Goal: Task Accomplishment & Management: Complete application form

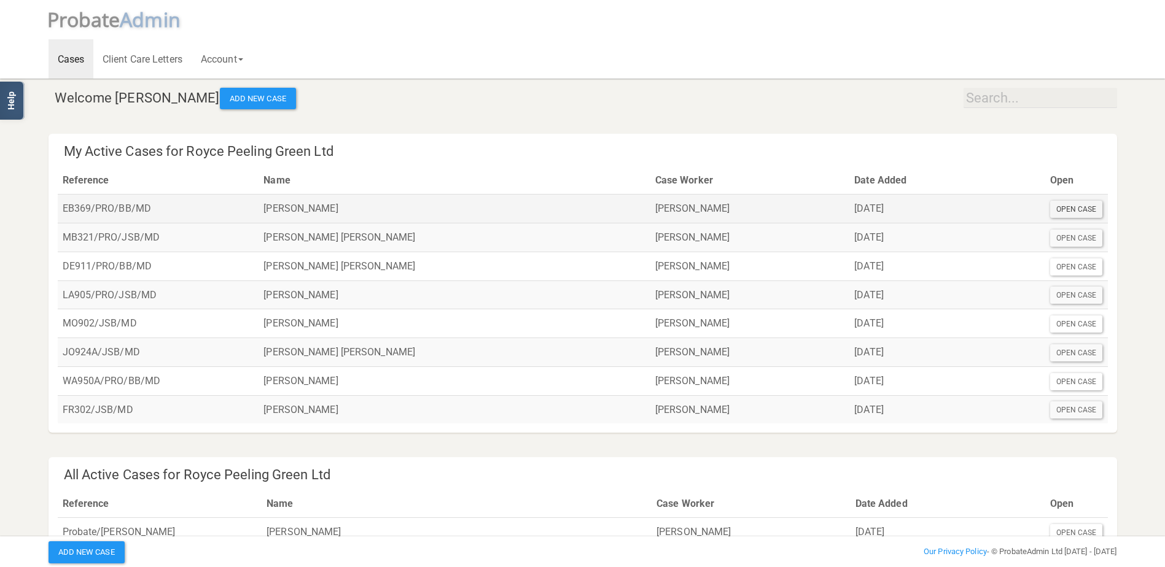
click at [1071, 209] on div "Open Case" at bounding box center [1076, 209] width 53 height 17
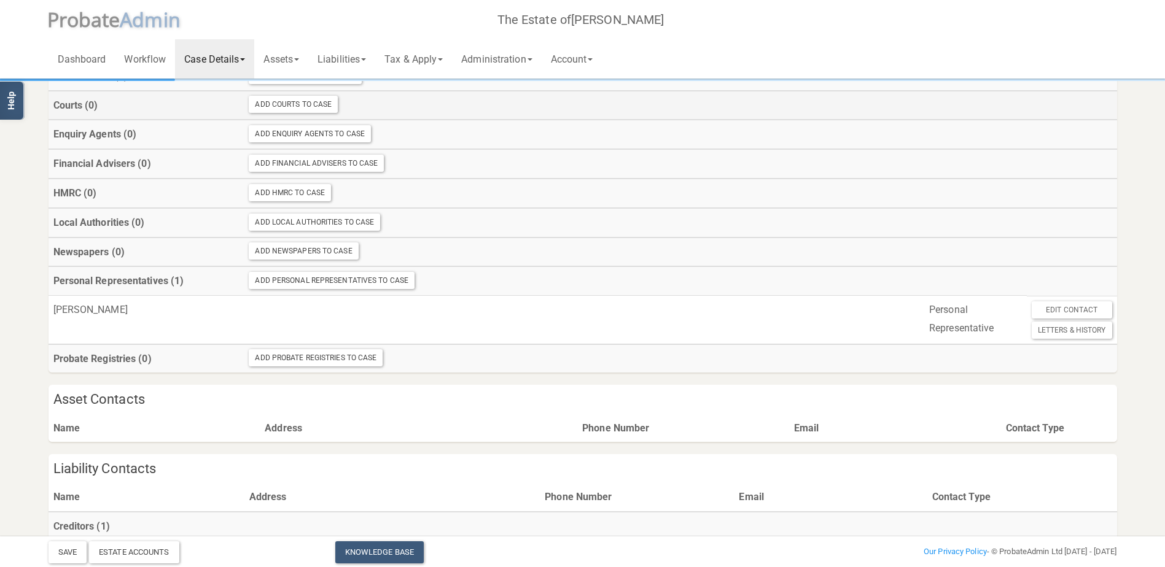
scroll to position [286, 0]
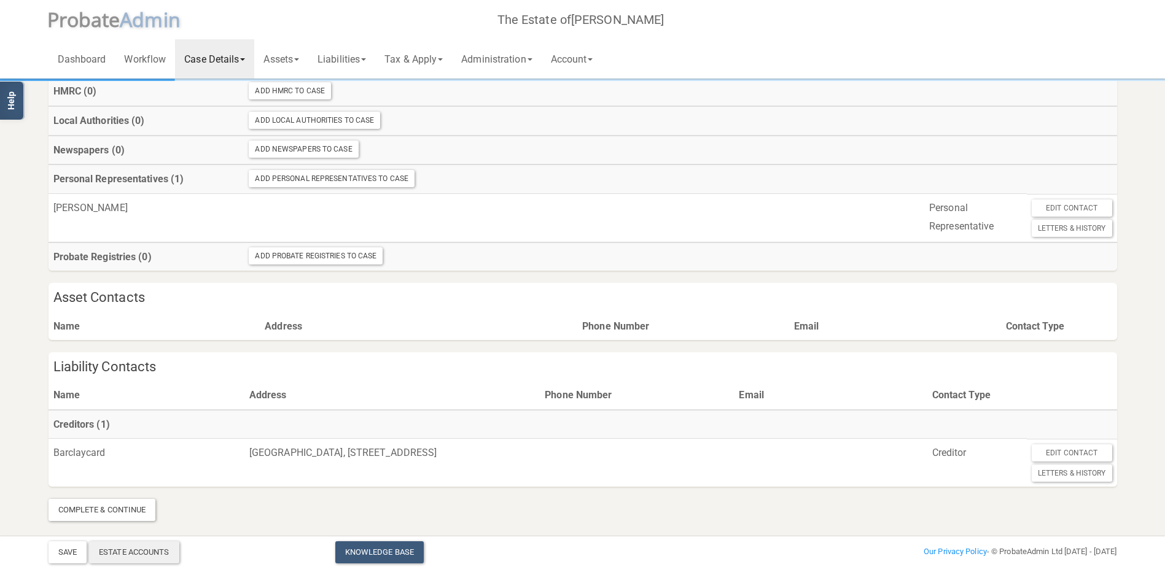
click at [126, 549] on div "Estate Accounts" at bounding box center [134, 552] width 90 height 22
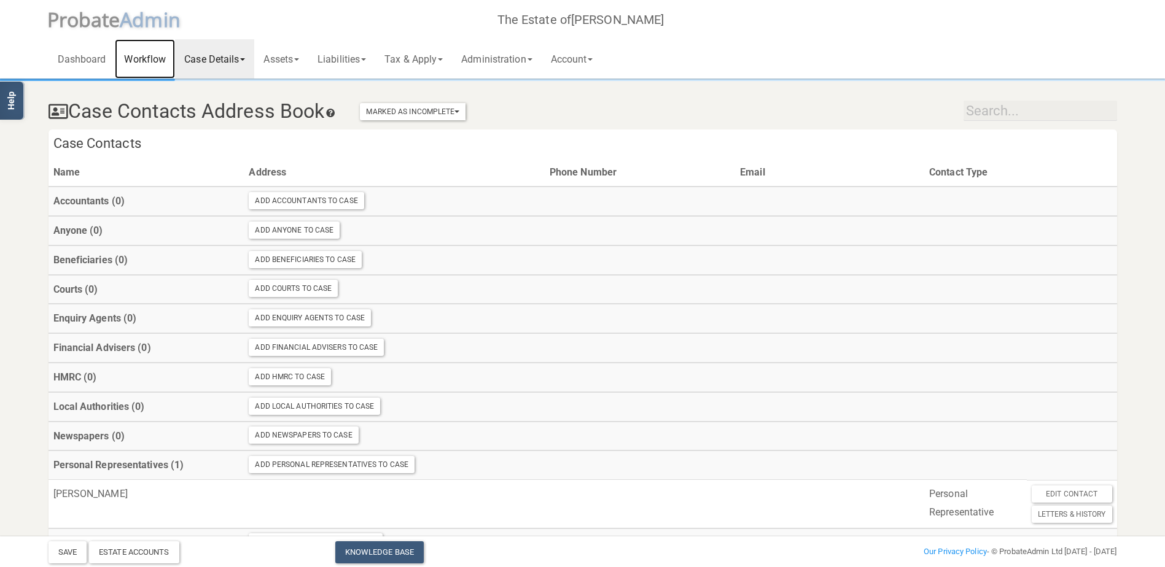
click at [140, 55] on link "Workflow" at bounding box center [145, 58] width 60 height 39
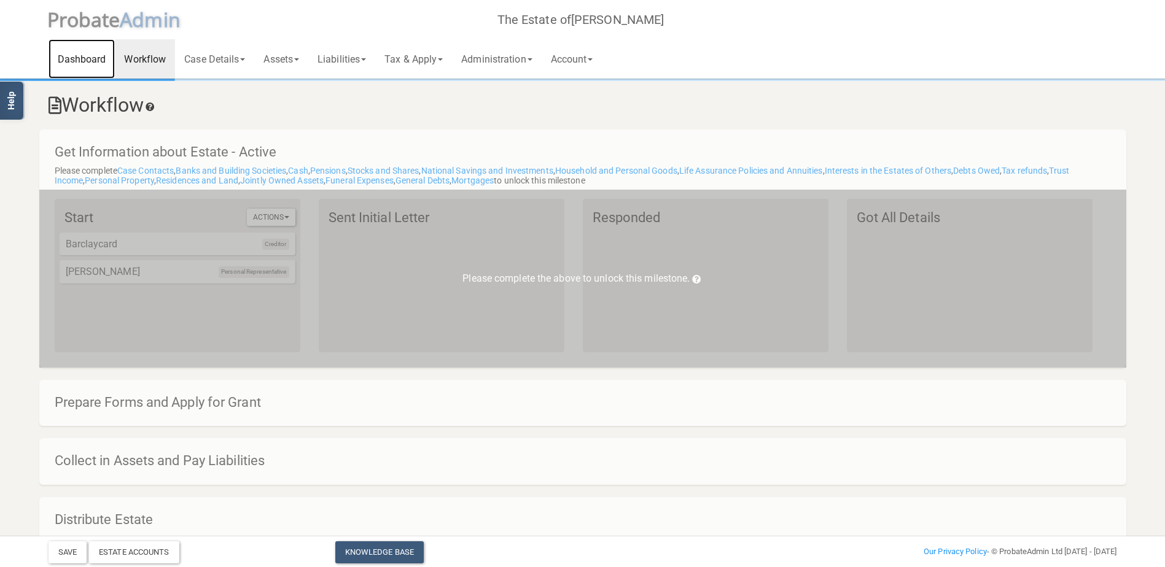
click at [90, 57] on link "Dashboard" at bounding box center [81, 58] width 67 height 39
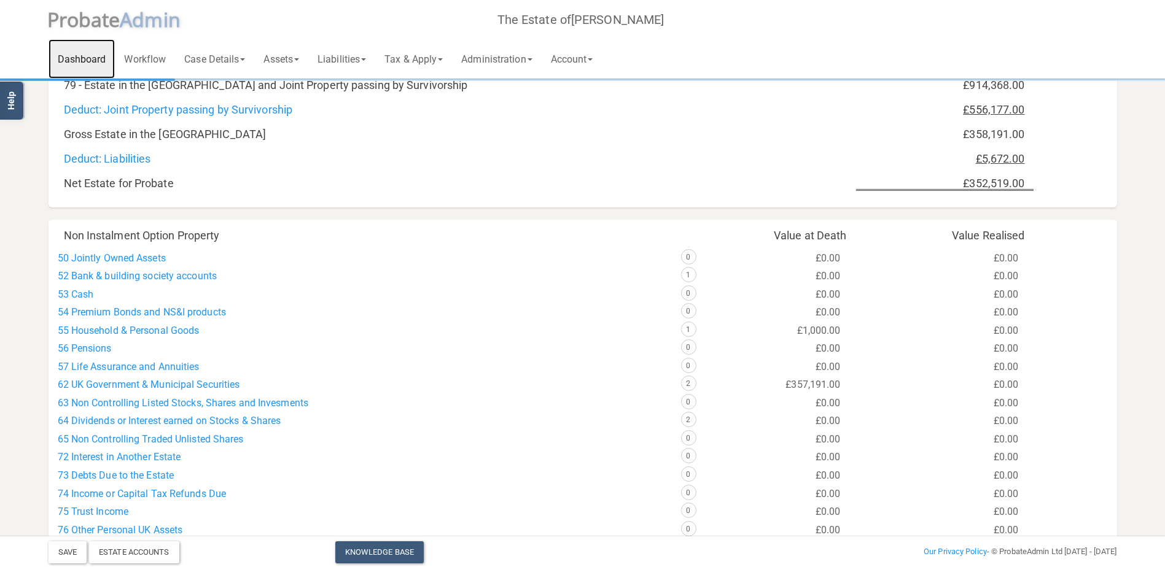
scroll to position [246, 0]
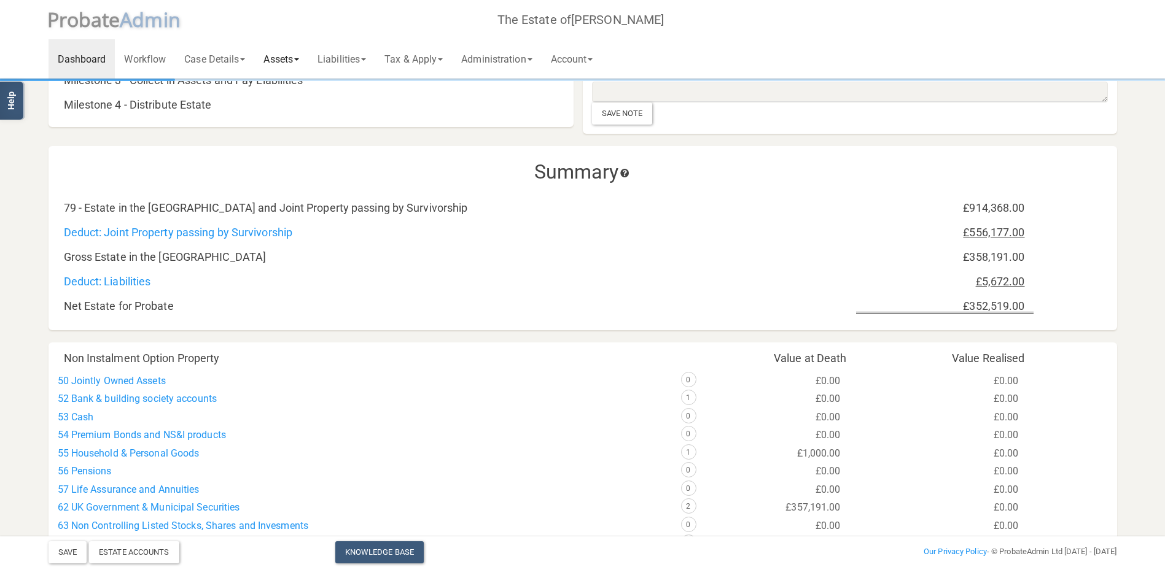
click at [299, 58] on span at bounding box center [296, 59] width 5 height 2
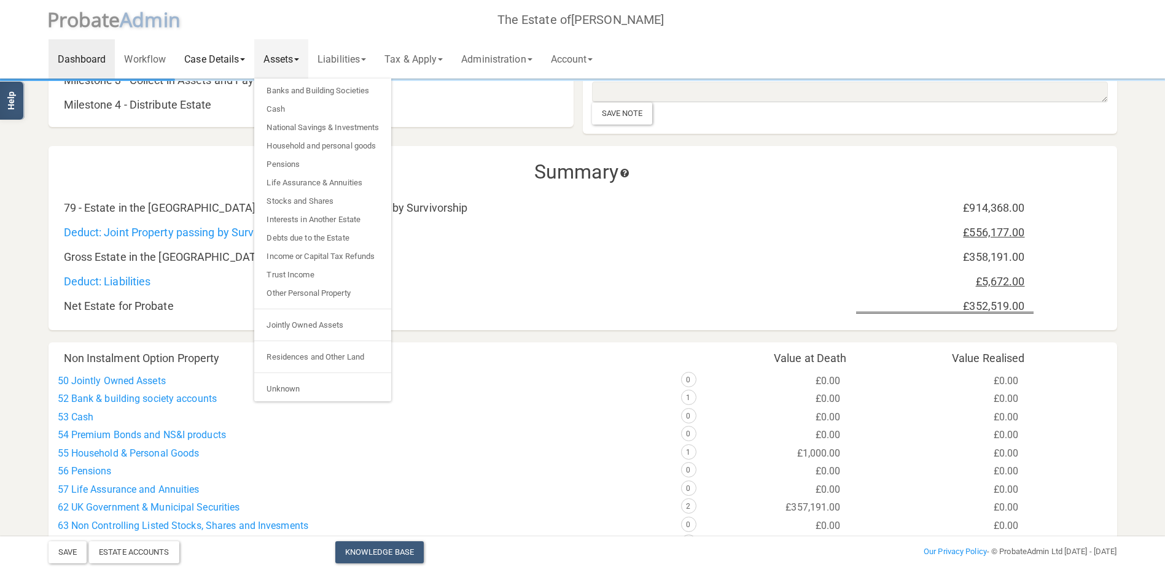
click at [215, 57] on link "Case Details" at bounding box center [214, 58] width 79 height 39
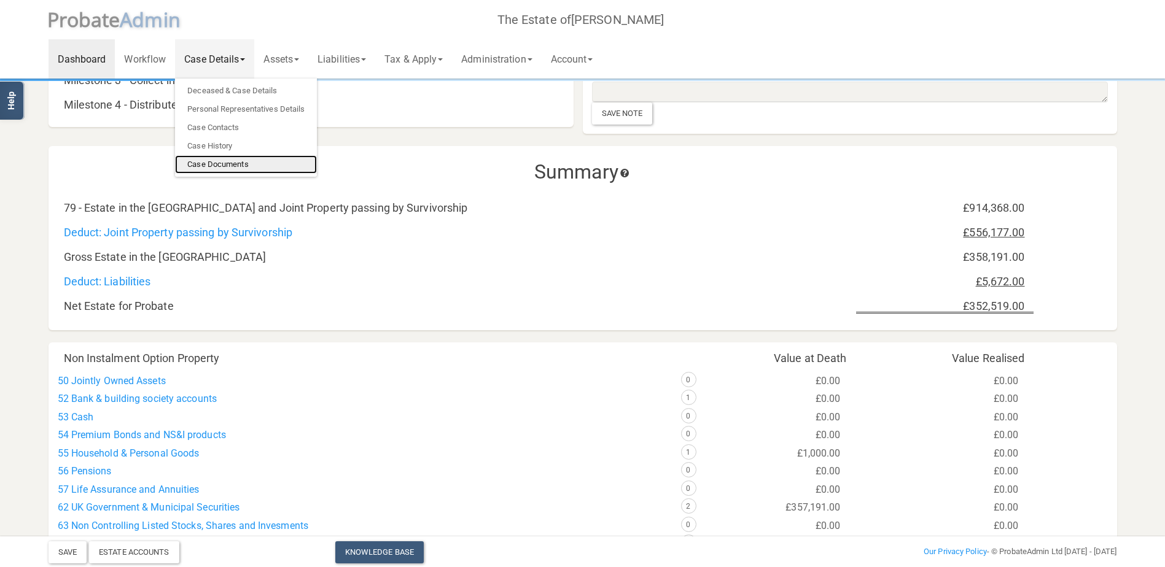
click at [222, 163] on link "Case Documents" at bounding box center [246, 164] width 142 height 18
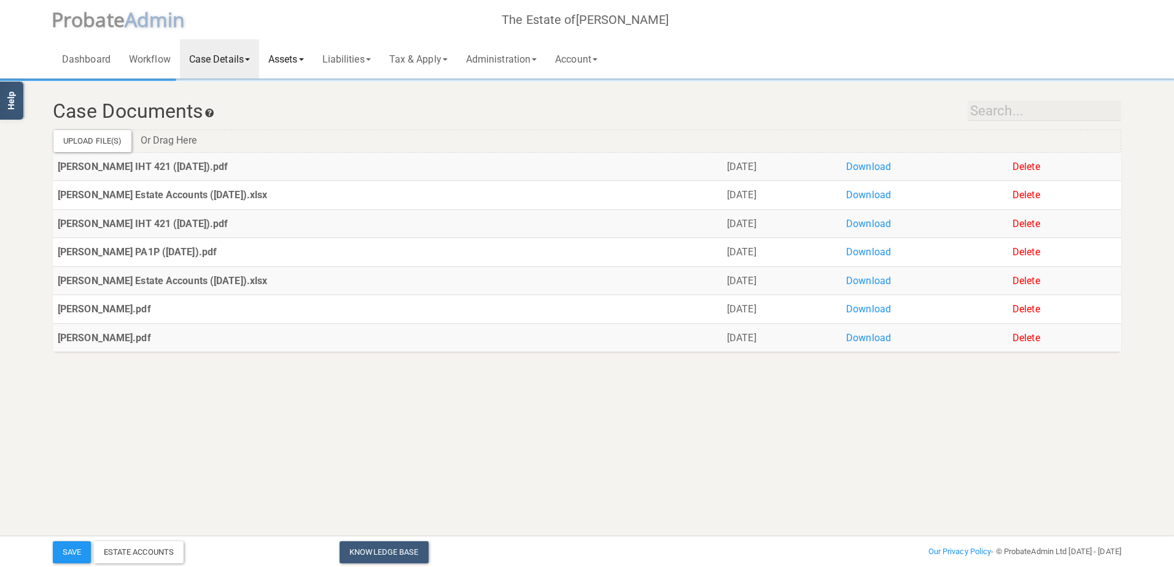
click at [284, 60] on link "Assets" at bounding box center [286, 58] width 54 height 39
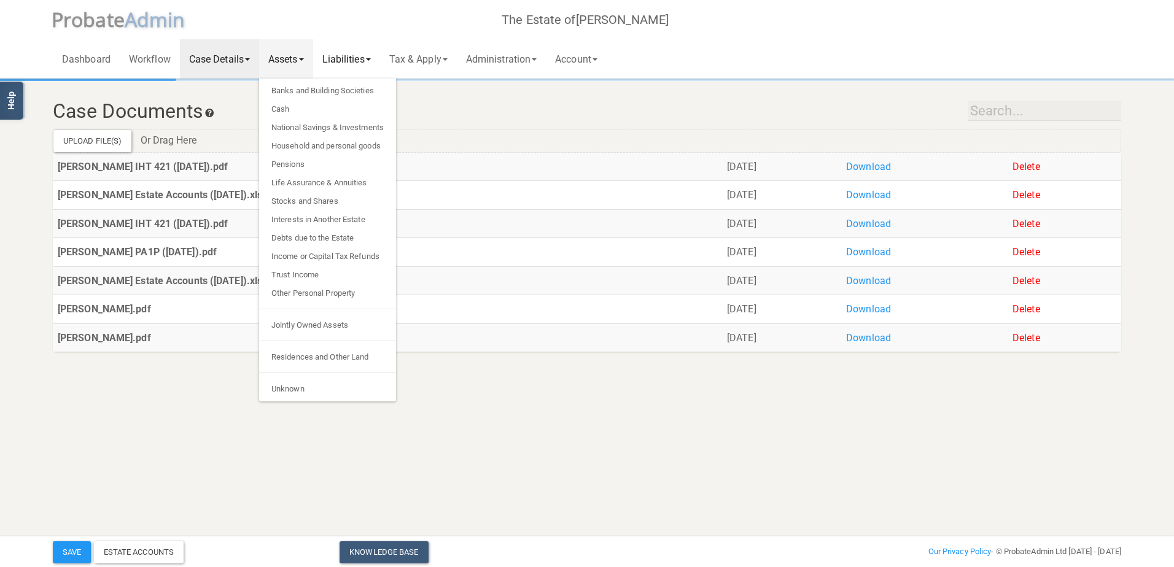
click at [343, 52] on link "Liabilities" at bounding box center [346, 58] width 67 height 39
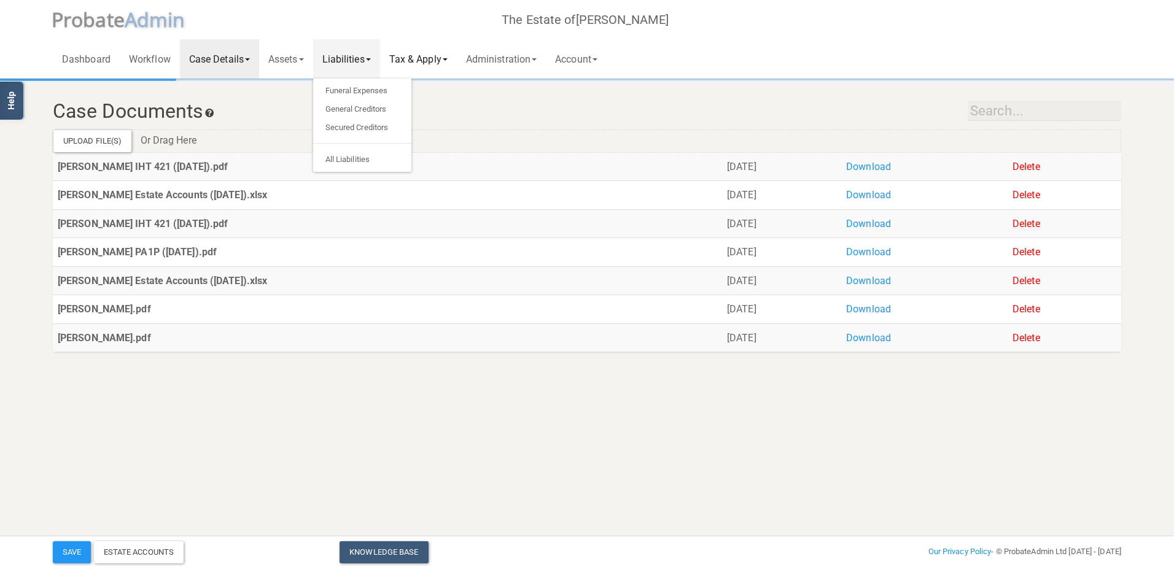
click at [416, 54] on link "Tax & Apply" at bounding box center [418, 58] width 77 height 39
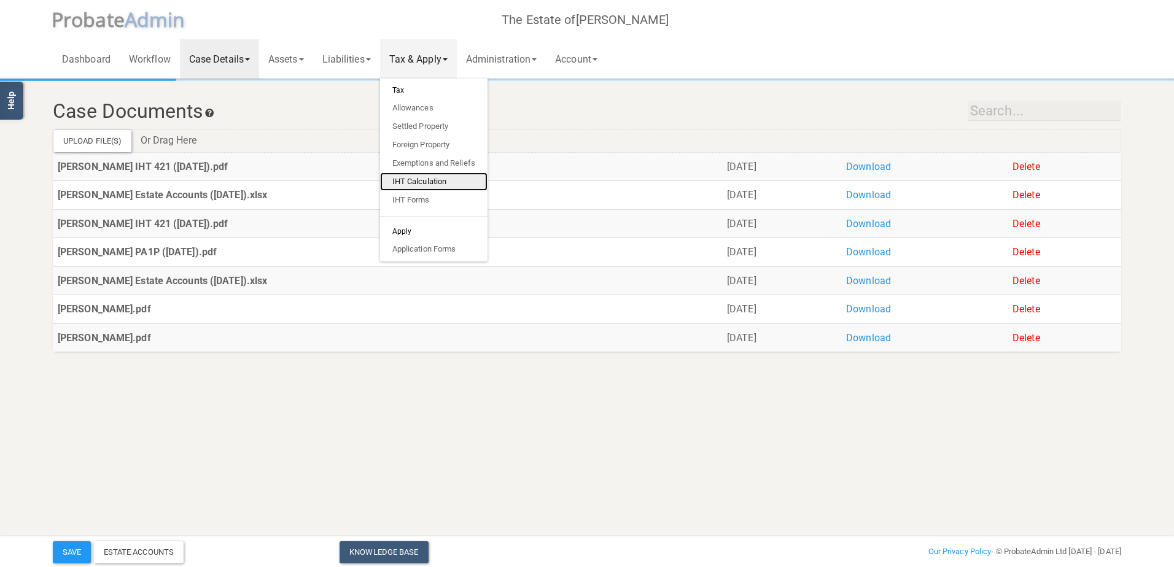
click at [421, 178] on link "IHT Calculation" at bounding box center [433, 182] width 107 height 18
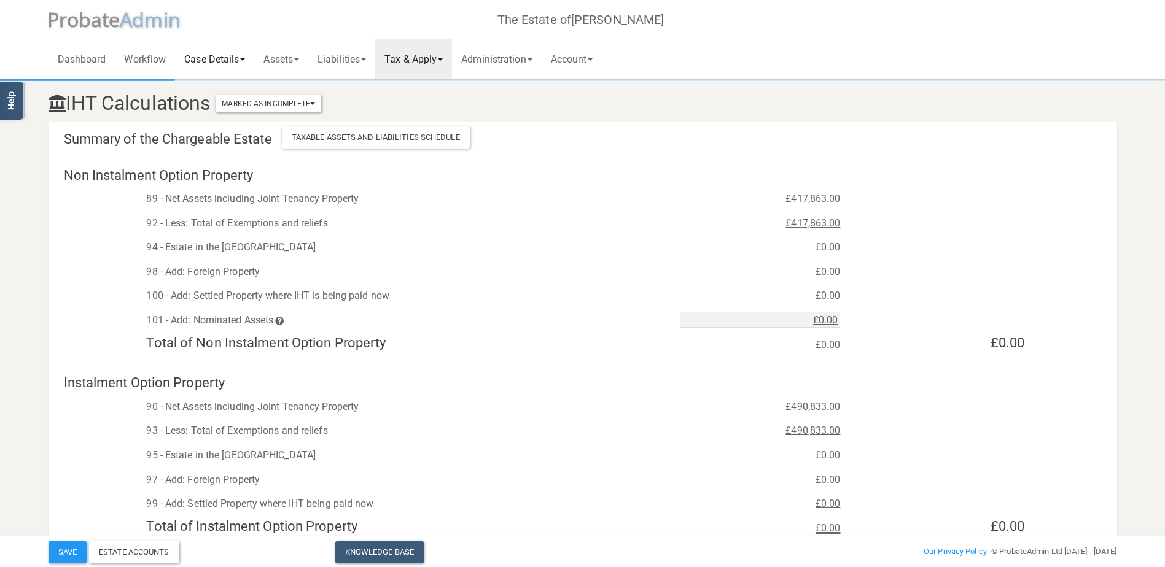
click at [217, 61] on link "Case Details" at bounding box center [214, 58] width 79 height 39
click at [270, 57] on link "Assets" at bounding box center [281, 58] width 54 height 39
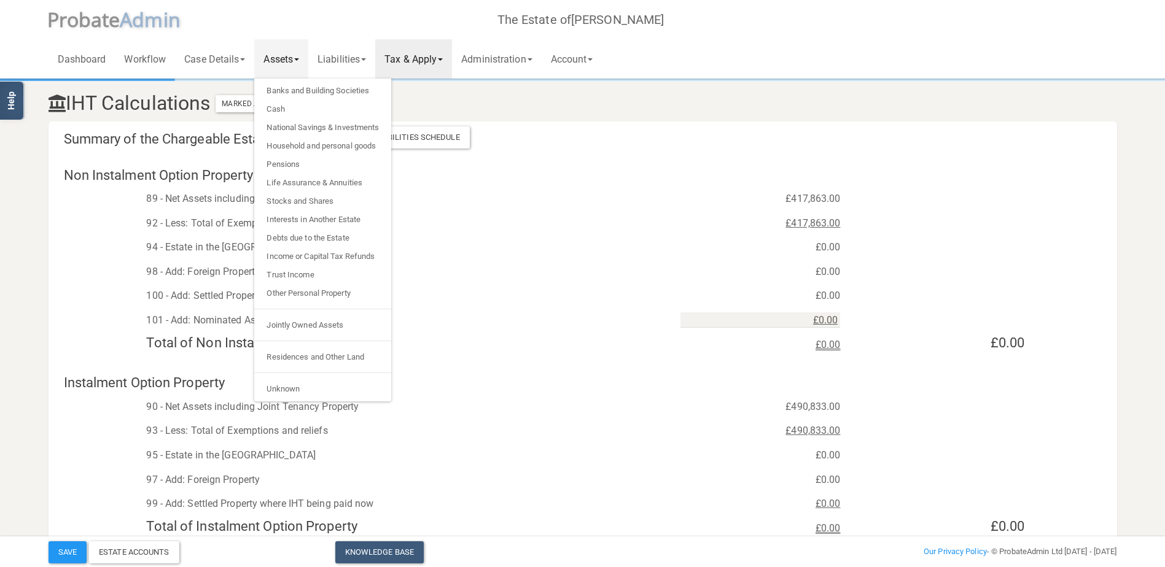
click at [411, 52] on link "Tax & Apply" at bounding box center [413, 58] width 77 height 39
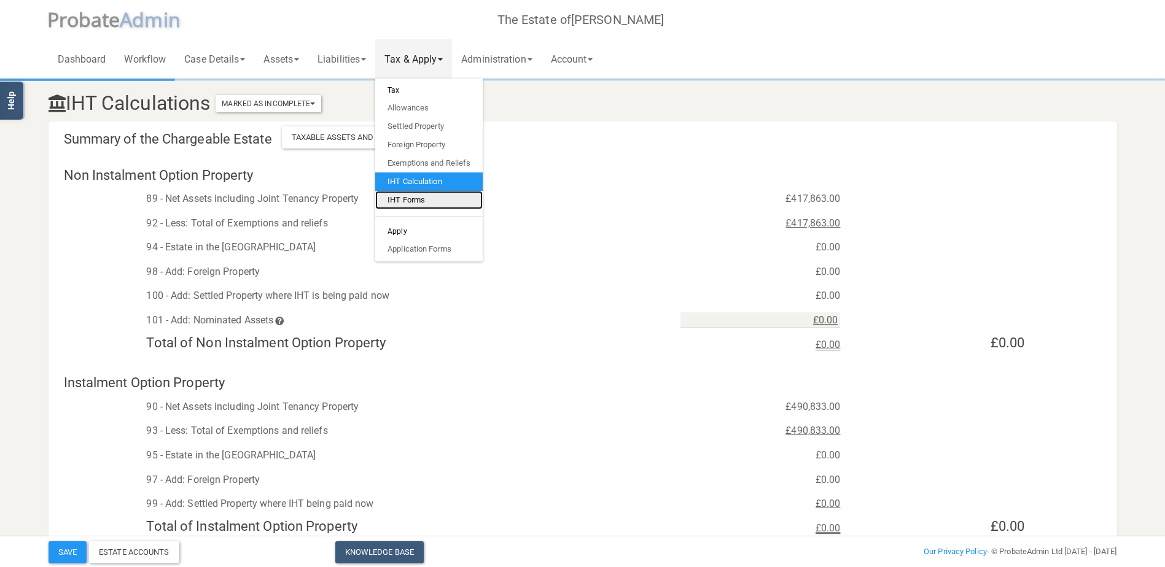
click at [414, 194] on link "IHT Forms" at bounding box center [428, 200] width 107 height 18
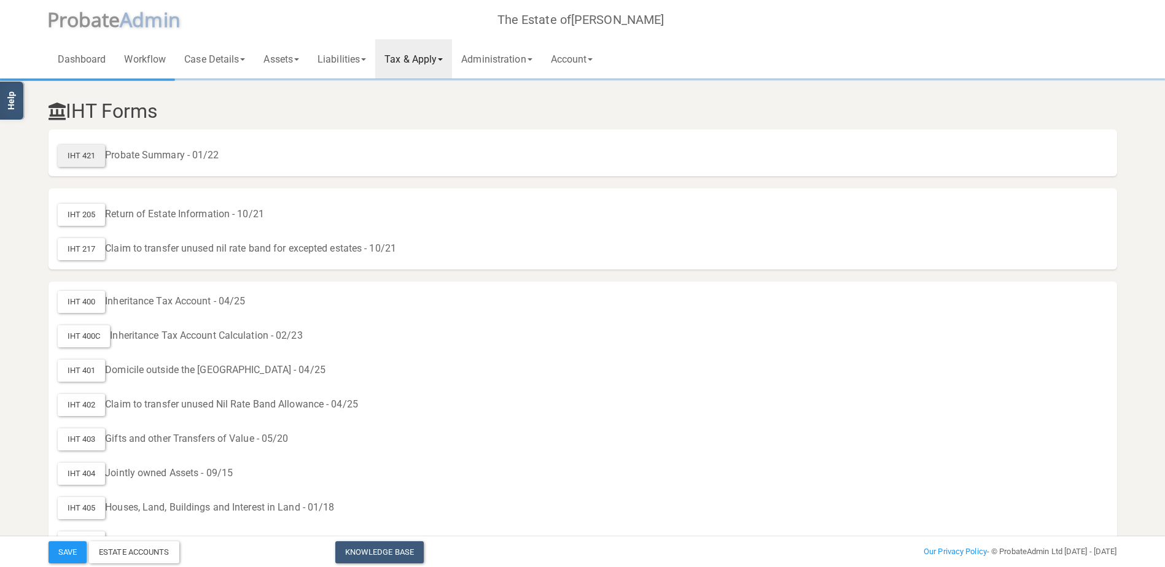
click at [82, 155] on div "IHT 421" at bounding box center [82, 156] width 48 height 22
click at [443, 59] on span at bounding box center [440, 59] width 5 height 2
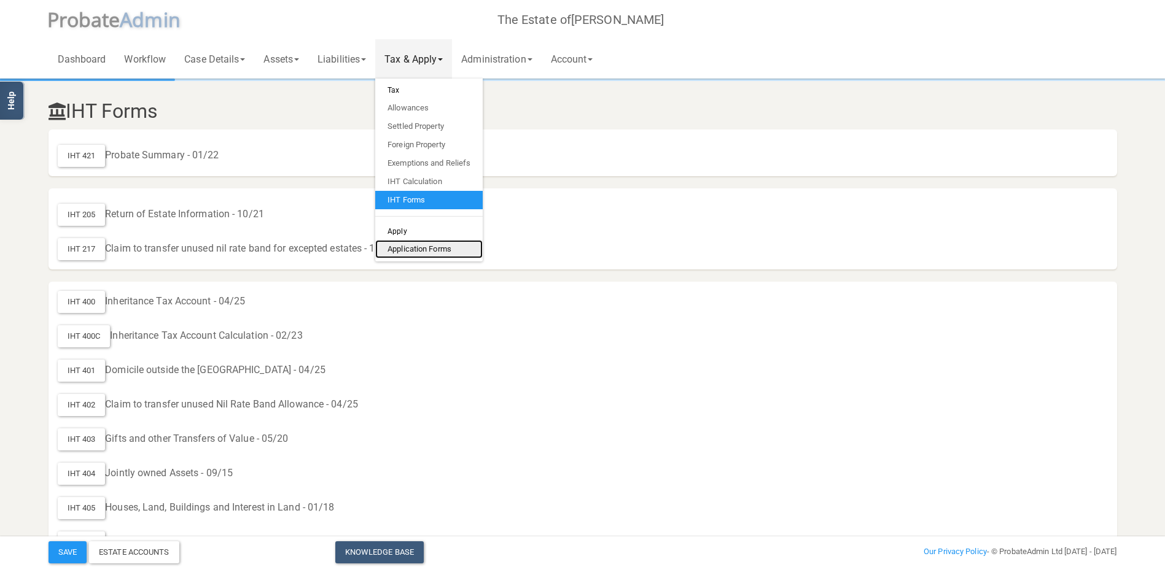
click at [433, 243] on link "Application Forms" at bounding box center [428, 249] width 107 height 18
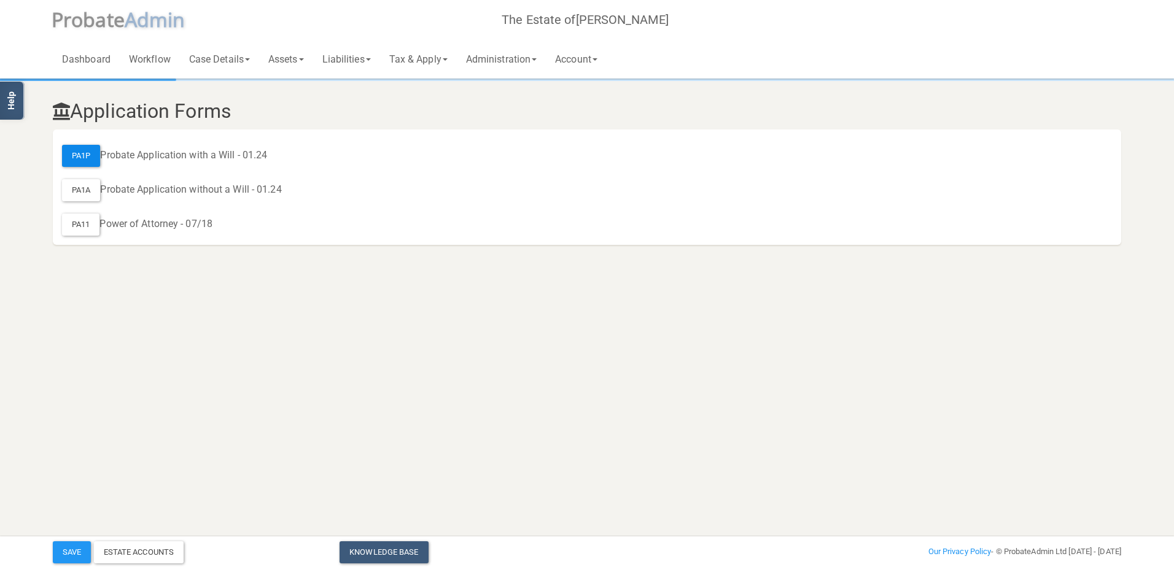
click at [83, 151] on div "PA1P" at bounding box center [81, 156] width 38 height 22
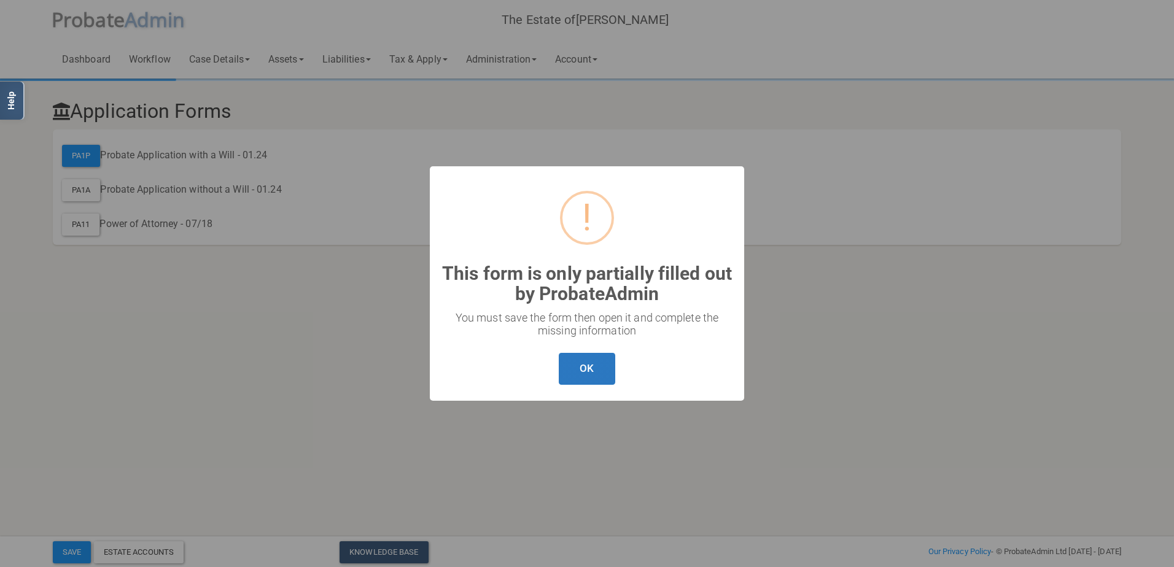
click at [590, 366] on button "OK" at bounding box center [587, 369] width 56 height 33
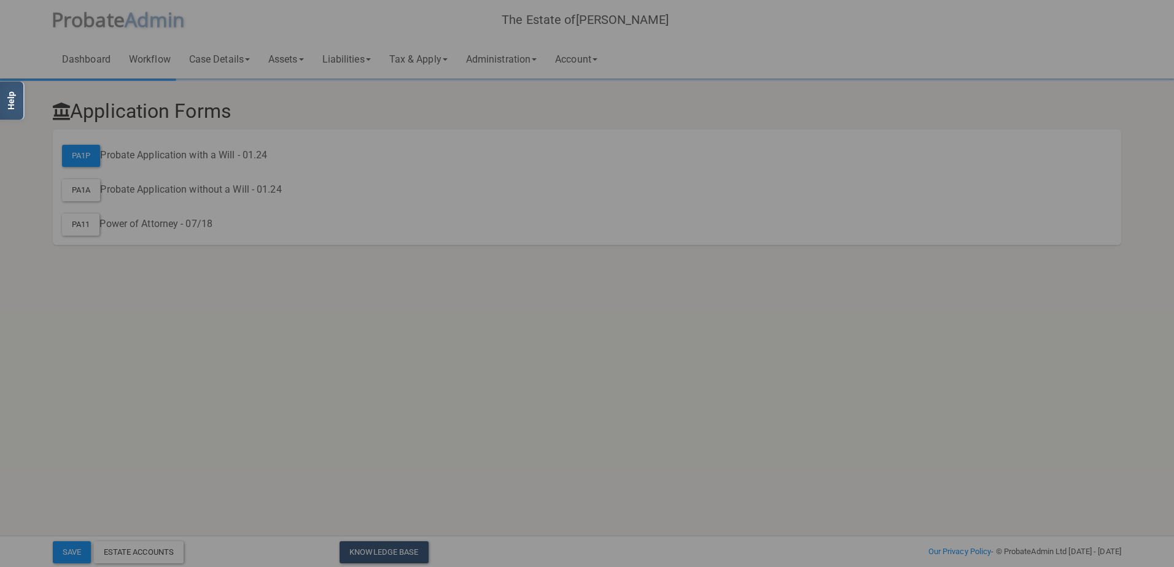
click at [198, 61] on div "? ! i This form is only partially filled out by ProbateAdmin × You must save th…" at bounding box center [587, 283] width 1174 height 567
click at [296, 55] on div "? ! i This form is only partially filled out by ProbateAdmin × You must save th…" at bounding box center [587, 283] width 1174 height 567
click at [406, 179] on div "? ! i This form is only partially filled out by ProbateAdmin × You must save th…" at bounding box center [587, 283] width 1174 height 567
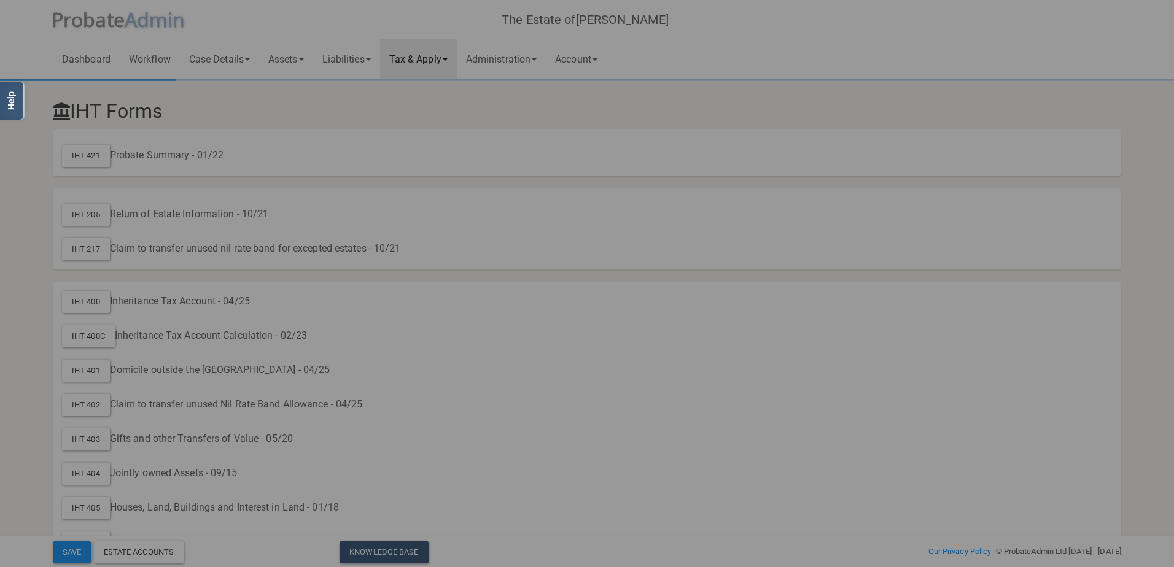
click at [427, 386] on div "? ! i This form is only partially filled out by ProbateAdmin × You must save th…" at bounding box center [587, 283] width 1174 height 567
click at [87, 54] on div "? ! i This form is only partially filled out by ProbateAdmin × You must save th…" at bounding box center [587, 283] width 1174 height 567
click at [87, 55] on div "? ! i This form is only partially filled out by ProbateAdmin × You must save th…" at bounding box center [587, 283] width 1174 height 567
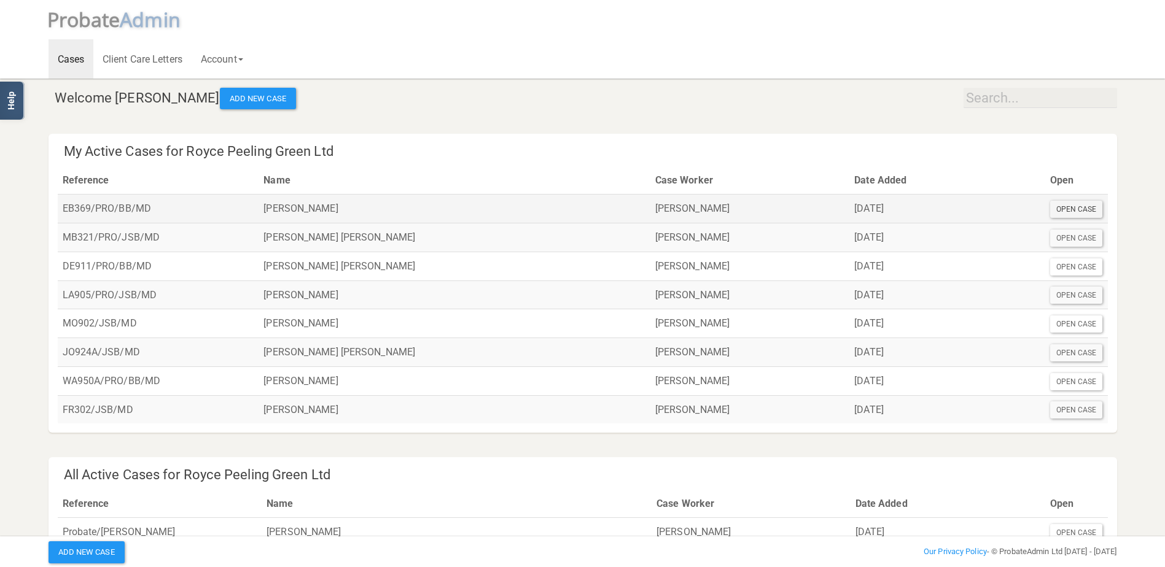
click at [1072, 212] on div "Open Case" at bounding box center [1076, 209] width 53 height 17
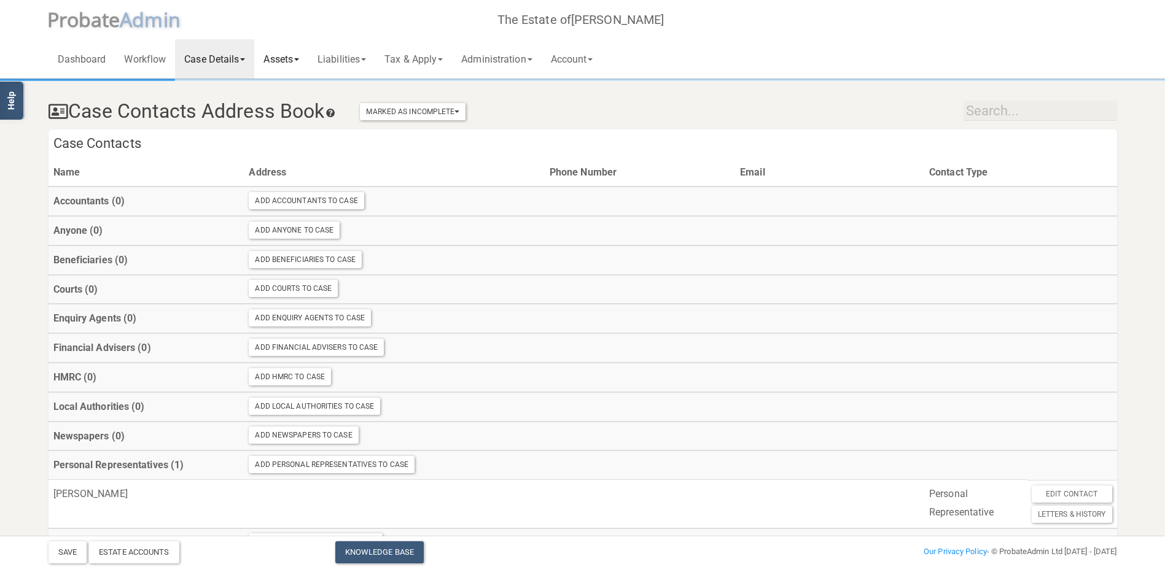
click at [292, 56] on link "Assets" at bounding box center [281, 58] width 54 height 39
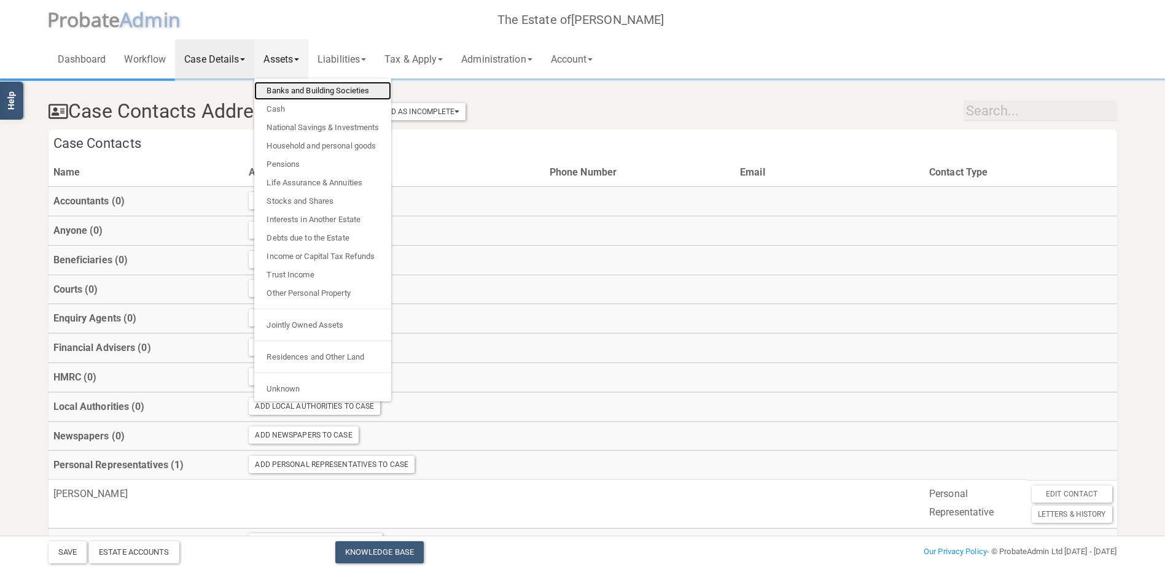
click at [289, 91] on link "Banks and Building Societies" at bounding box center [322, 91] width 137 height 18
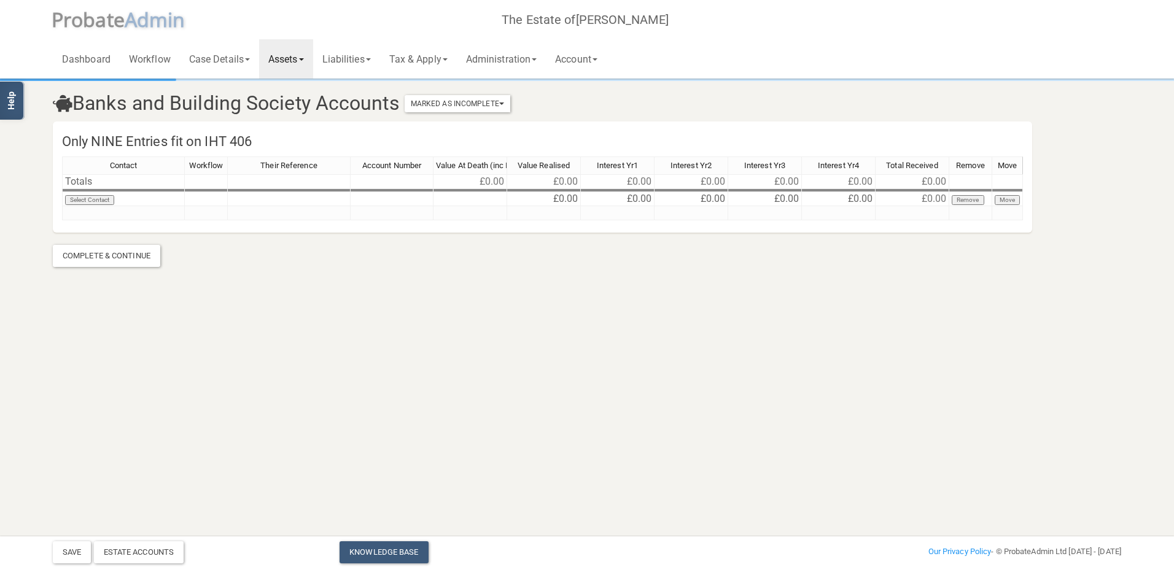
click at [306, 61] on link "Assets" at bounding box center [286, 58] width 54 height 39
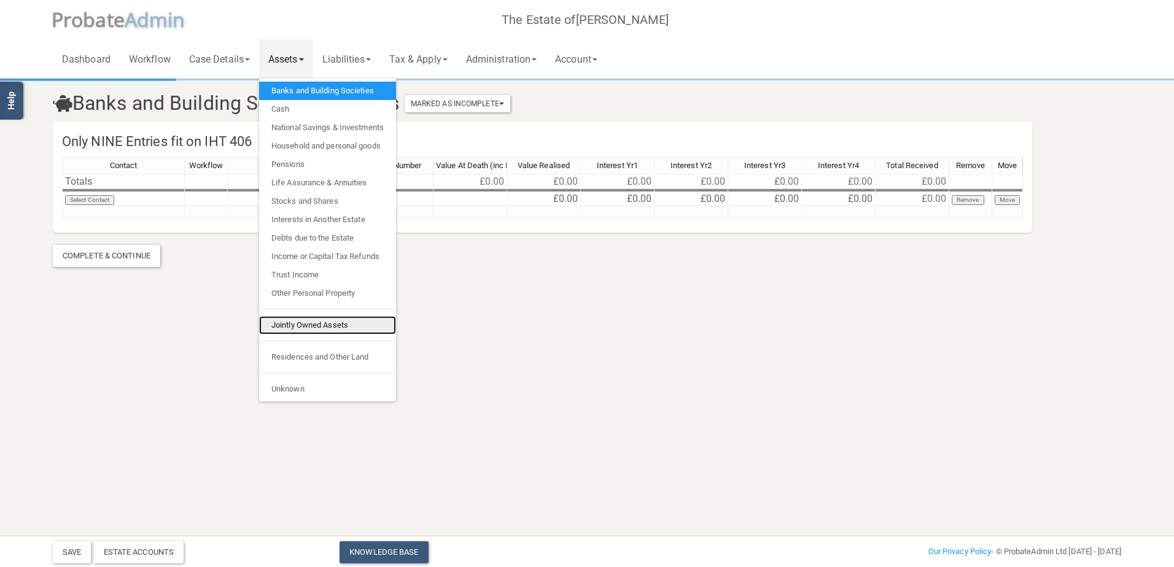
click at [297, 320] on link "Jointly Owned Assets" at bounding box center [327, 325] width 137 height 18
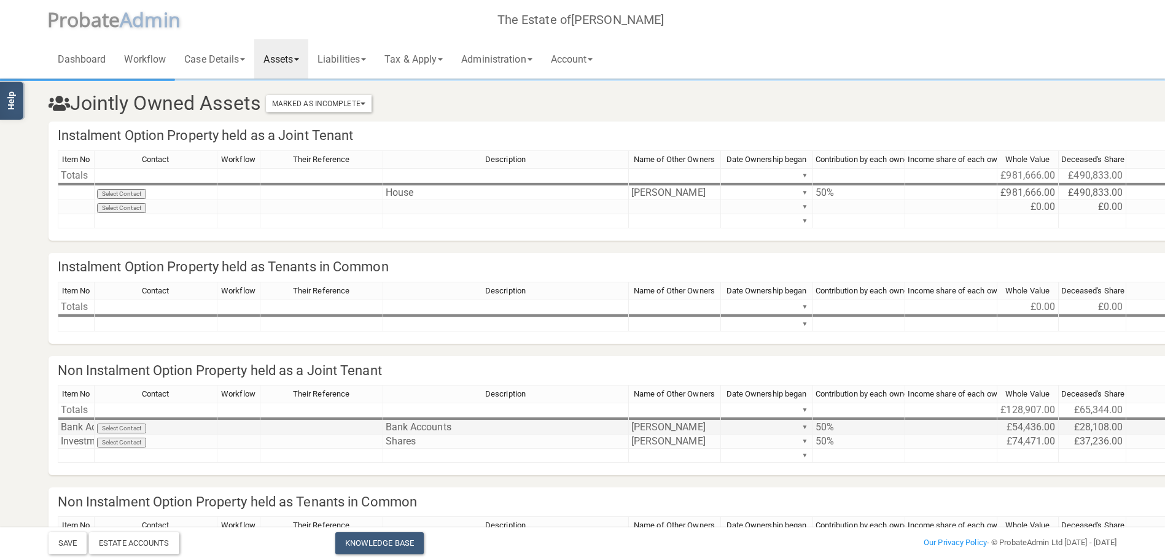
click at [1092, 428] on td "£28,108.00" at bounding box center [1092, 428] width 68 height 14
click at [1085, 429] on td "£28,108.00" at bounding box center [1092, 428] width 68 height 14
click at [1098, 422] on td "£28,108.00" at bounding box center [1092, 428] width 68 height 14
click at [1095, 426] on td "£28,108.00" at bounding box center [1092, 428] width 68 height 14
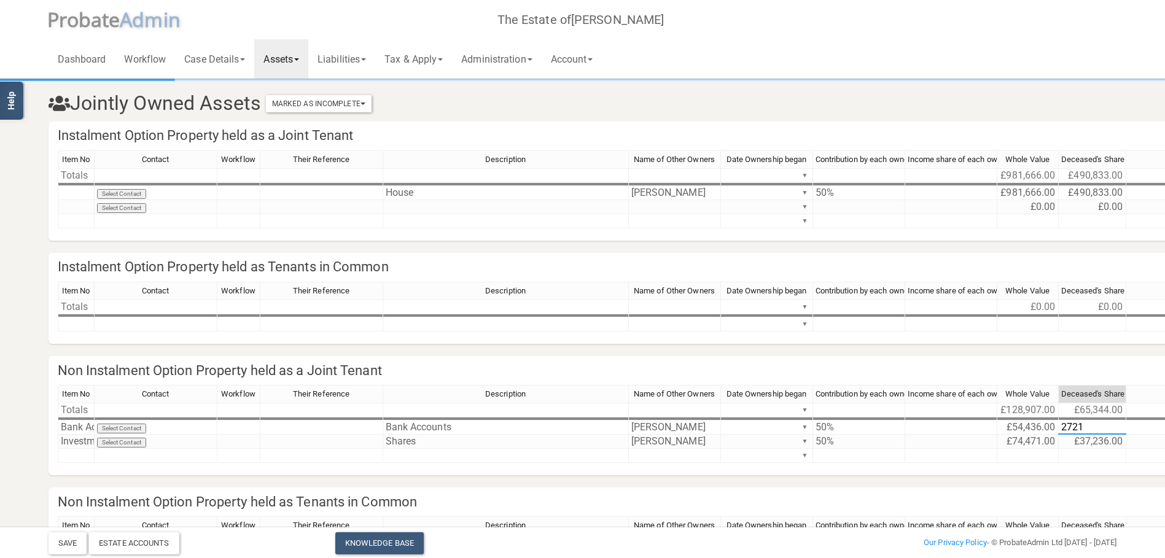
type textarea "27218"
click at [1092, 441] on td "£37,236.00" at bounding box center [1092, 442] width 68 height 14
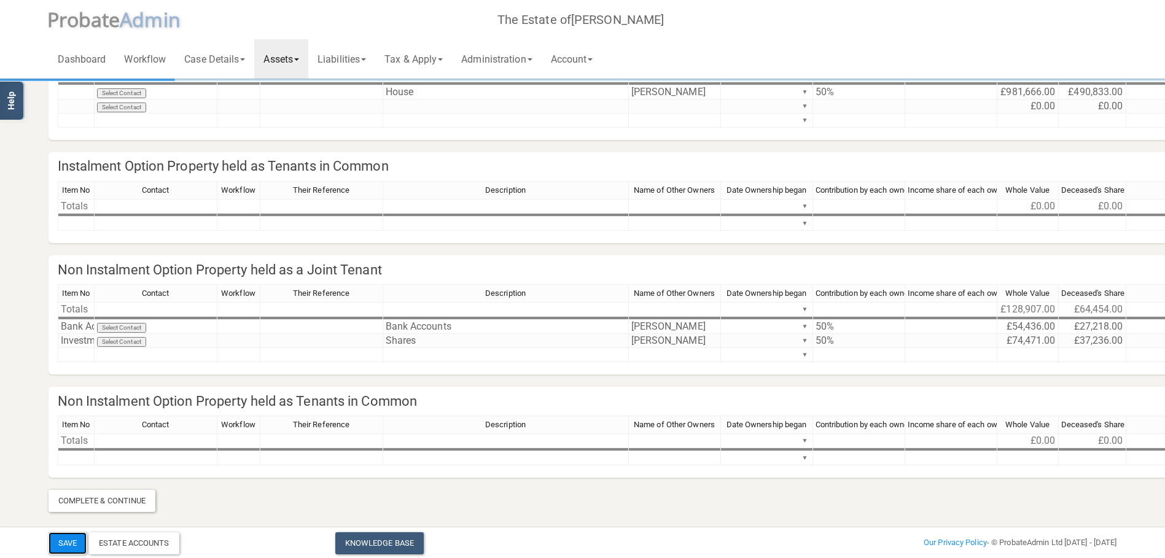
click at [68, 541] on button "Save" at bounding box center [67, 543] width 38 height 22
click at [300, 56] on link "Assets" at bounding box center [281, 58] width 54 height 39
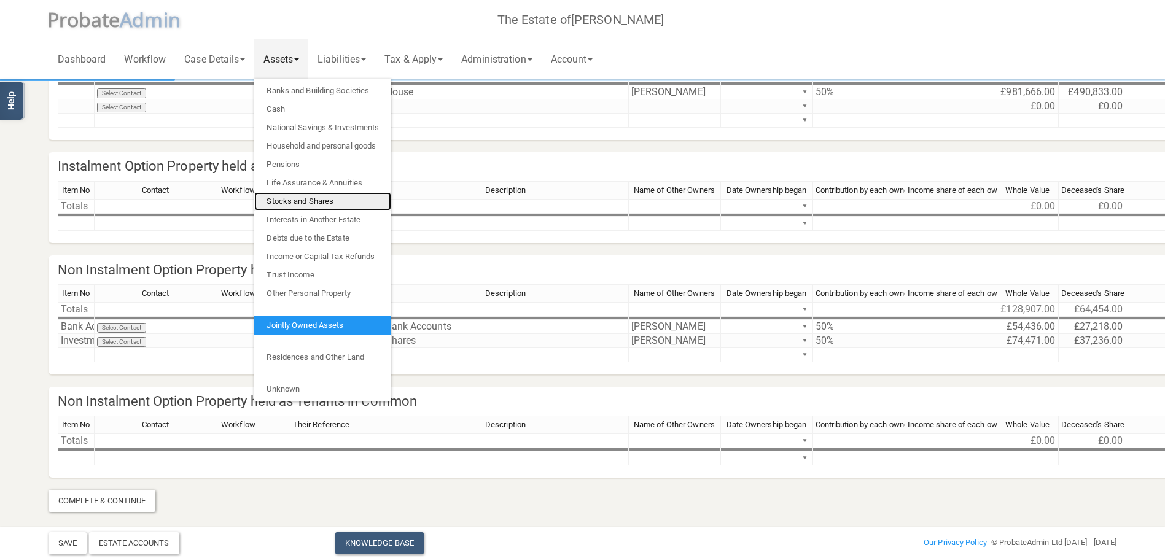
click at [303, 196] on link "Stocks and Shares" at bounding box center [322, 201] width 137 height 18
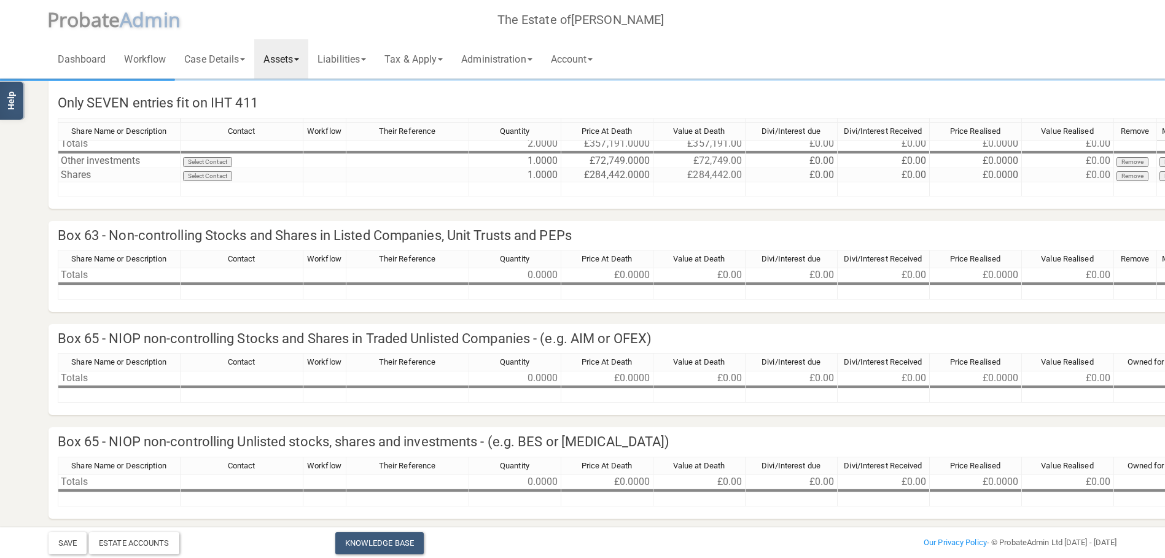
scroll to position [246, 0]
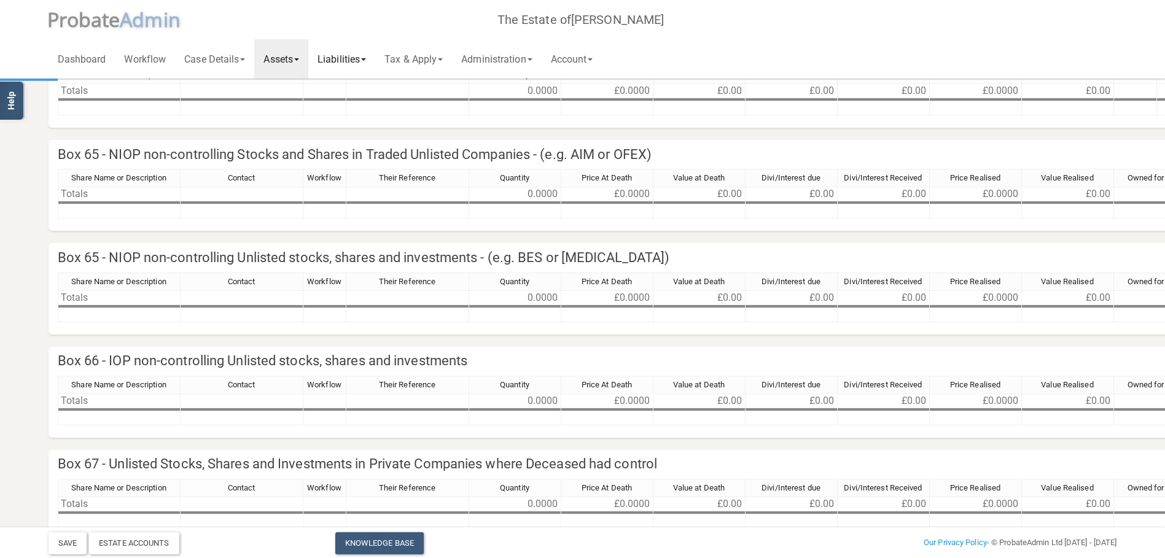
click at [371, 55] on link "Liabilities" at bounding box center [341, 58] width 67 height 39
click at [370, 86] on link "Funeral Expenses" at bounding box center [357, 91] width 98 height 18
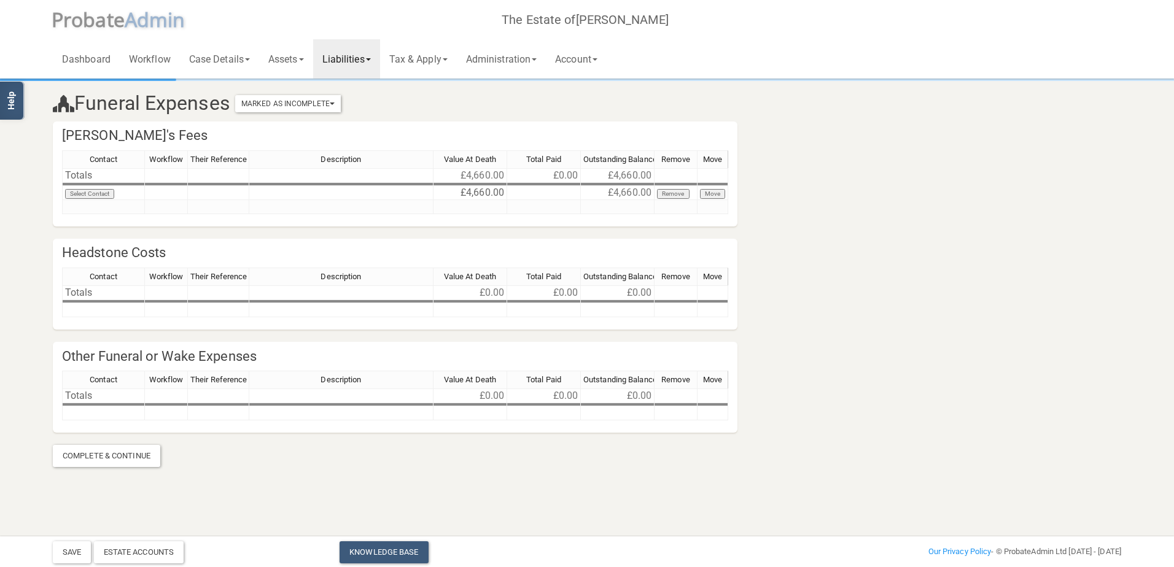
click at [371, 60] on span at bounding box center [368, 59] width 5 height 2
click at [365, 111] on link "General Creditors" at bounding box center [362, 109] width 98 height 18
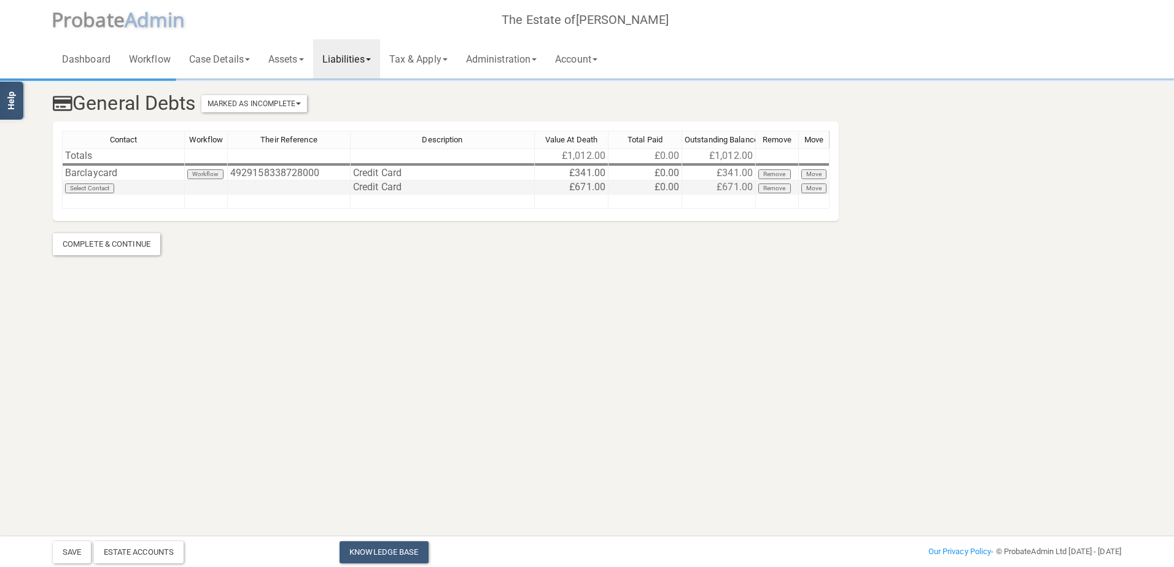
click at [590, 187] on td "£671.00" at bounding box center [572, 187] width 74 height 14
click at [588, 186] on td "£671.00" at bounding box center [572, 187] width 74 height 14
type textarea "672"
click at [729, 185] on td "£672.00" at bounding box center [719, 187] width 74 height 14
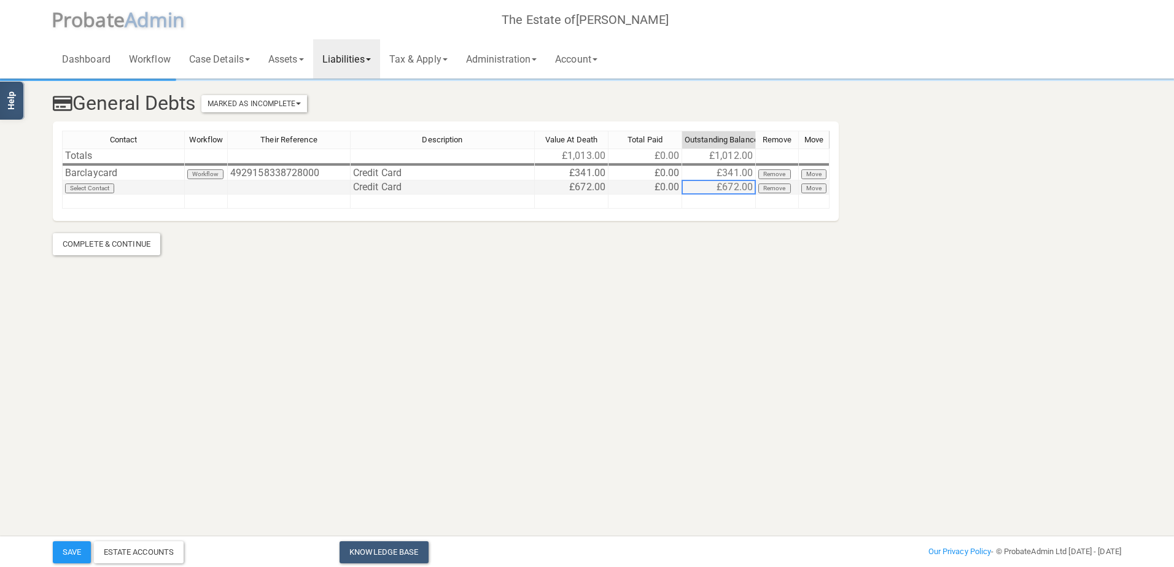
click at [640, 191] on td "£0.00" at bounding box center [645, 187] width 74 height 14
click at [371, 59] on span at bounding box center [368, 59] width 5 height 2
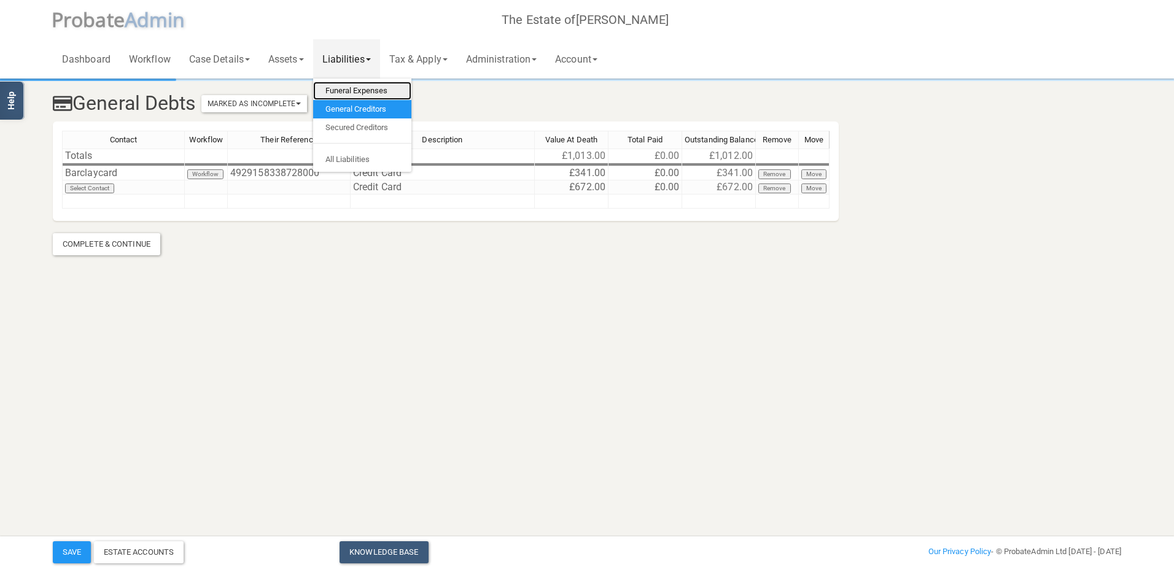
click at [370, 85] on link "Funeral Expenses" at bounding box center [362, 91] width 98 height 18
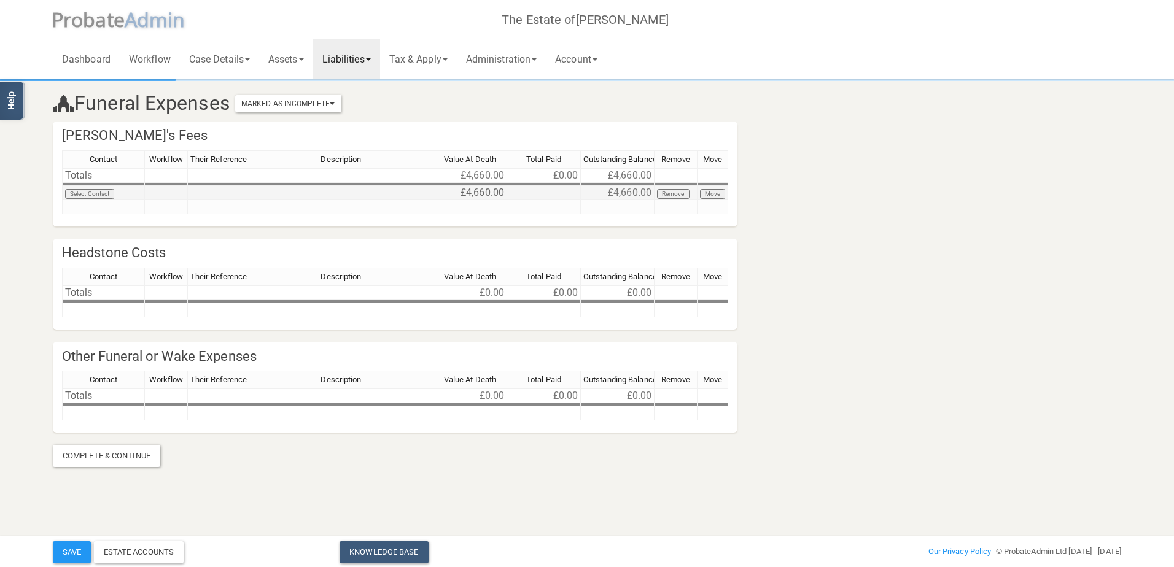
click at [480, 195] on td "£4,660.00" at bounding box center [470, 193] width 74 height 14
type textarea "4803"
click at [621, 192] on td "£4,803.00" at bounding box center [618, 193] width 74 height 14
click at [69, 555] on button "Save" at bounding box center [72, 552] width 38 height 22
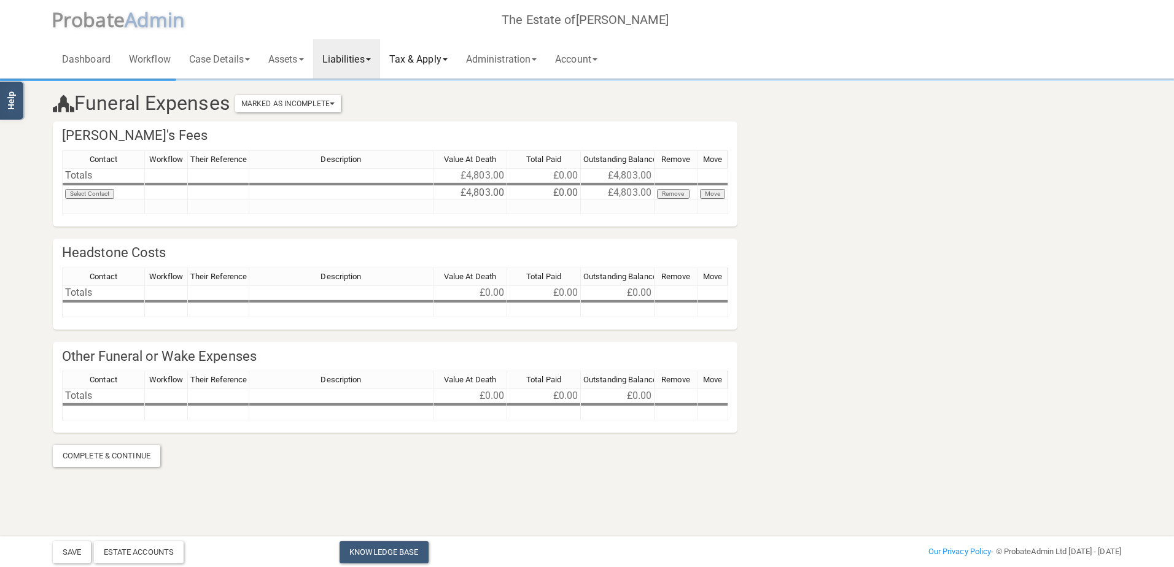
click at [448, 60] on span at bounding box center [445, 59] width 5 height 2
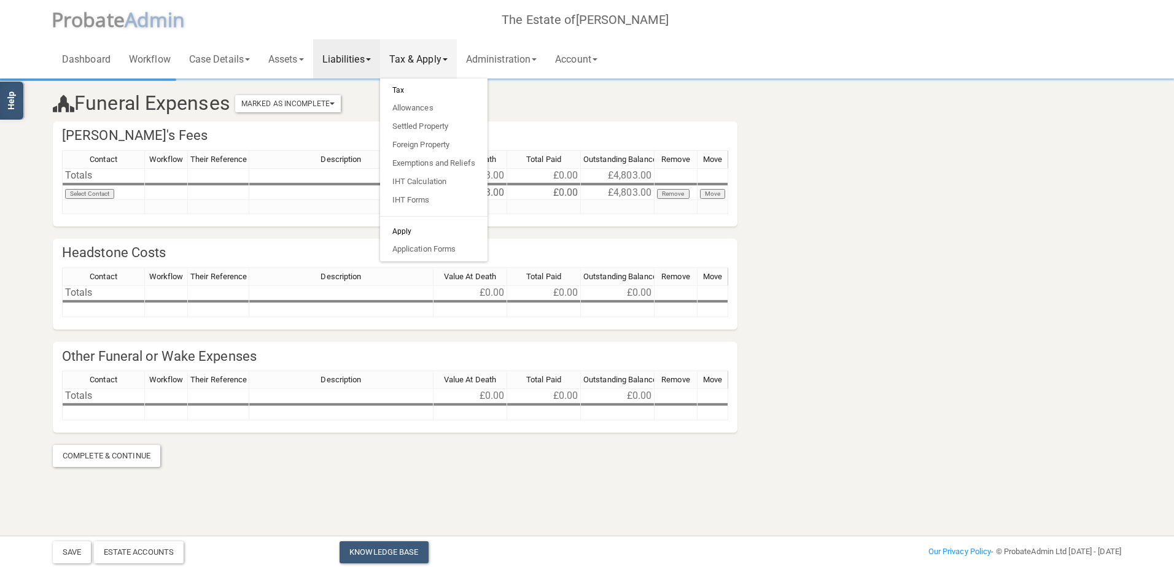
click at [448, 60] on span at bounding box center [445, 59] width 5 height 2
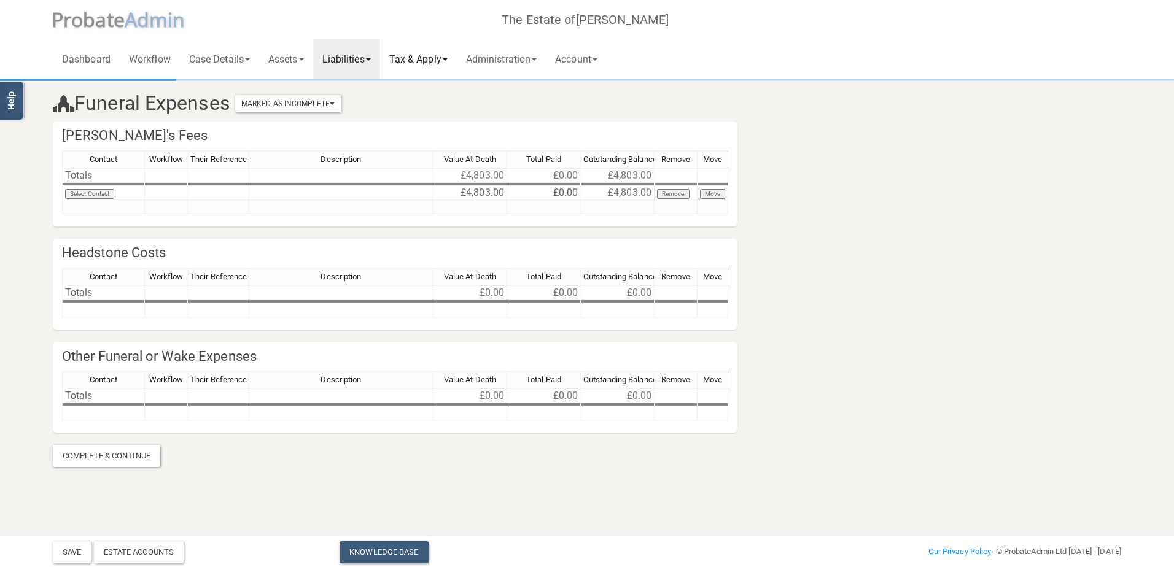
click at [430, 58] on link "Tax & Apply" at bounding box center [418, 58] width 77 height 39
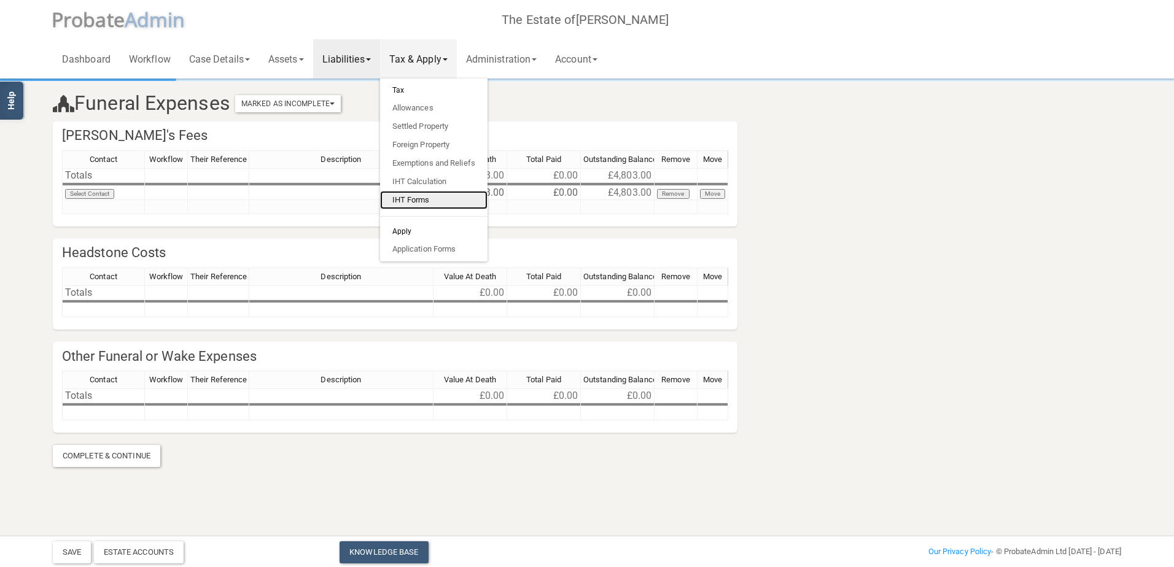
click at [428, 198] on link "IHT Forms" at bounding box center [433, 200] width 107 height 18
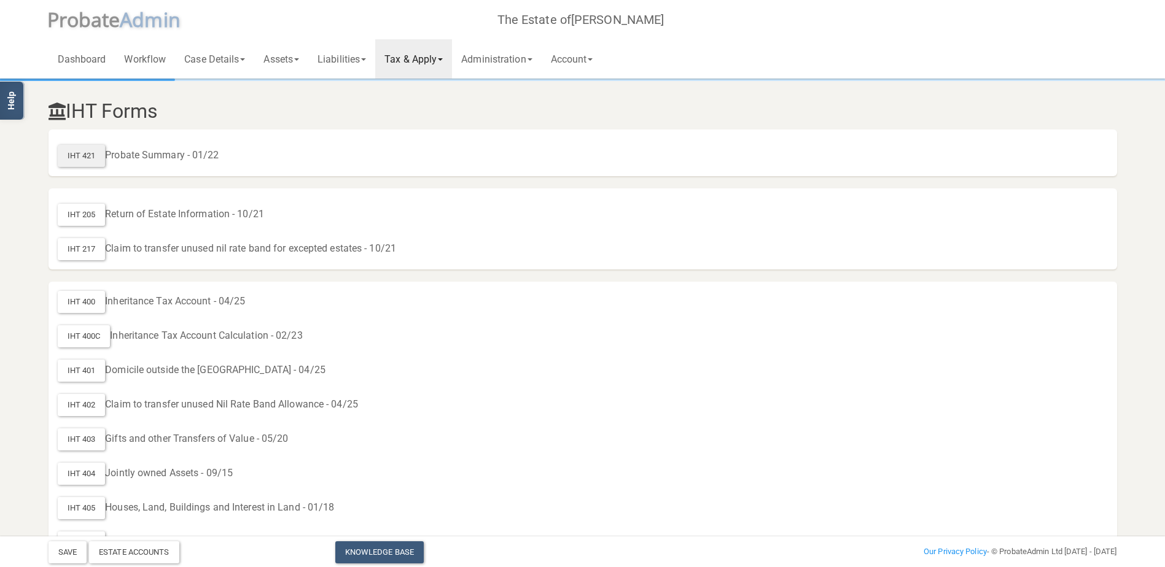
click at [87, 154] on div "IHT 421" at bounding box center [82, 156] width 48 height 22
click at [89, 212] on div "IHT 205" at bounding box center [82, 215] width 48 height 22
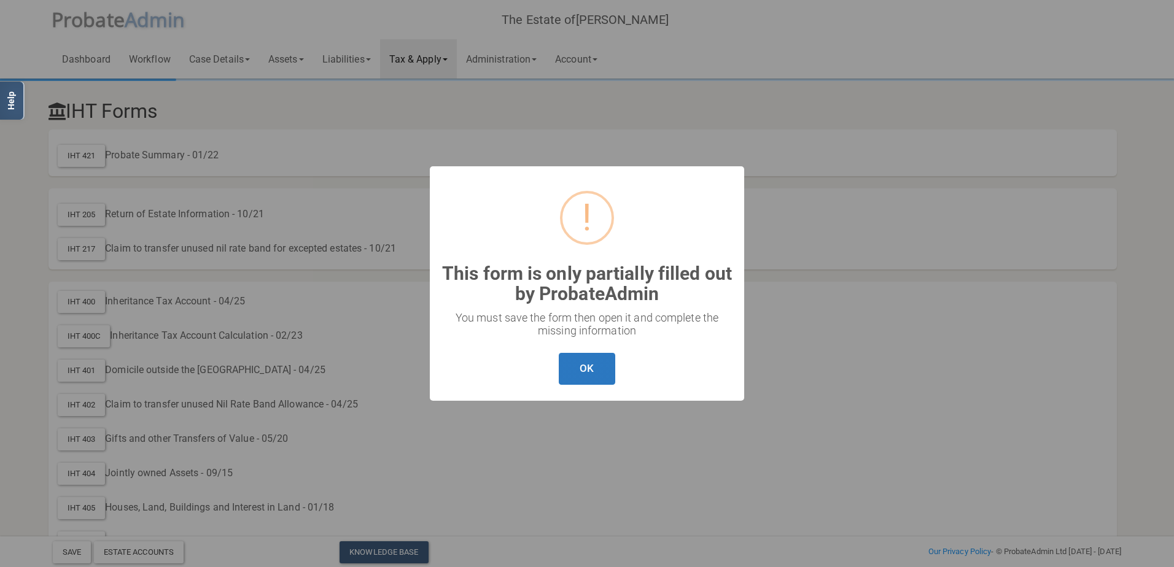
click at [588, 366] on button "OK" at bounding box center [587, 369] width 56 height 33
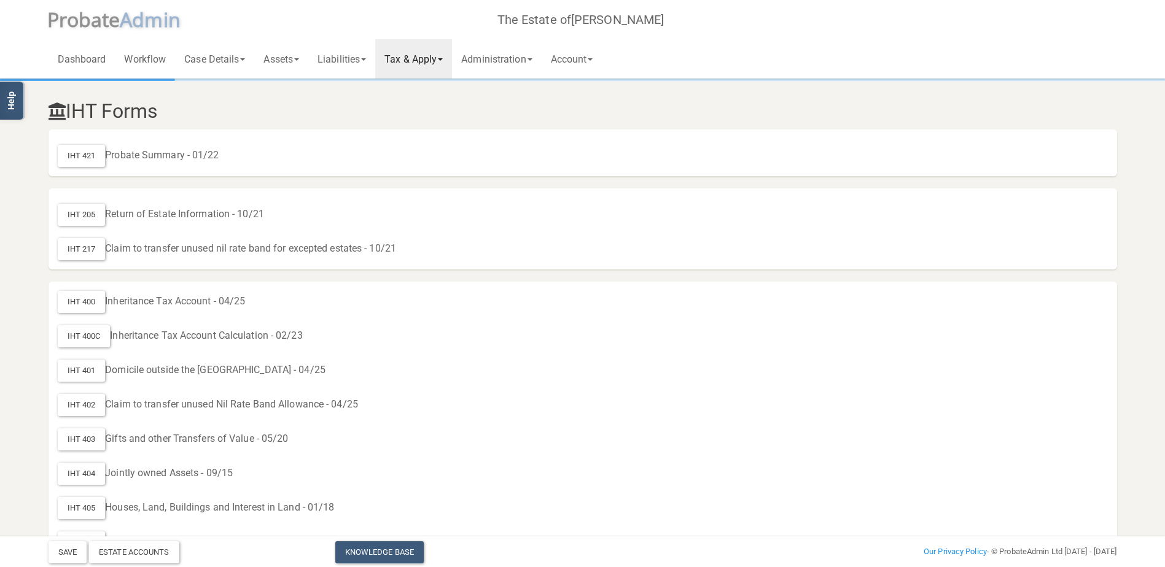
click at [443, 60] on span at bounding box center [440, 59] width 5 height 2
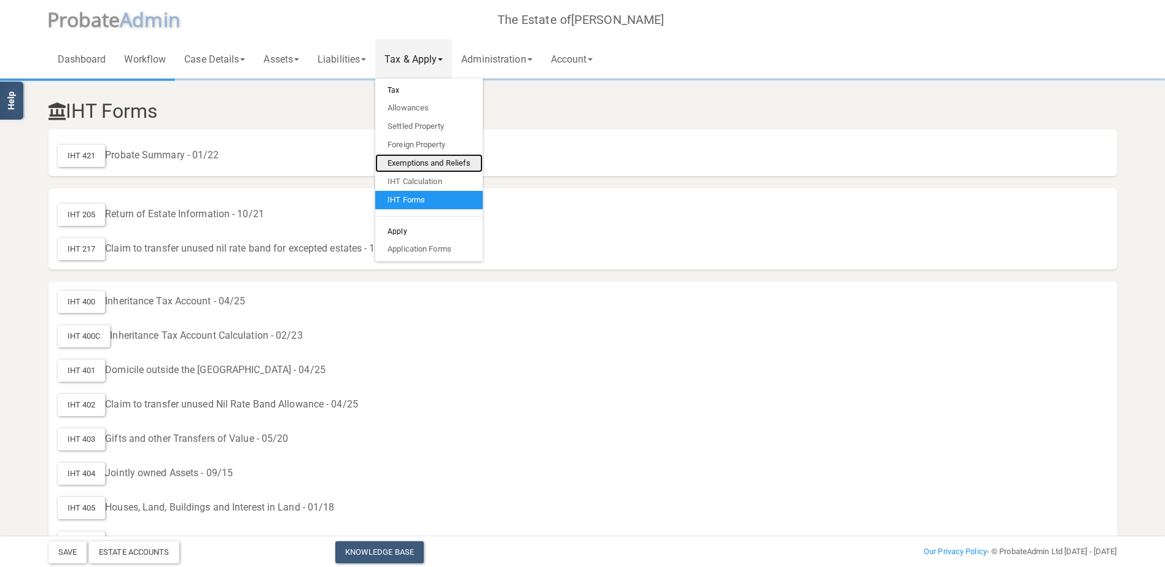
click at [432, 157] on link "Exemptions and Reliefs" at bounding box center [428, 163] width 107 height 18
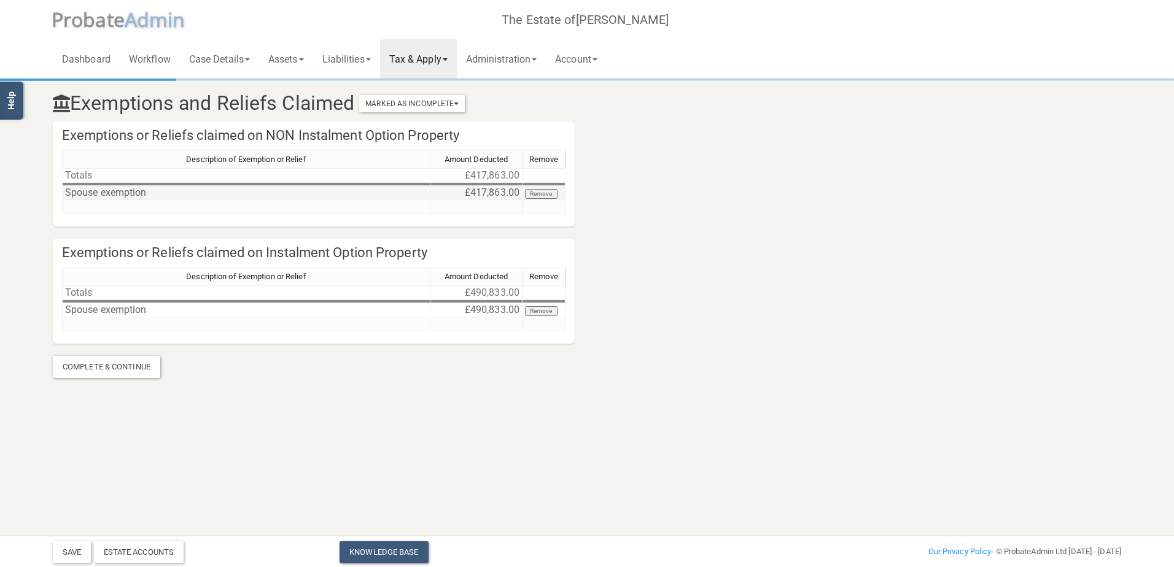
click at [479, 193] on td "£417,863.00" at bounding box center [476, 193] width 92 height 14
type textarea "416829"
click at [71, 555] on button "Save" at bounding box center [72, 552] width 38 height 22
click at [456, 57] on link "Tax & Apply" at bounding box center [418, 58] width 77 height 39
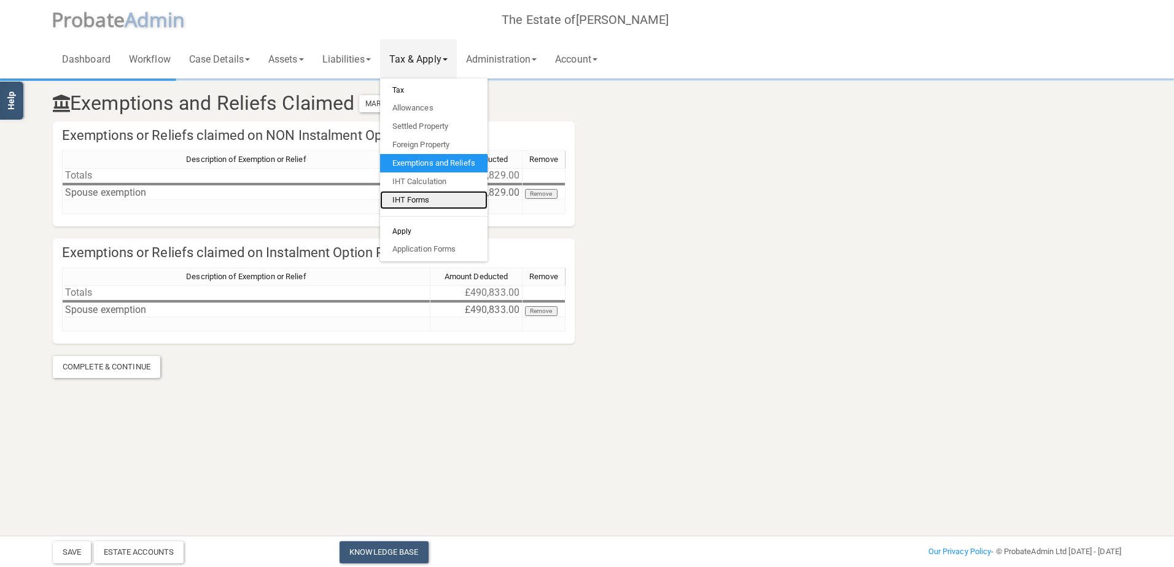
click at [419, 197] on link "IHT Forms" at bounding box center [433, 200] width 107 height 18
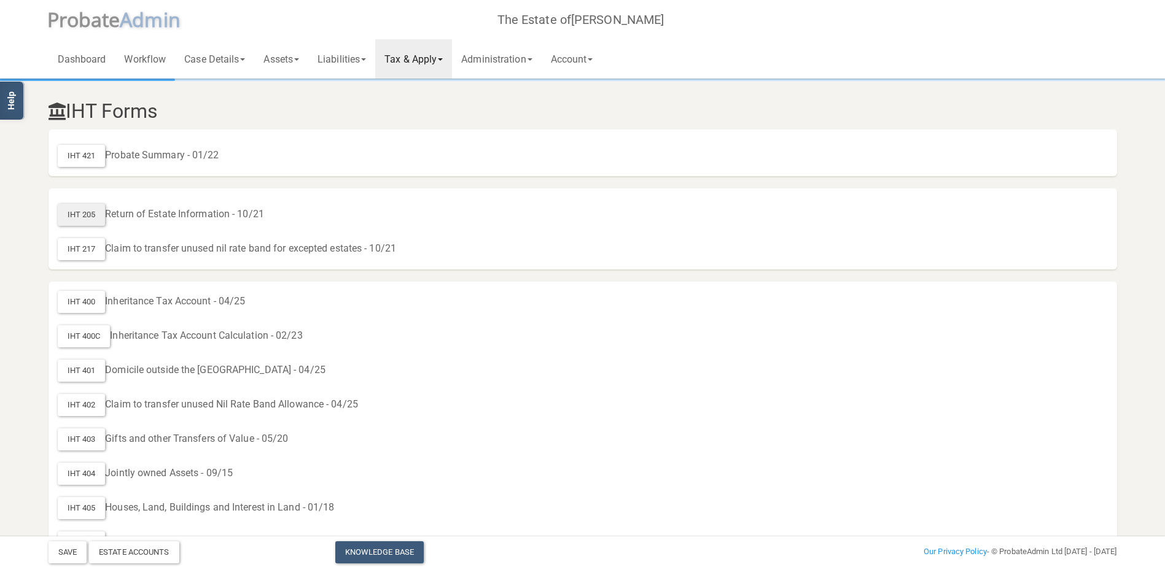
click at [83, 214] on div "IHT 205" at bounding box center [82, 215] width 48 height 22
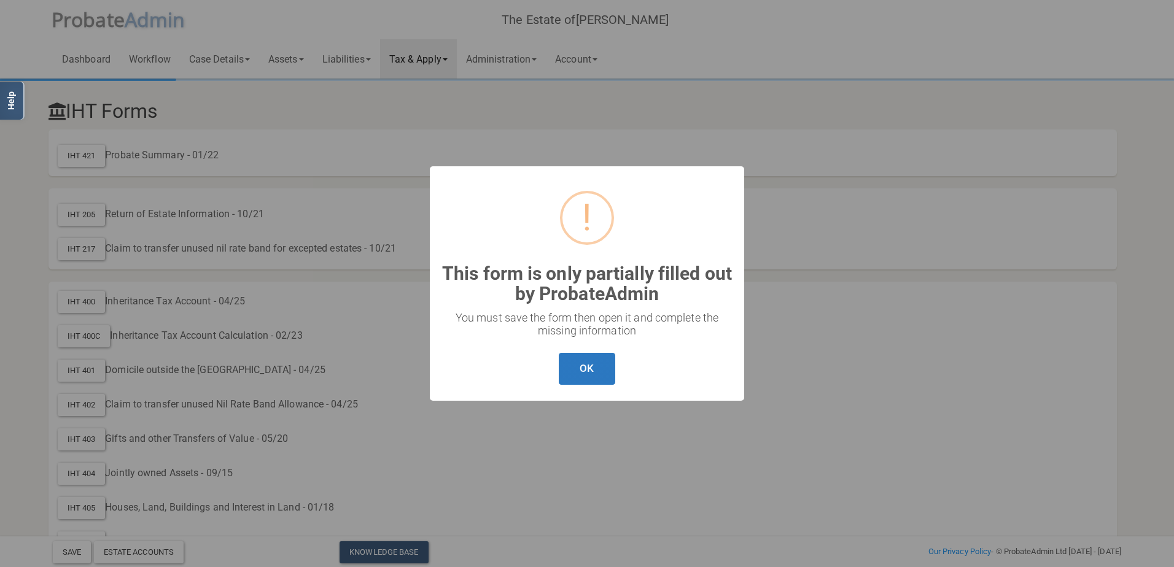
click at [595, 372] on button "OK" at bounding box center [587, 369] width 56 height 33
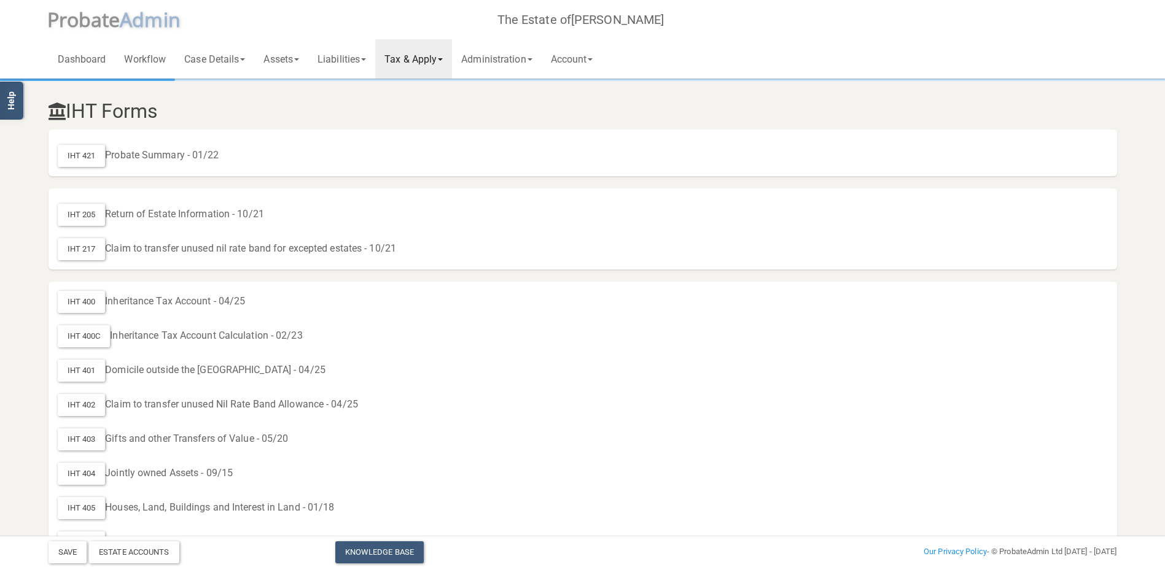
click at [443, 60] on span at bounding box center [440, 59] width 5 height 2
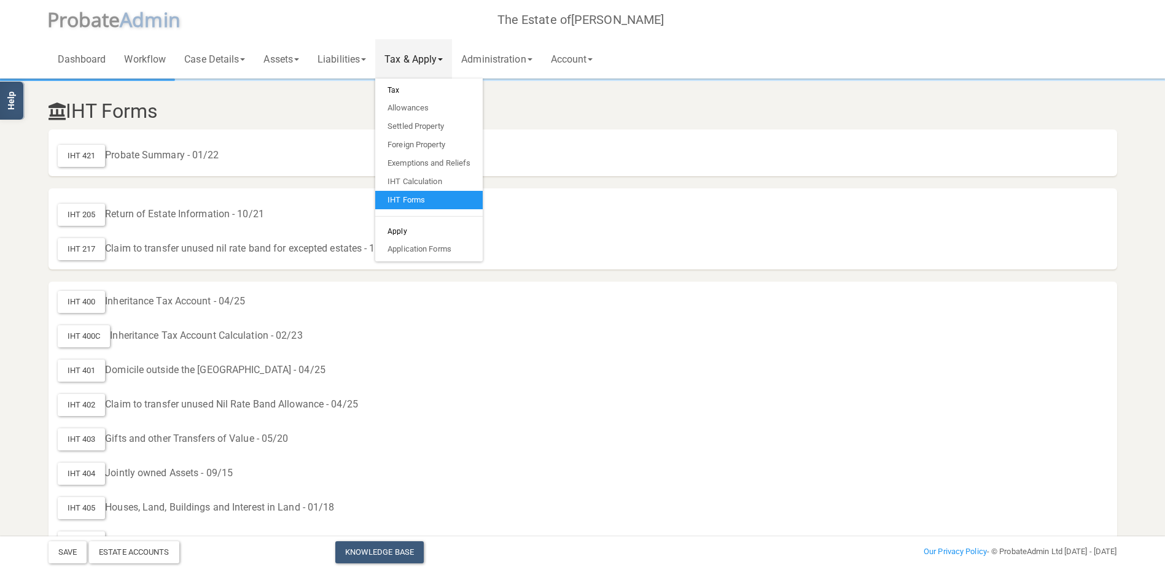
click at [428, 200] on link "IHT Forms" at bounding box center [428, 200] width 107 height 18
click at [76, 152] on div "IHT 421" at bounding box center [82, 156] width 48 height 22
click at [418, 249] on link "Application Forms" at bounding box center [428, 249] width 107 height 18
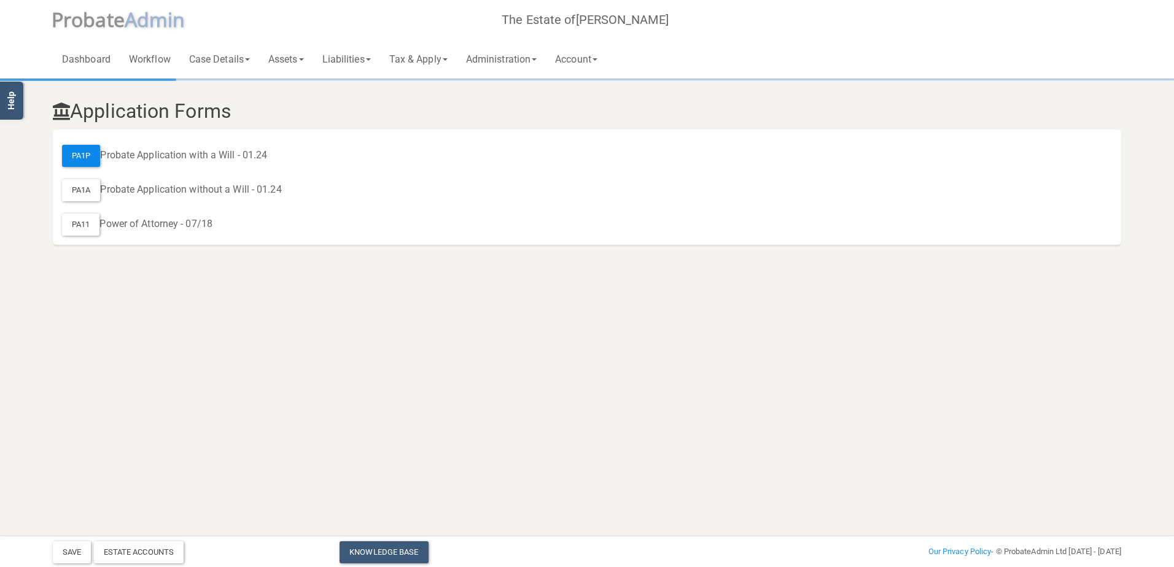
click at [80, 149] on div "PA1P" at bounding box center [81, 156] width 38 height 22
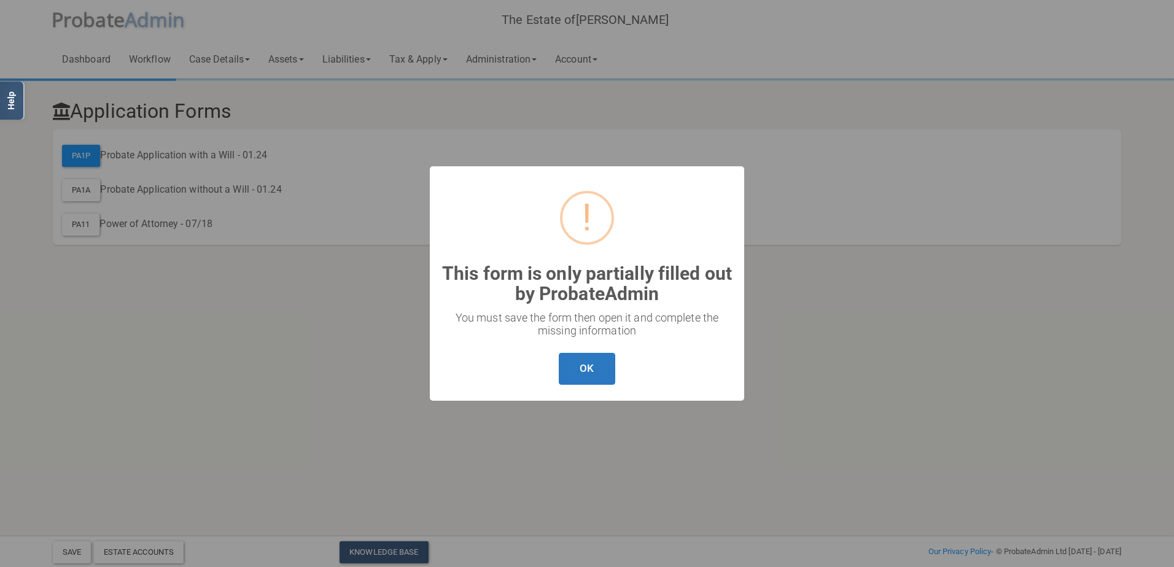
click at [588, 370] on button "OK" at bounding box center [587, 369] width 56 height 33
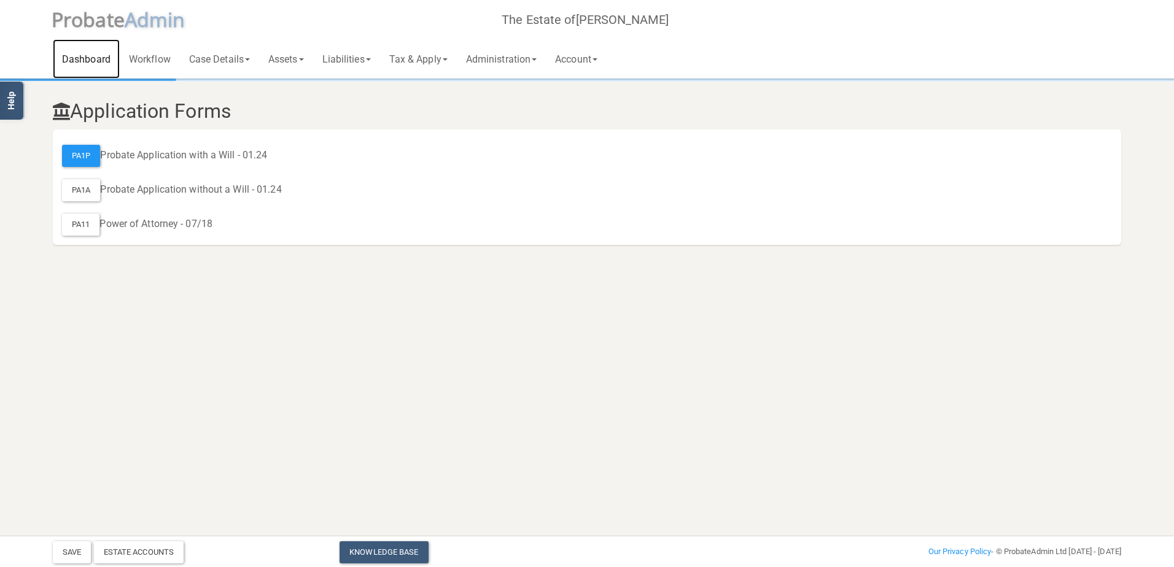
click at [85, 56] on link "Dashboard" at bounding box center [86, 58] width 67 height 39
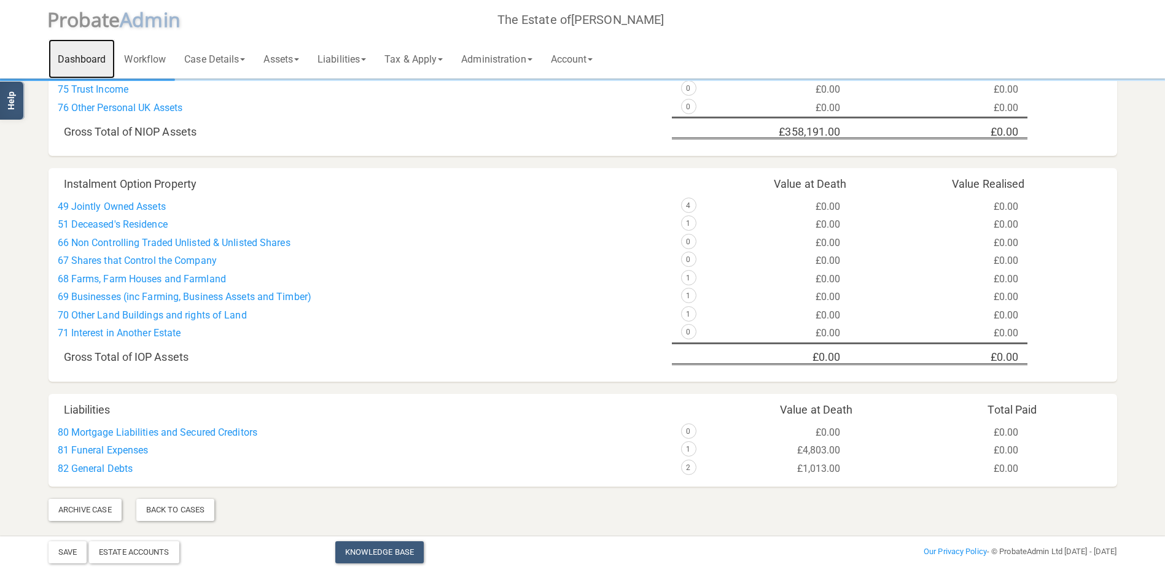
scroll to position [668, 0]
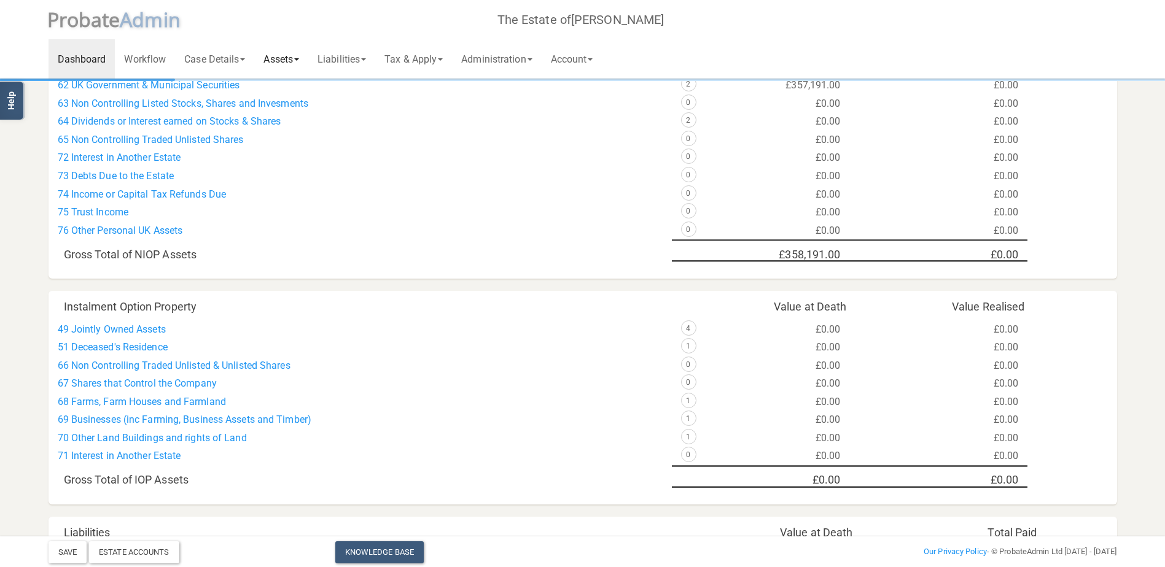
click at [299, 59] on span at bounding box center [296, 59] width 5 height 2
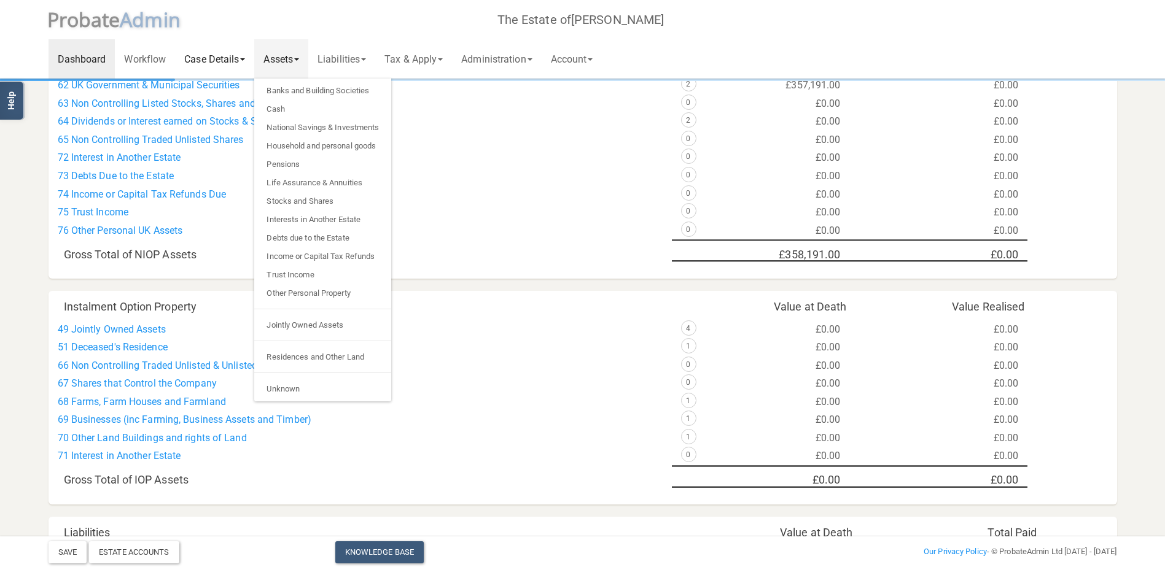
click at [216, 56] on link "Case Details" at bounding box center [214, 58] width 79 height 39
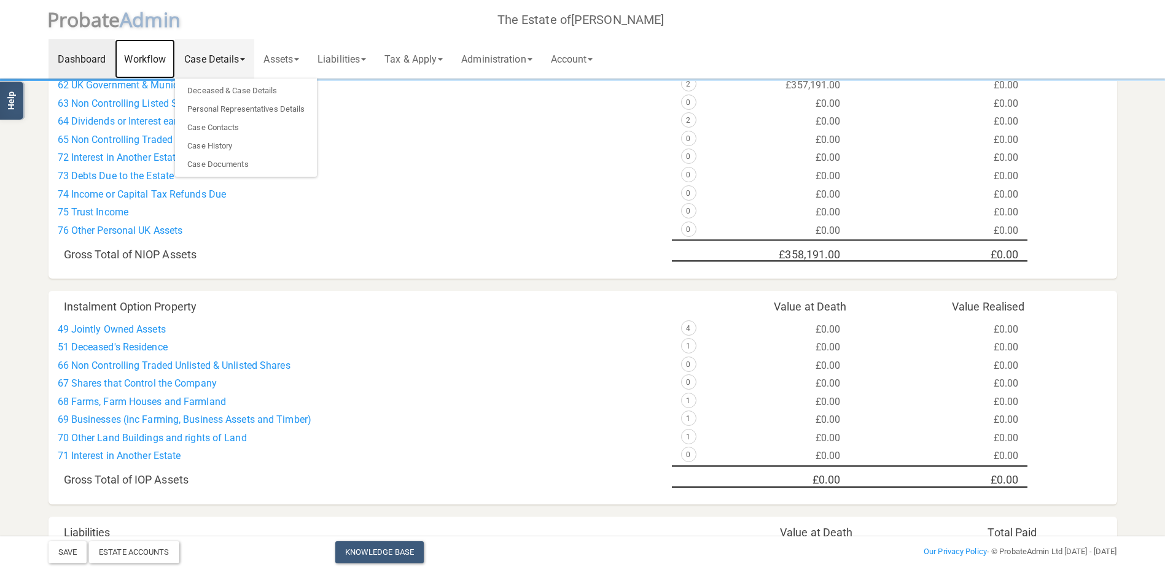
click at [151, 60] on link "Workflow" at bounding box center [145, 58] width 60 height 39
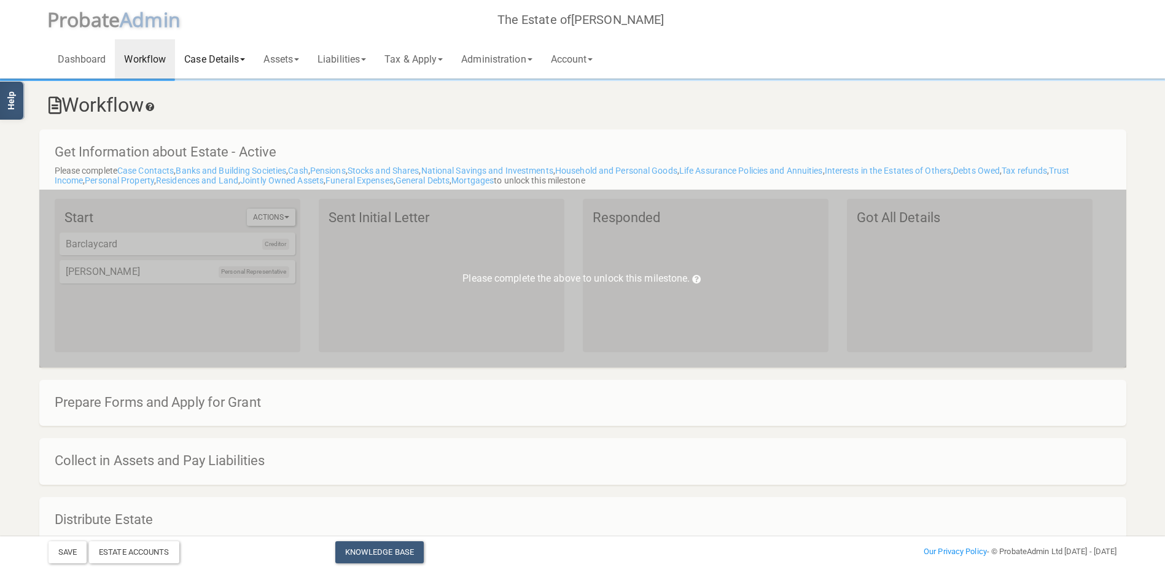
click at [209, 59] on link "Case Details" at bounding box center [214, 58] width 79 height 39
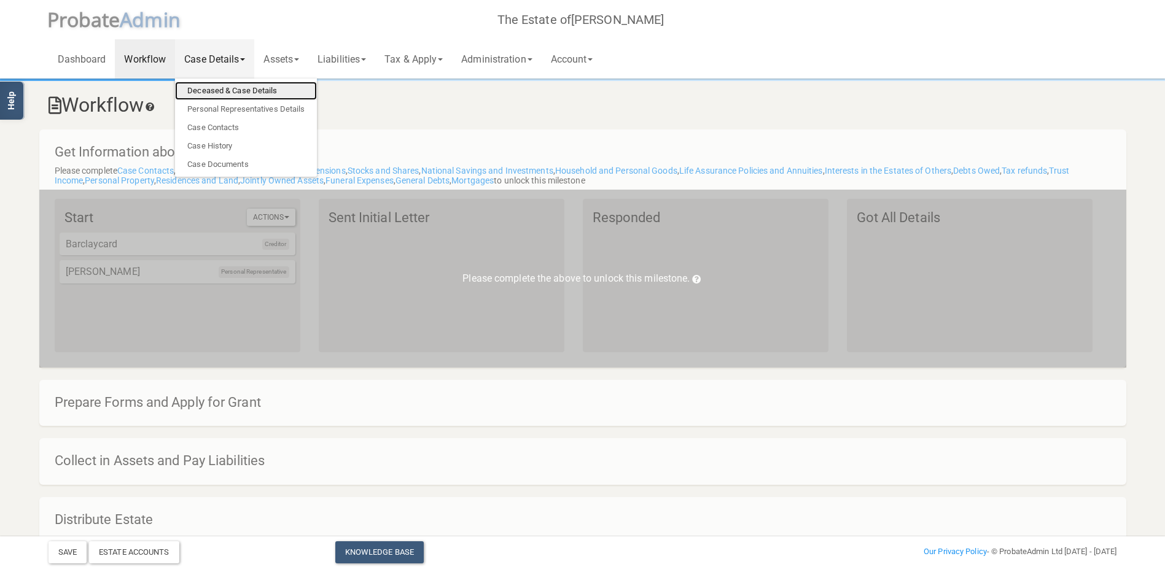
click at [256, 89] on link "Deceased & Case Details" at bounding box center [246, 91] width 142 height 18
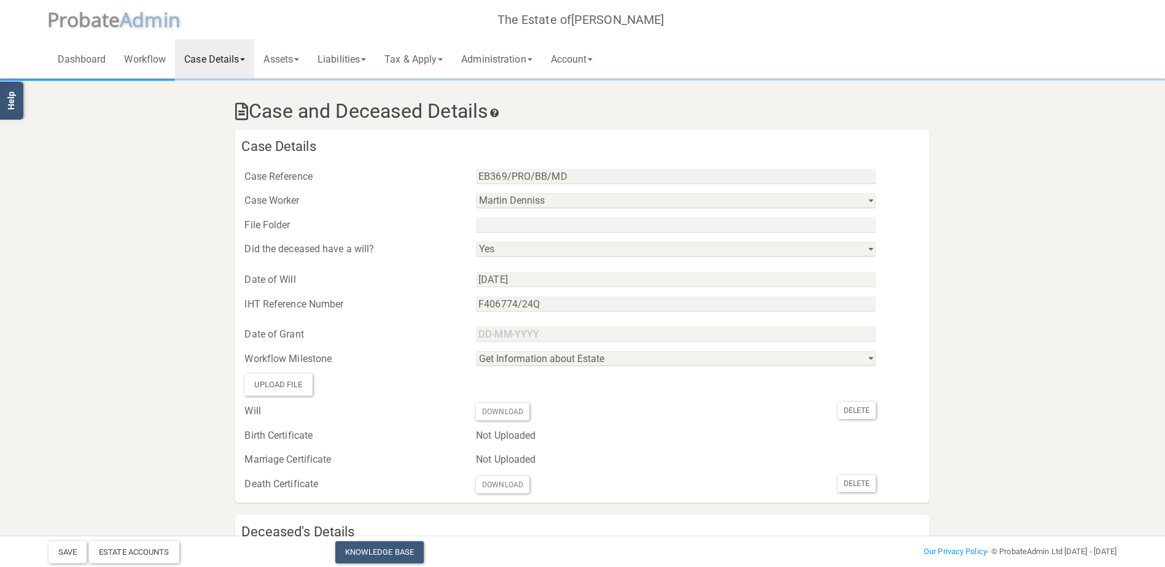
click at [243, 61] on span at bounding box center [242, 59] width 5 height 2
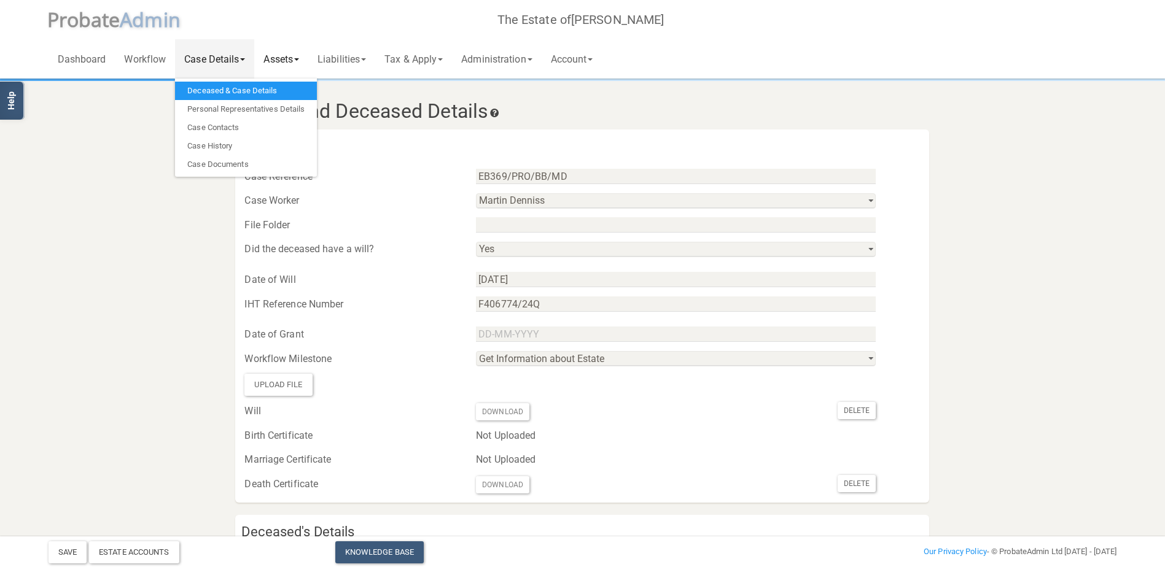
click at [277, 59] on link "Assets" at bounding box center [281, 58] width 54 height 39
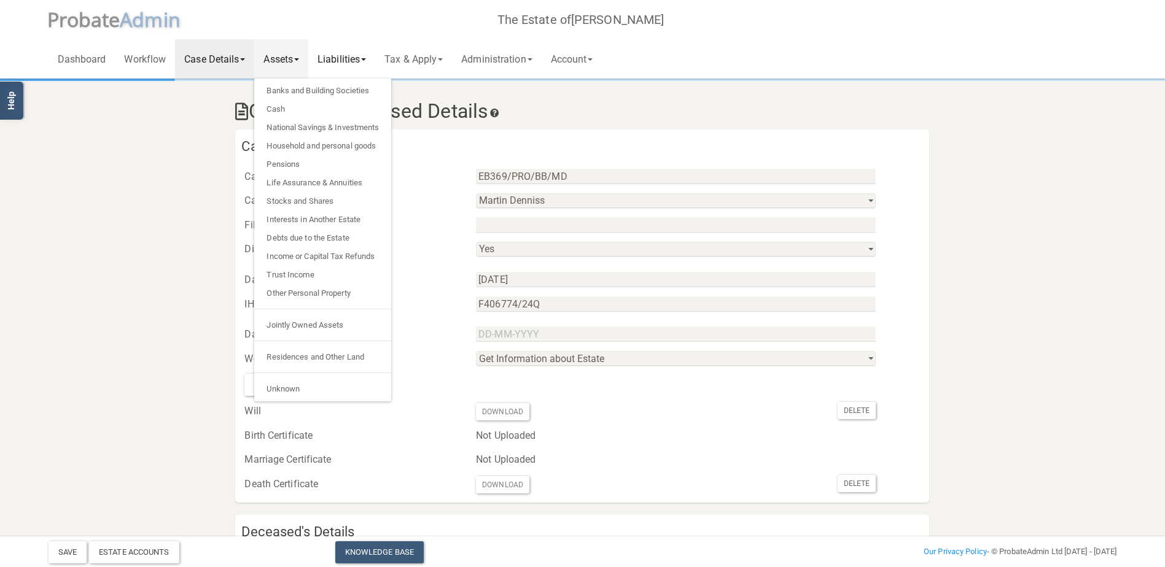
click at [339, 56] on link "Liabilities" at bounding box center [341, 58] width 67 height 39
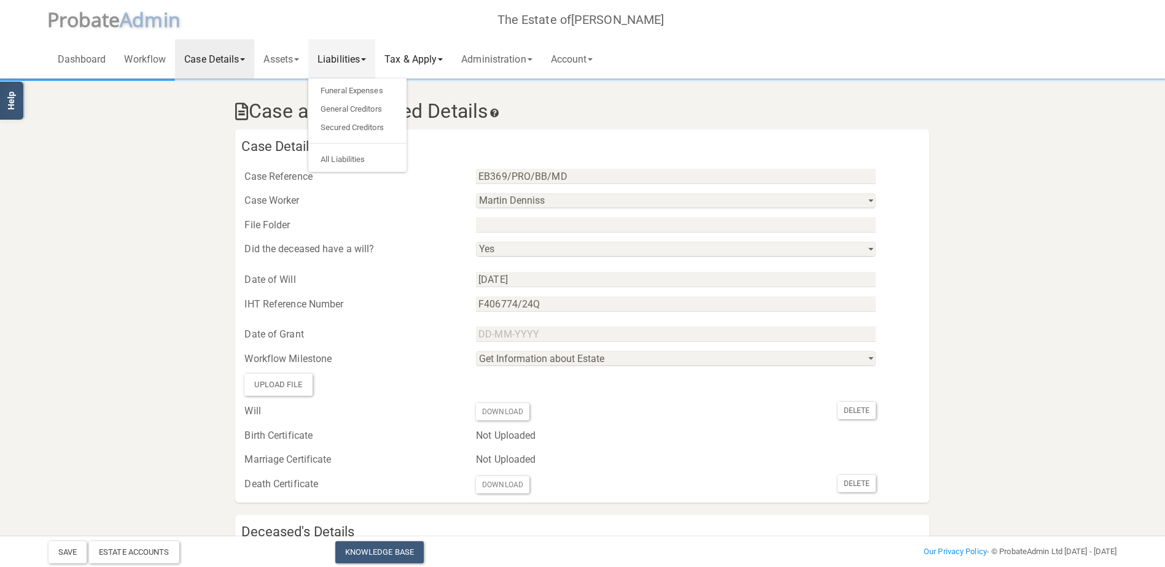
click at [425, 56] on link "Tax & Apply" at bounding box center [413, 58] width 77 height 39
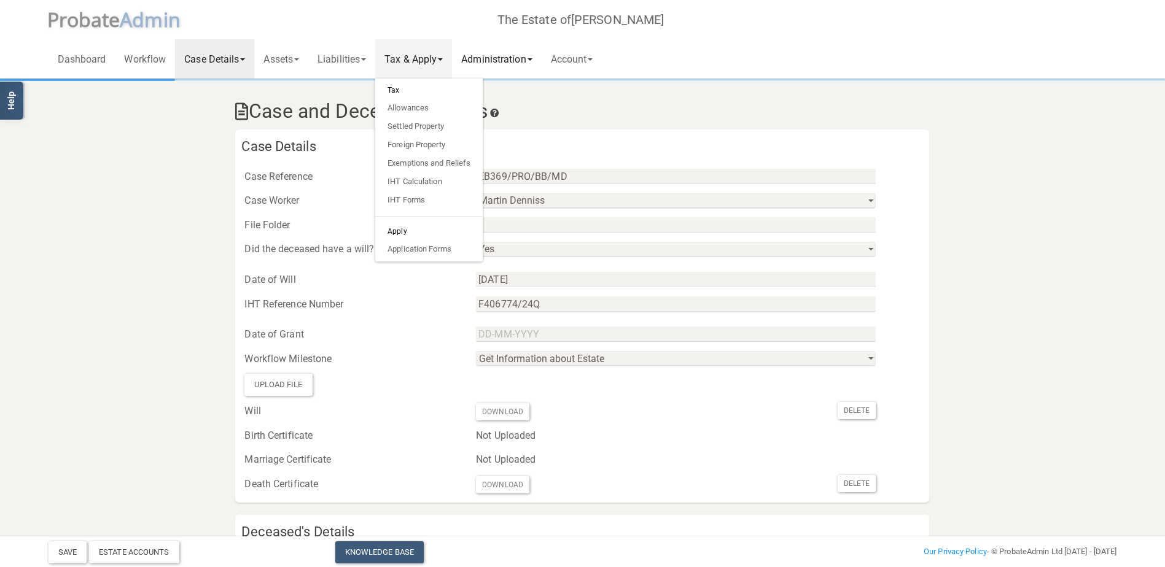
click at [494, 53] on link "Administration" at bounding box center [496, 58] width 89 height 39
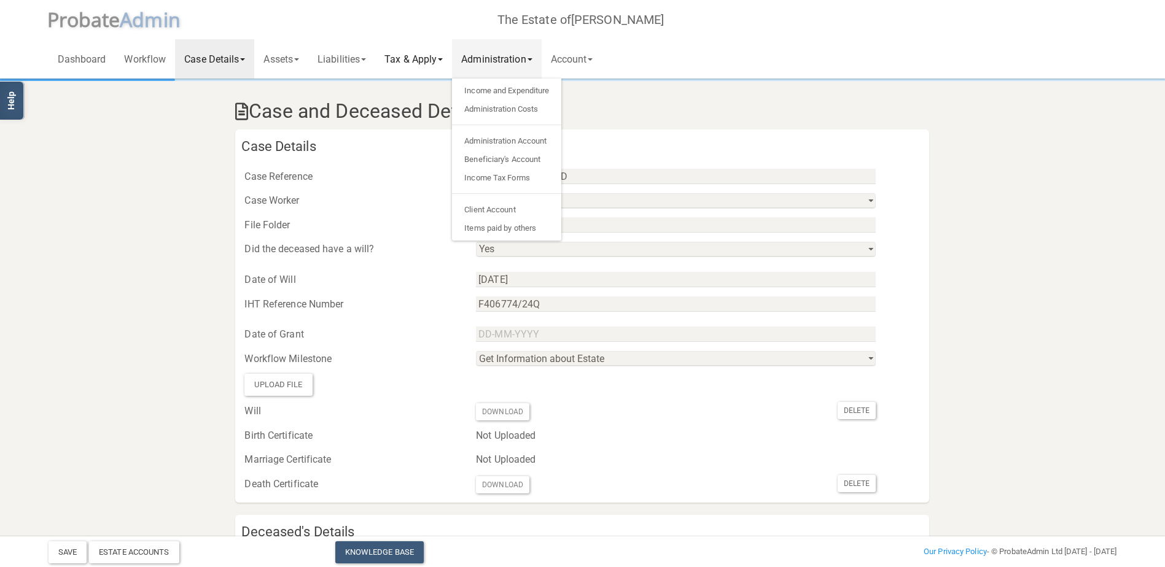
click at [413, 55] on link "Tax & Apply" at bounding box center [413, 58] width 77 height 39
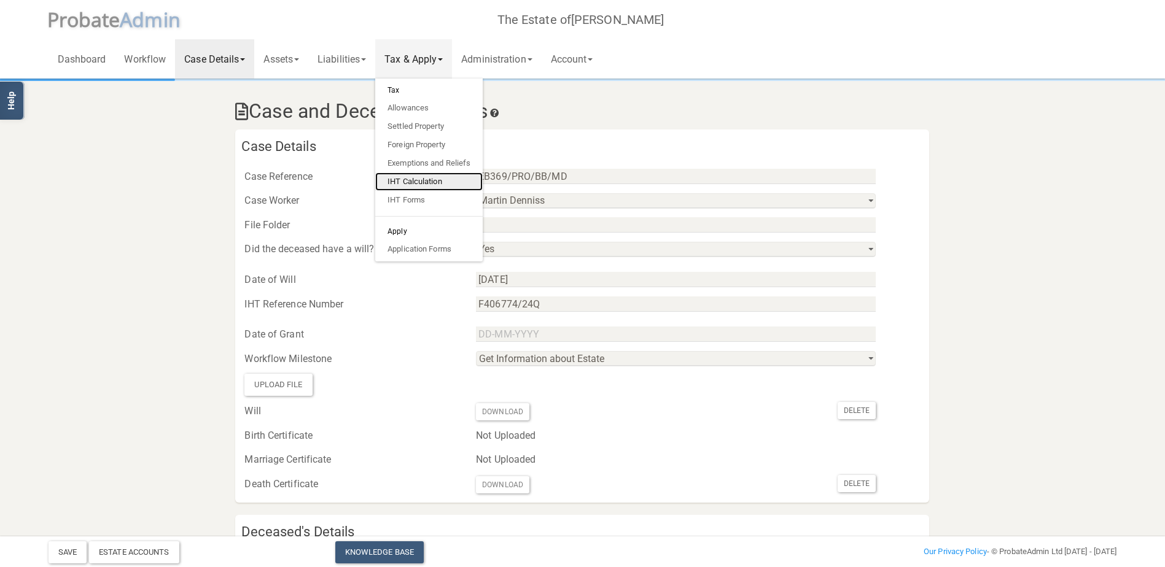
click at [414, 178] on link "IHT Calculation" at bounding box center [428, 182] width 107 height 18
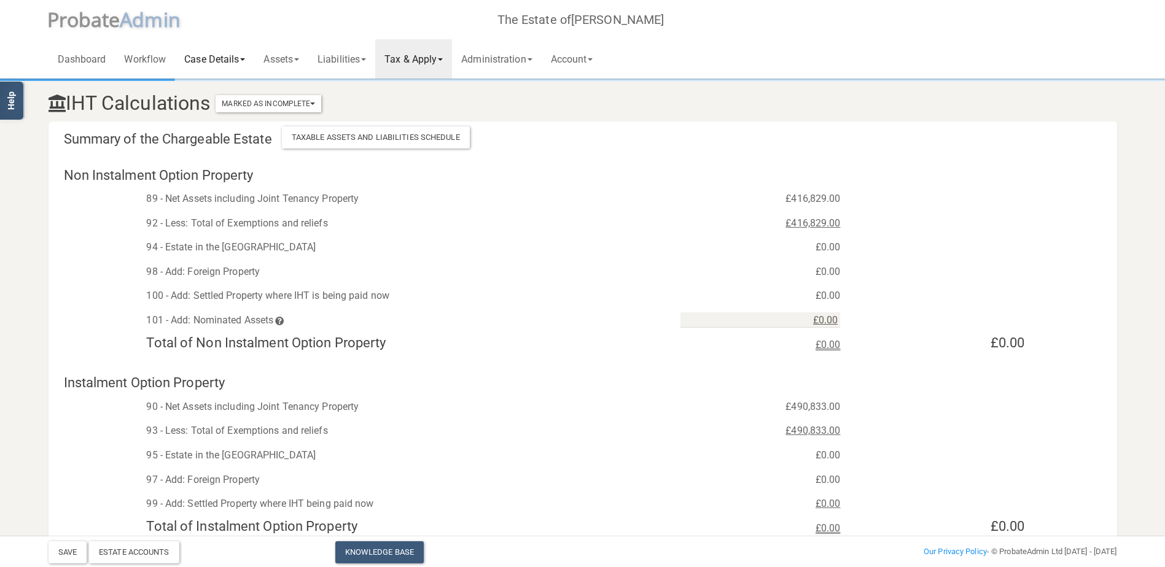
click at [217, 57] on link "Case Details" at bounding box center [214, 58] width 79 height 39
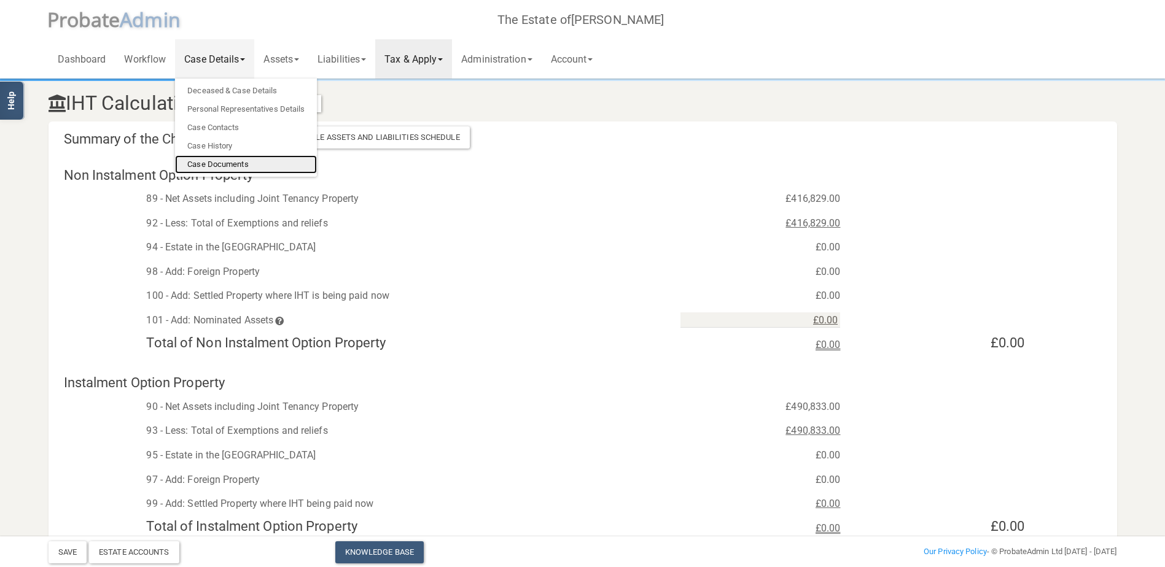
click at [221, 161] on link "Case Documents" at bounding box center [246, 164] width 142 height 18
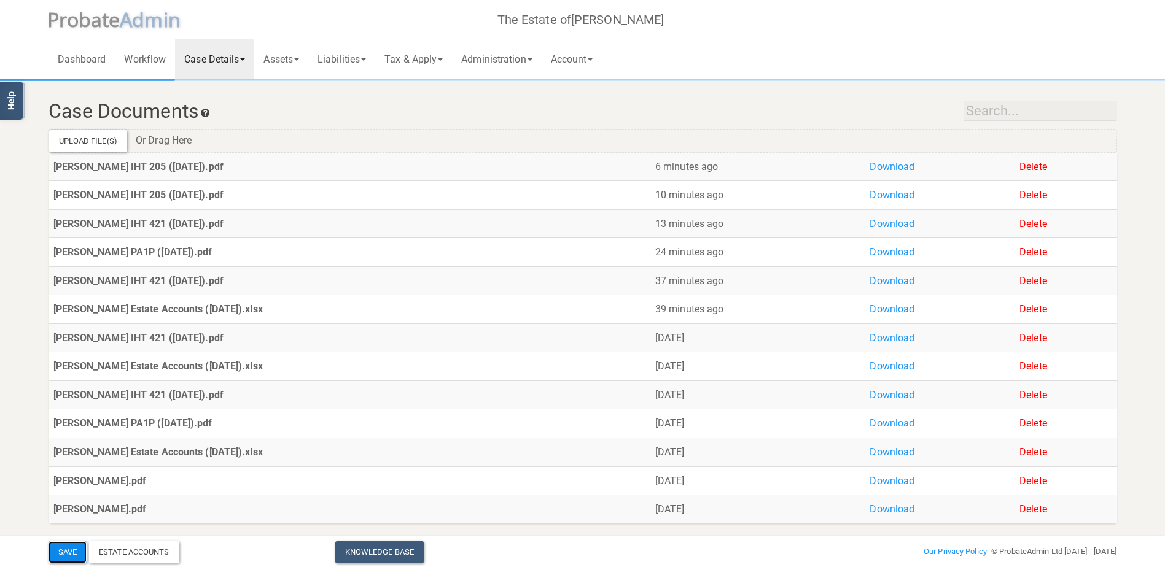
click at [61, 553] on button "Save" at bounding box center [67, 552] width 38 height 22
click at [133, 556] on div "Estate Accounts" at bounding box center [134, 552] width 90 height 22
click at [282, 60] on link "Assets" at bounding box center [281, 58] width 54 height 39
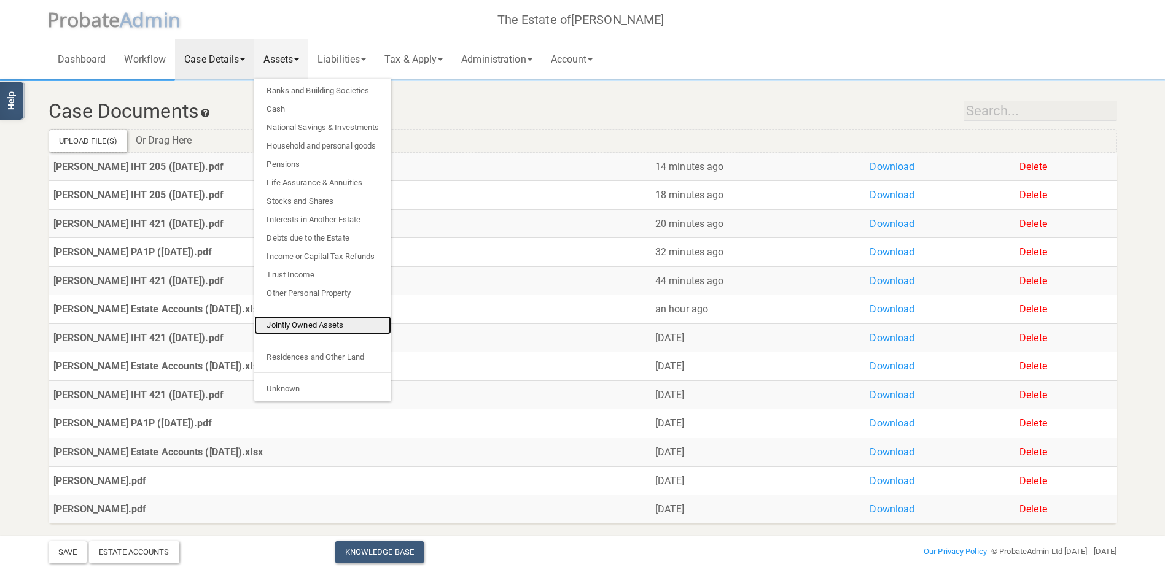
click at [302, 324] on link "Jointly Owned Assets" at bounding box center [322, 325] width 137 height 18
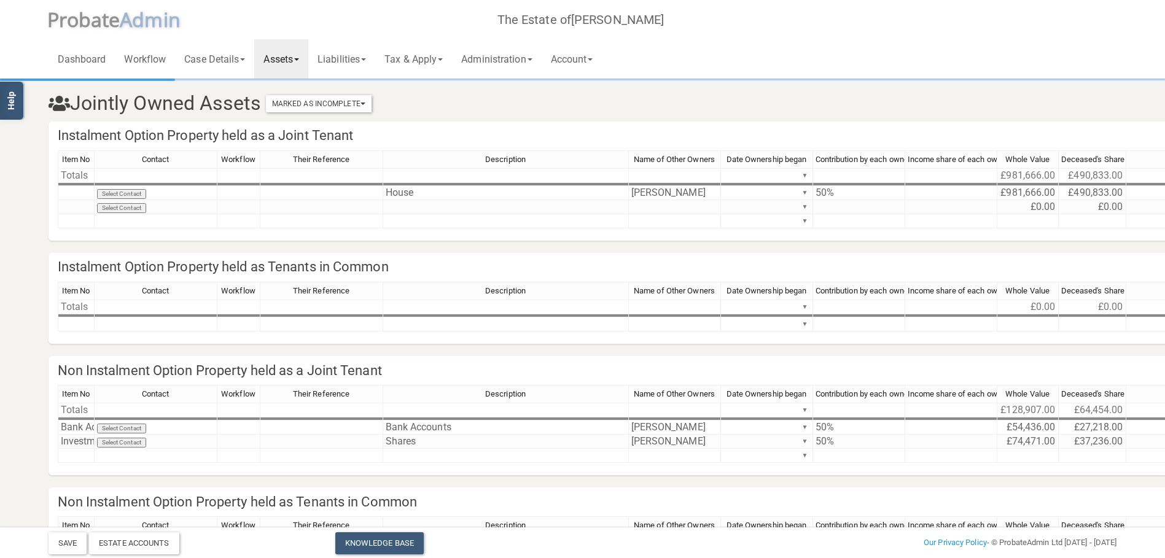
scroll to position [61, 0]
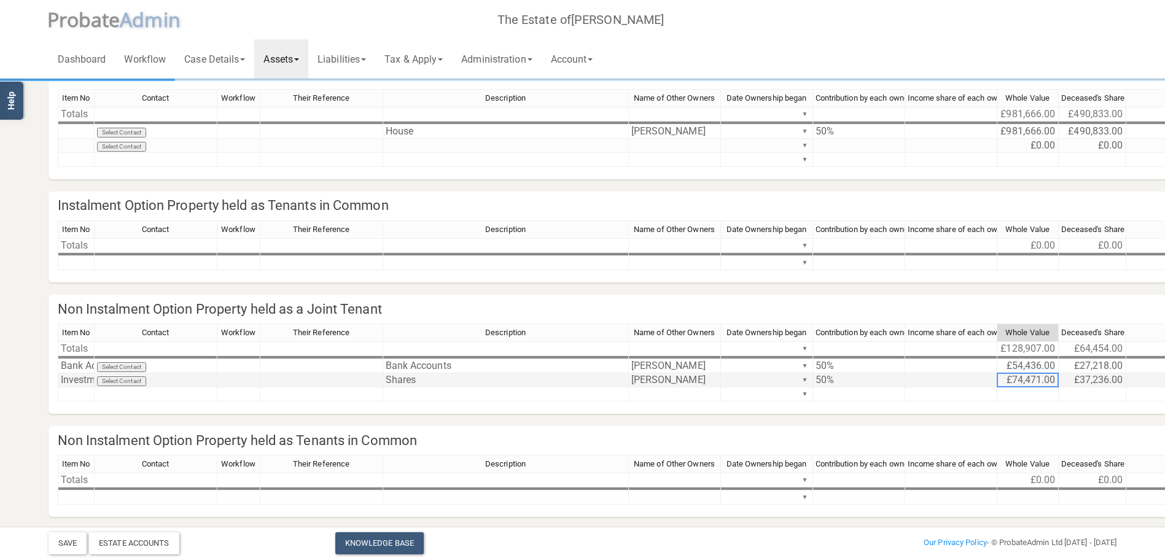
click at [1022, 378] on td "£74,471.00" at bounding box center [1027, 380] width 61 height 14
type textarea "7"
click at [1079, 373] on div at bounding box center [1092, 373] width 68 height 1
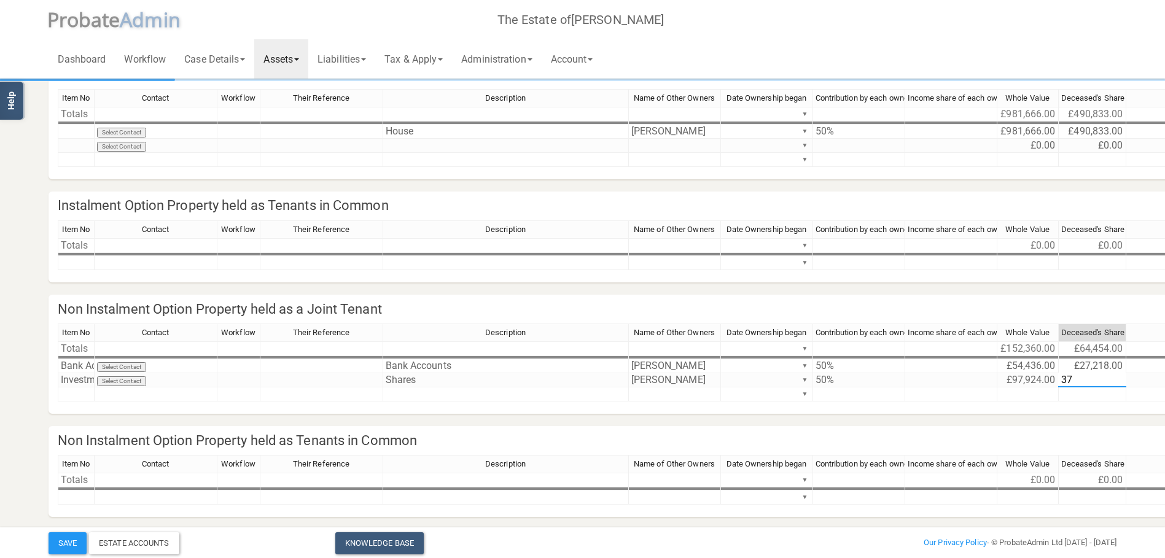
type textarea "3"
type textarea "48962"
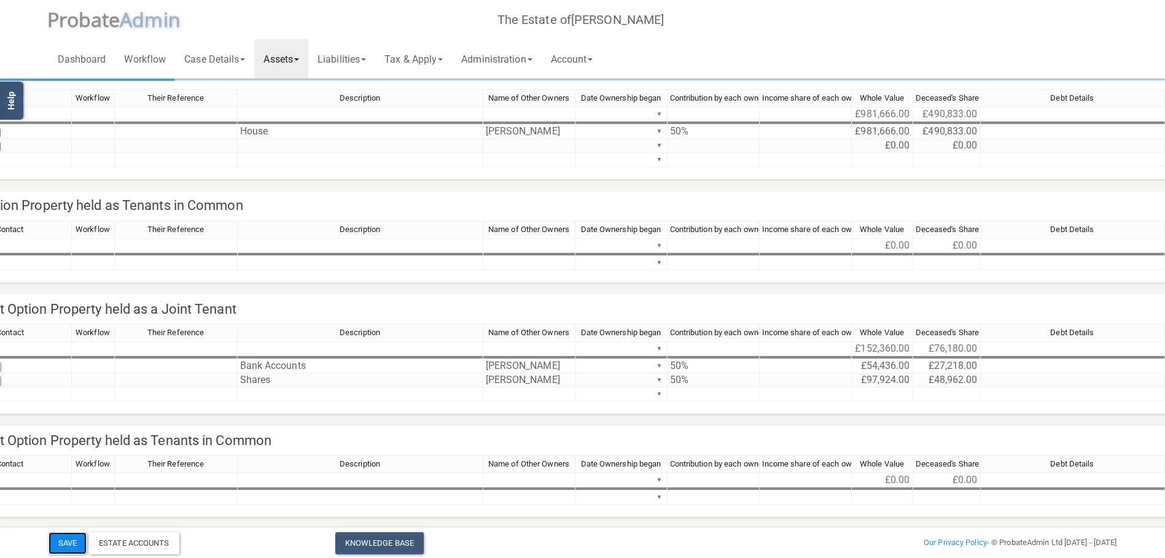
click at [68, 546] on button "Save" at bounding box center [67, 543] width 38 height 22
click at [299, 60] on span at bounding box center [296, 59] width 5 height 2
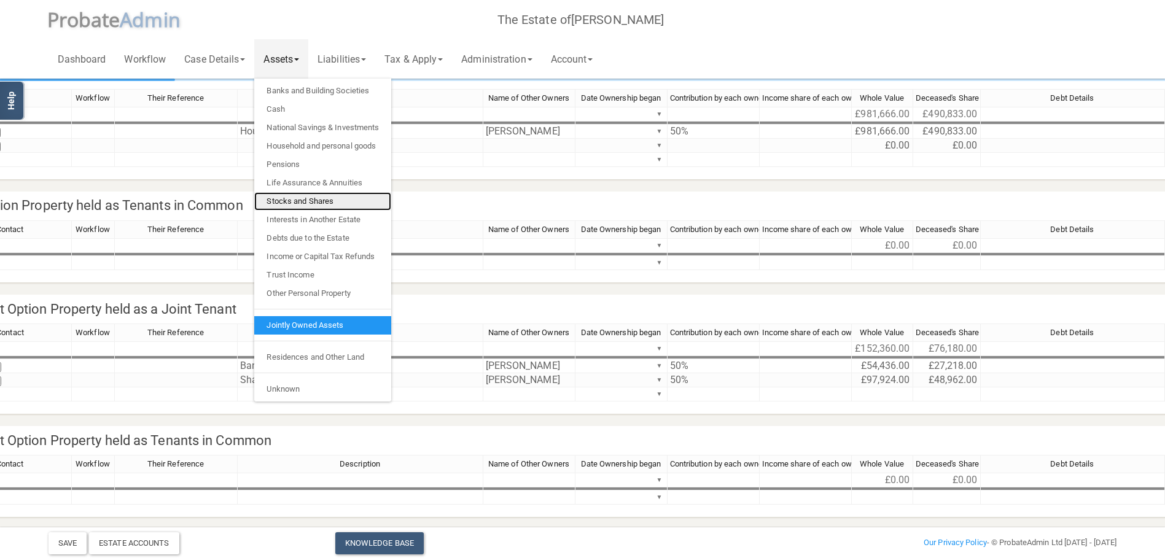
click at [298, 202] on link "Stocks and Shares" at bounding box center [322, 201] width 137 height 18
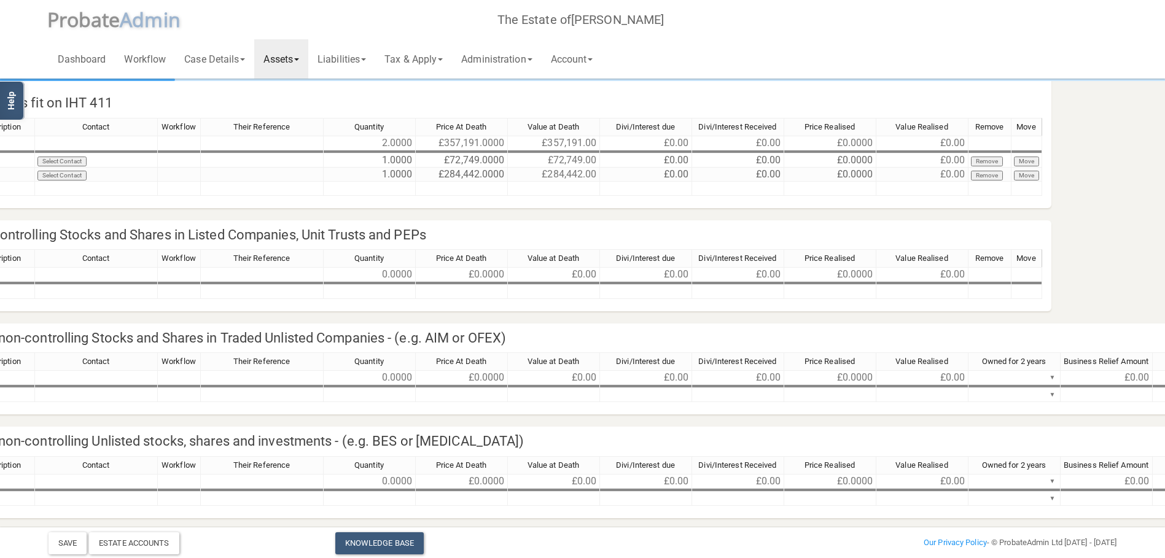
scroll to position [0, 145]
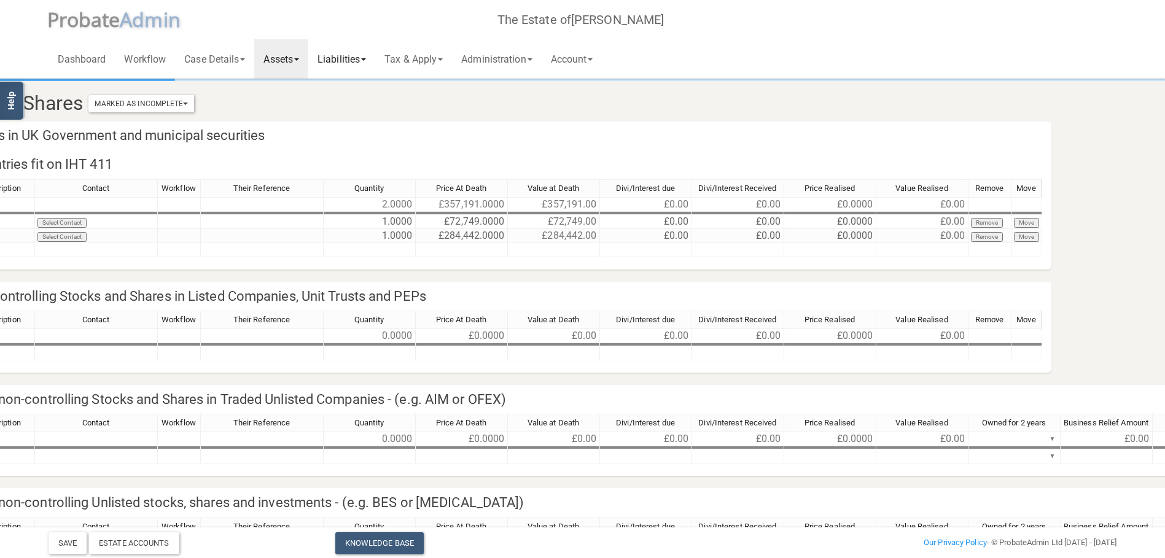
click at [366, 58] on span at bounding box center [363, 59] width 5 height 2
click at [360, 91] on link "Funeral Expenses" at bounding box center [357, 91] width 98 height 18
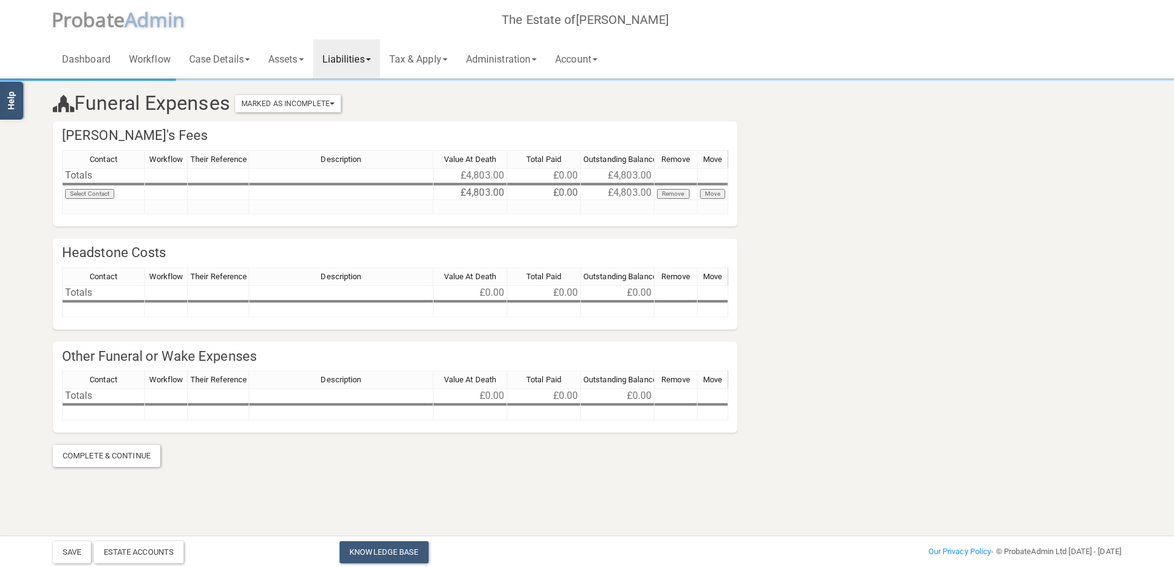
click at [371, 60] on span at bounding box center [368, 59] width 5 height 2
click at [367, 106] on link "General Creditors" at bounding box center [362, 109] width 98 height 18
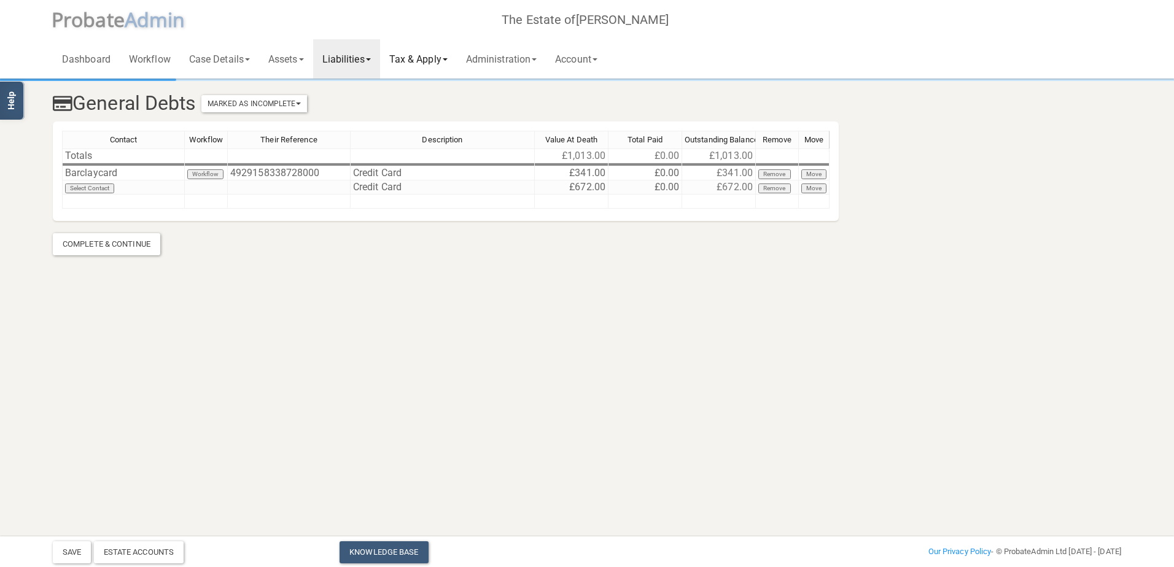
click at [448, 59] on span at bounding box center [445, 59] width 5 height 2
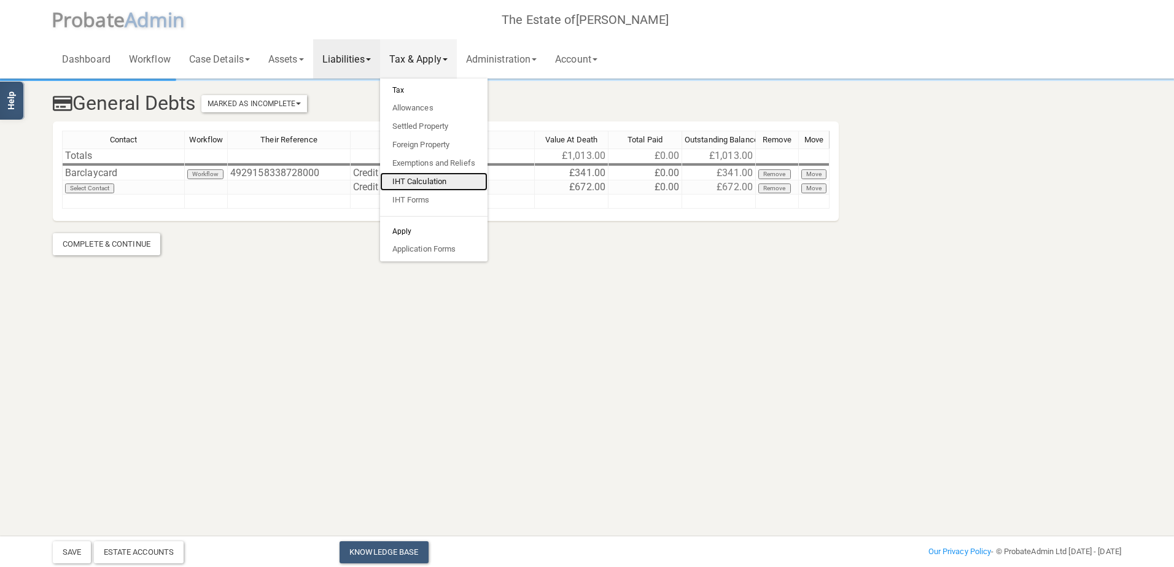
click at [427, 175] on link "IHT Calculation" at bounding box center [433, 182] width 107 height 18
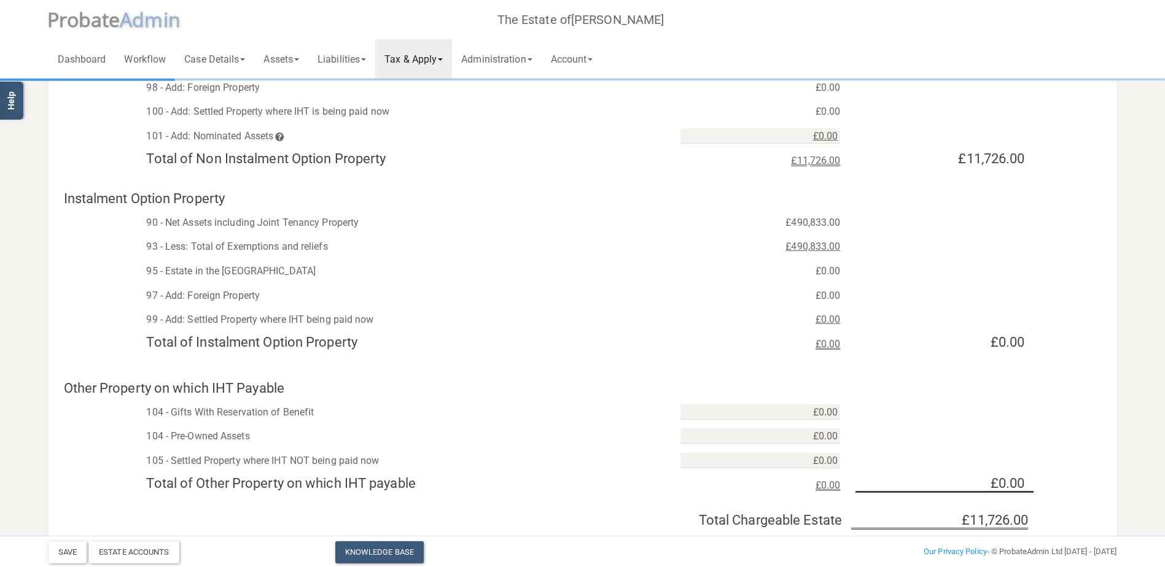
scroll to position [61, 0]
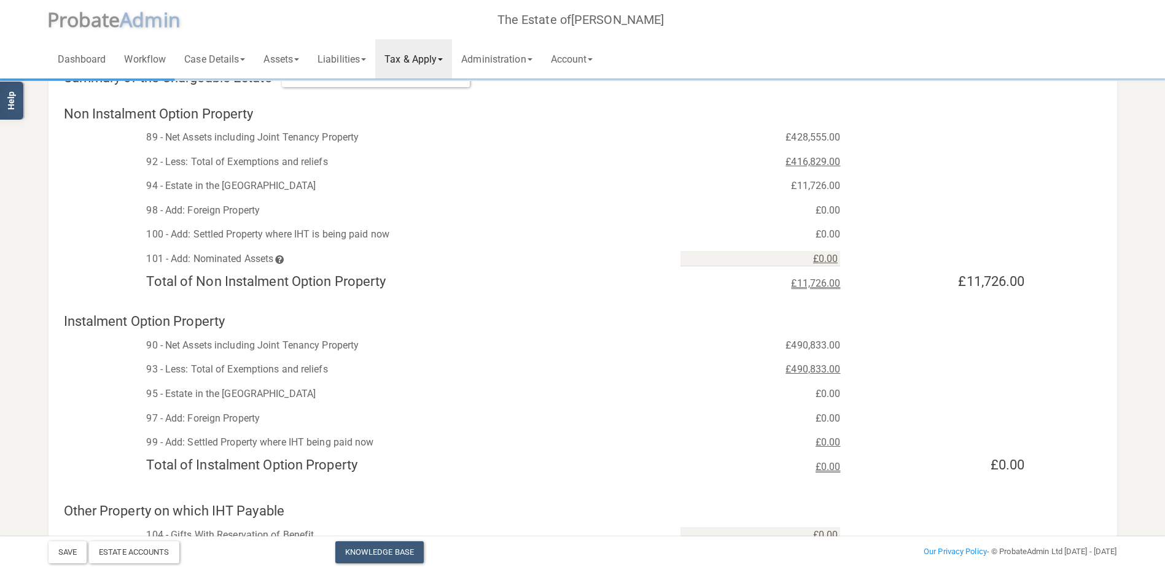
click at [451, 57] on link "Tax & Apply" at bounding box center [413, 58] width 77 height 39
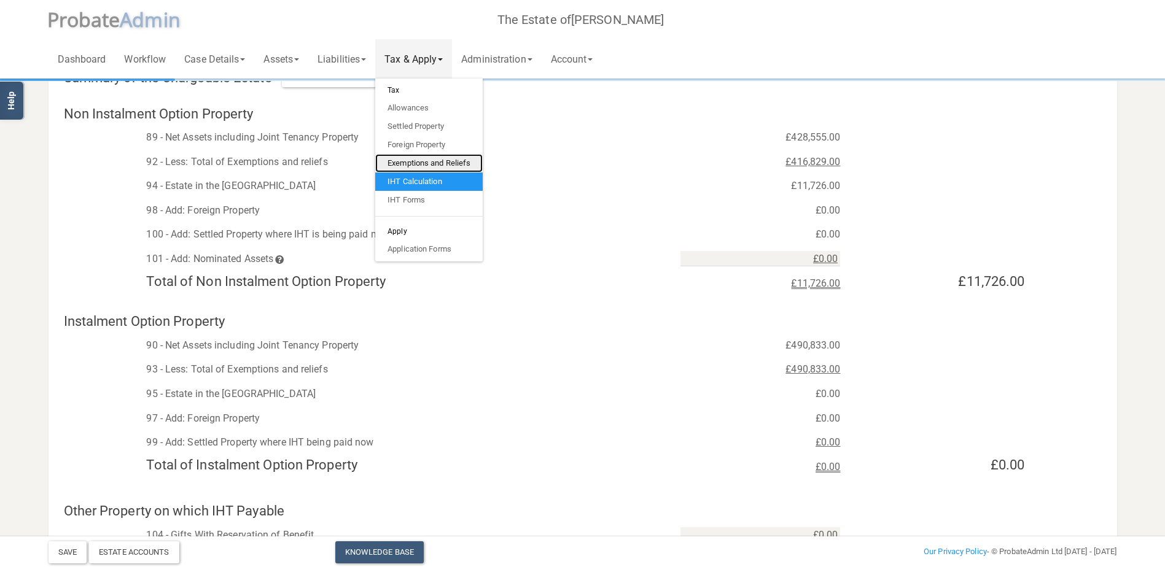
click at [430, 159] on link "Exemptions and Reliefs" at bounding box center [428, 163] width 107 height 18
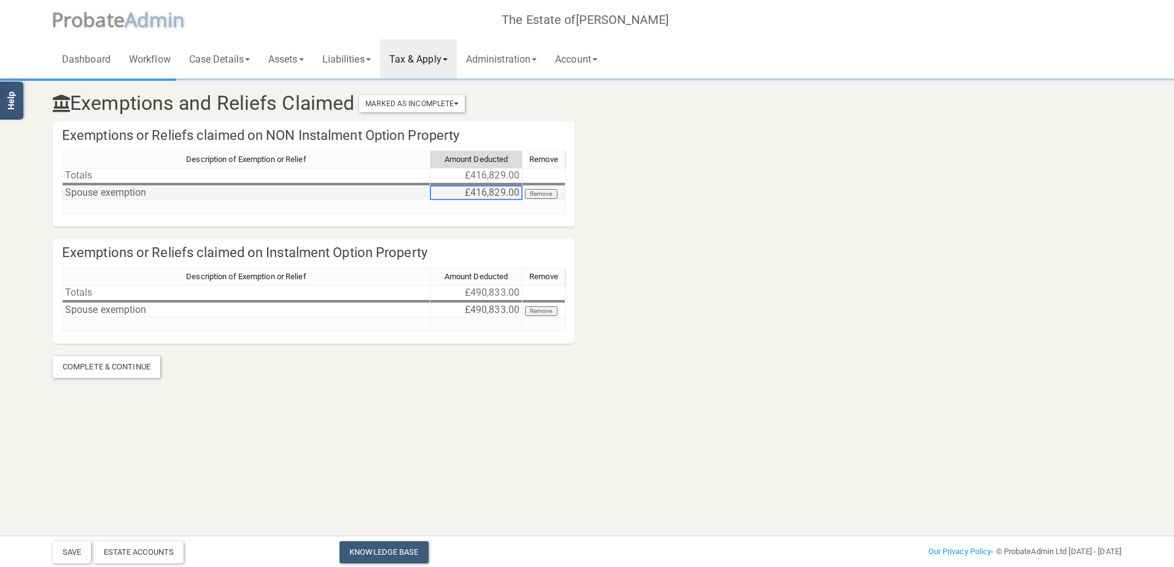
click at [470, 194] on td "£416,829.00" at bounding box center [476, 193] width 92 height 14
type textarea "4"
type textarea "428955"
click at [72, 550] on button "Save" at bounding box center [72, 552] width 38 height 22
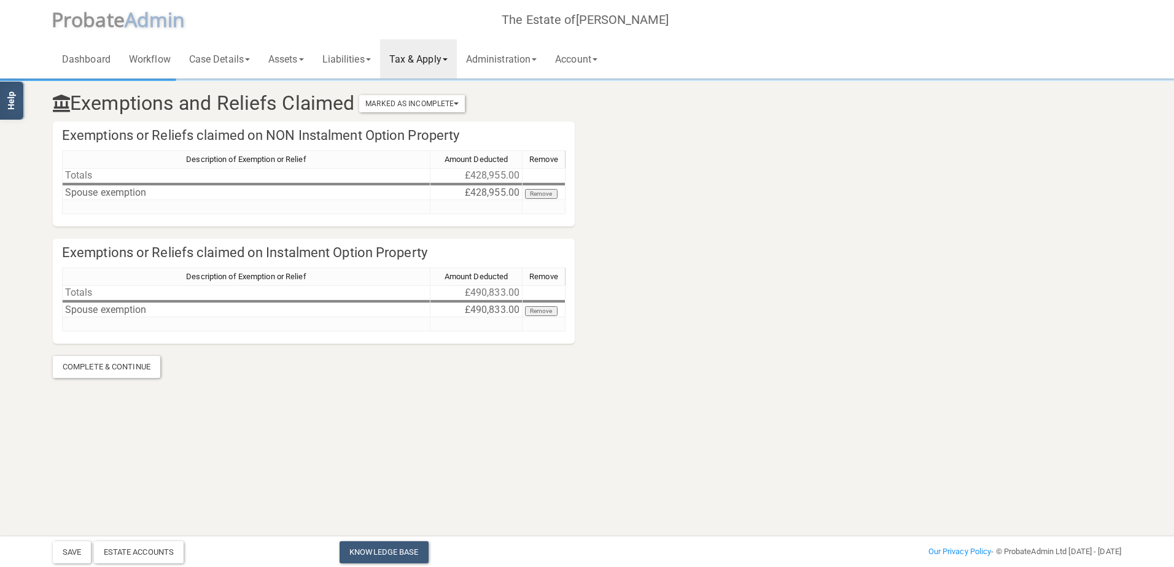
click at [448, 58] on span at bounding box center [445, 59] width 5 height 2
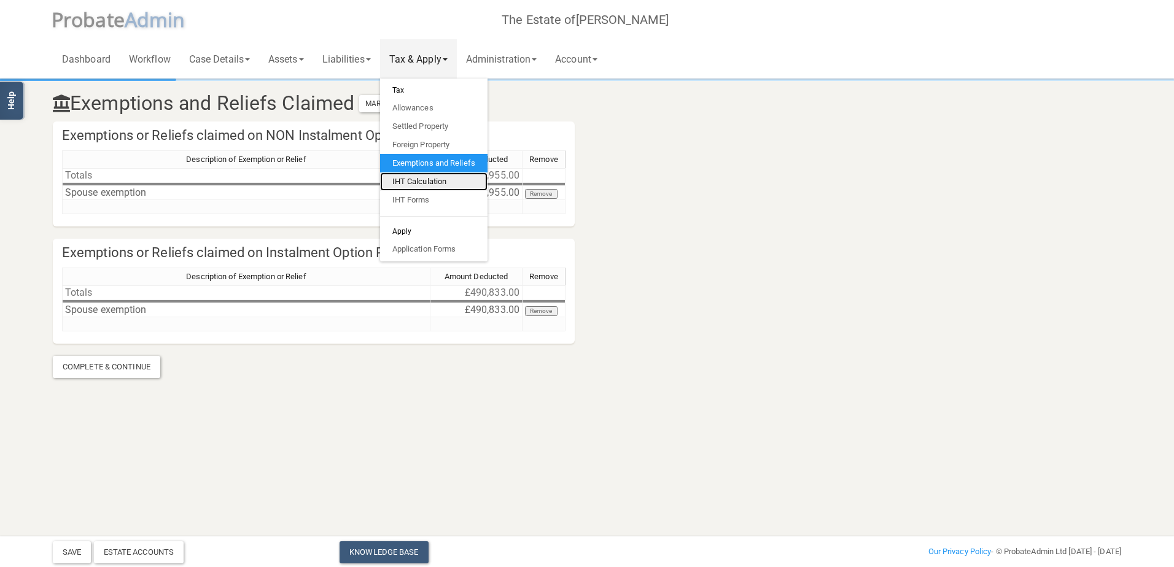
click at [427, 177] on link "IHT Calculation" at bounding box center [433, 182] width 107 height 18
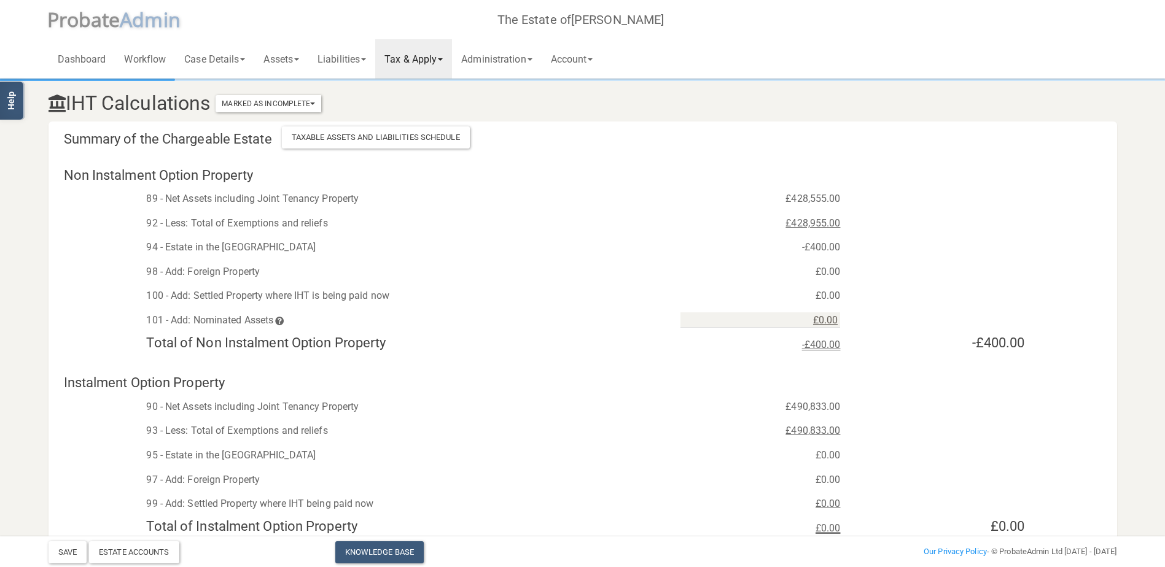
click at [452, 56] on link "Tax & Apply" at bounding box center [413, 58] width 77 height 39
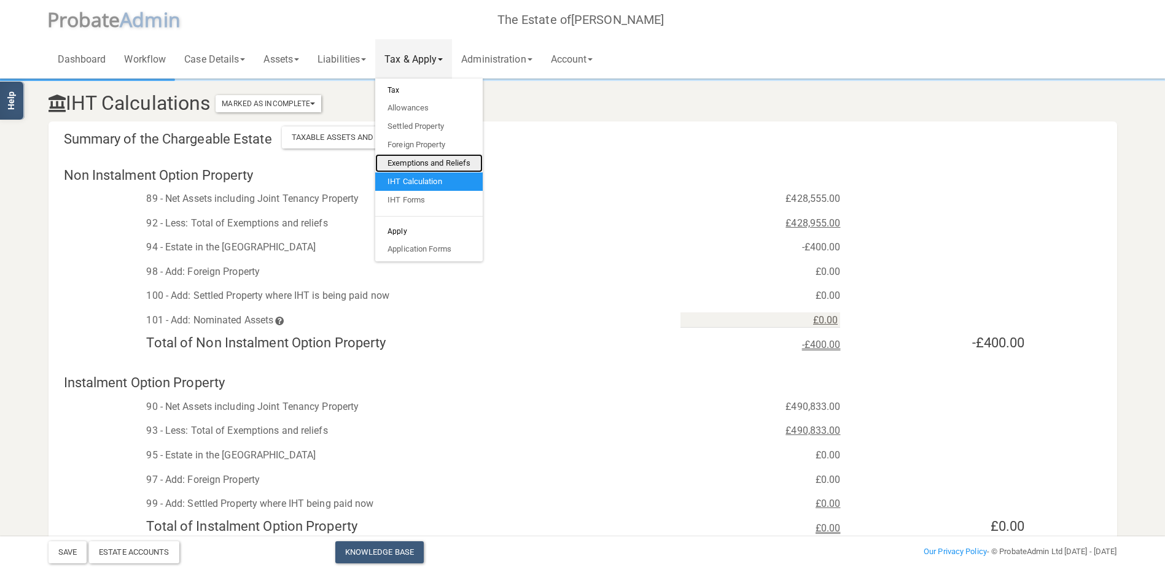
click at [439, 159] on link "Exemptions and Reliefs" at bounding box center [428, 163] width 107 height 18
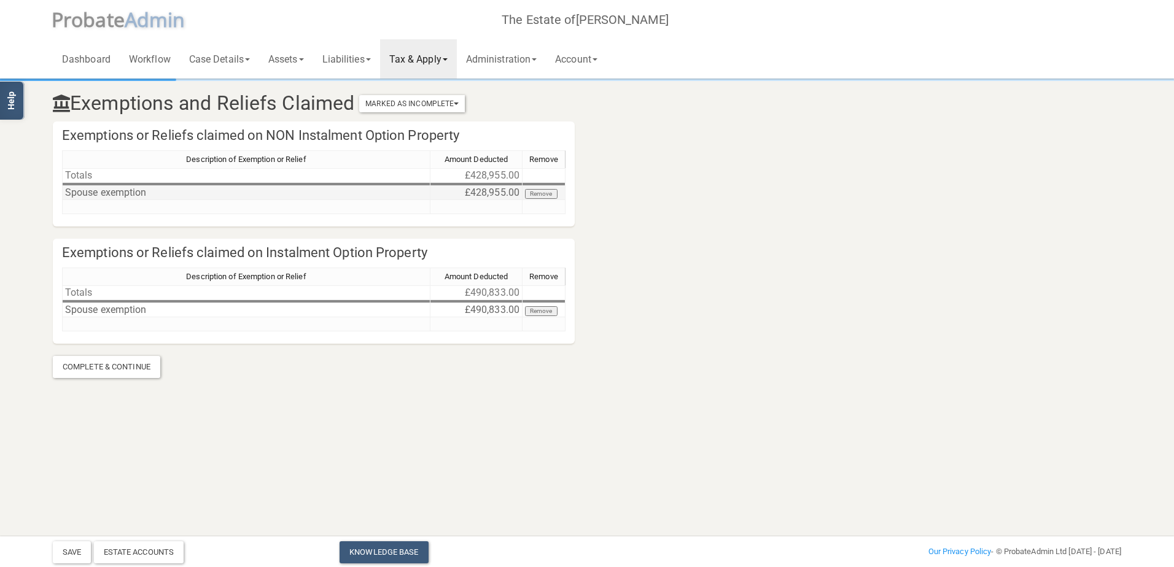
click at [489, 192] on td "£428,955.00" at bounding box center [476, 193] width 92 height 14
click at [454, 188] on textarea "428955" at bounding box center [476, 192] width 93 height 15
type textarea "428555"
click at [67, 551] on button "Save" at bounding box center [72, 552] width 38 height 22
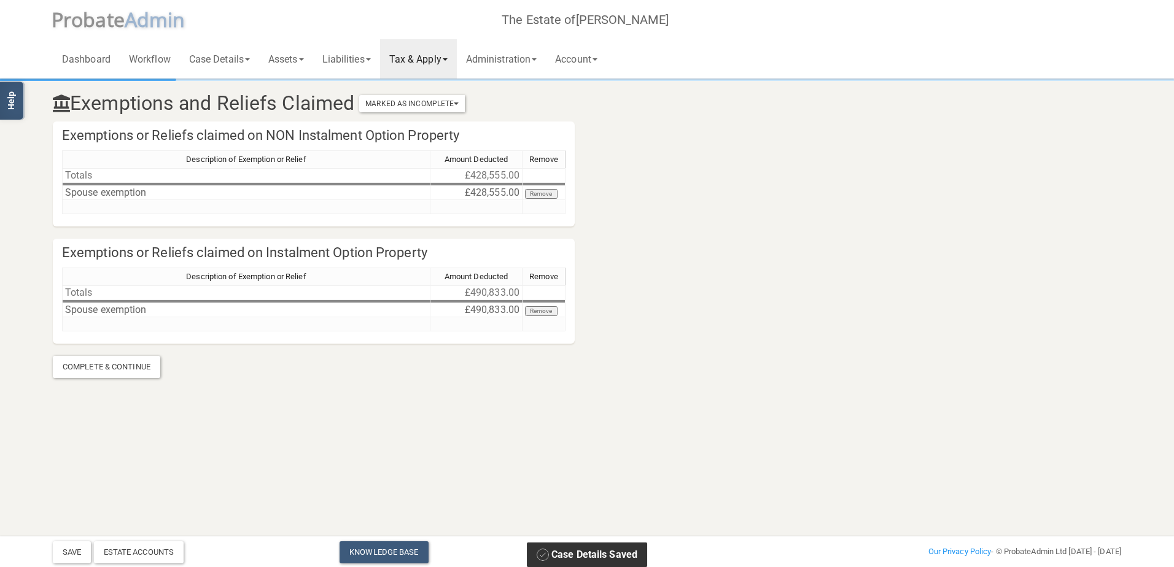
click at [451, 53] on link "Tax & Apply" at bounding box center [418, 58] width 77 height 39
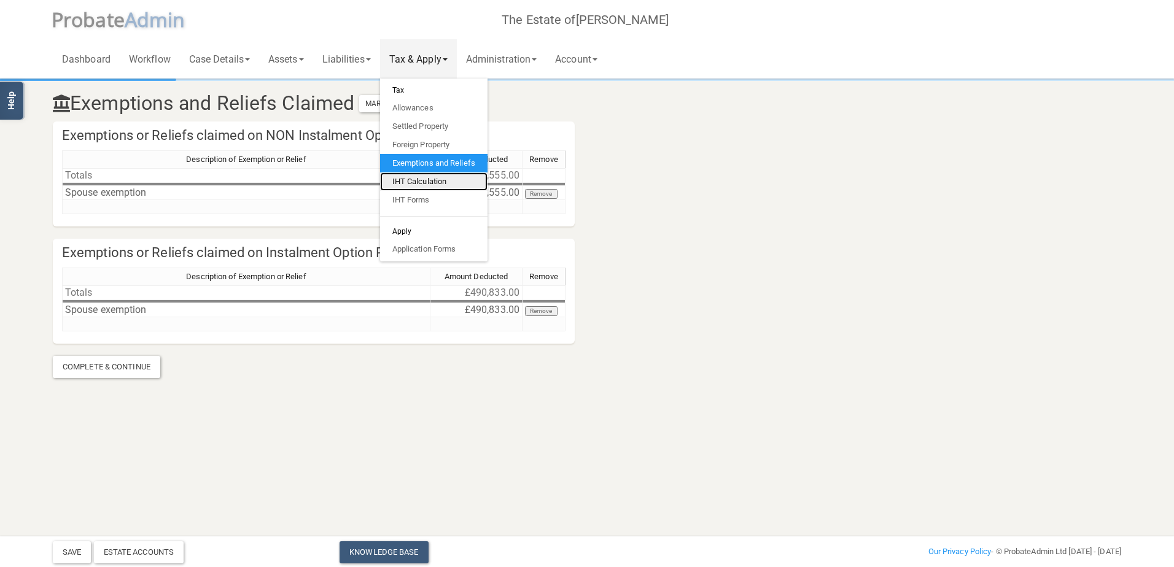
click at [436, 179] on link "IHT Calculation" at bounding box center [433, 182] width 107 height 18
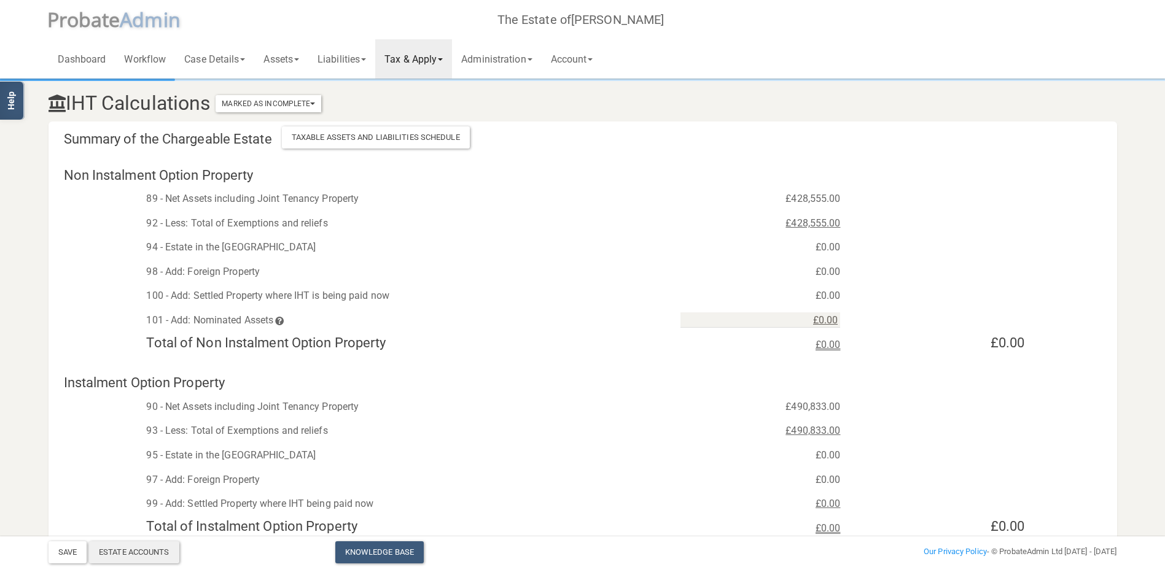
click at [129, 552] on div "Estate Accounts" at bounding box center [134, 552] width 90 height 22
click at [443, 60] on span at bounding box center [440, 59] width 5 height 2
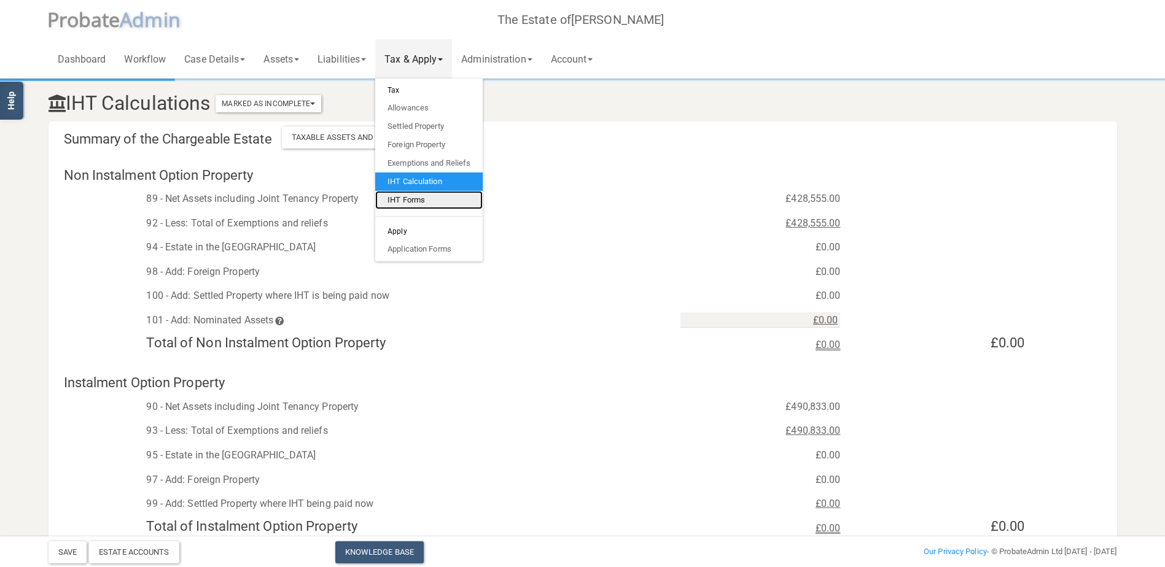
click at [412, 197] on link "IHT Forms" at bounding box center [428, 200] width 107 height 18
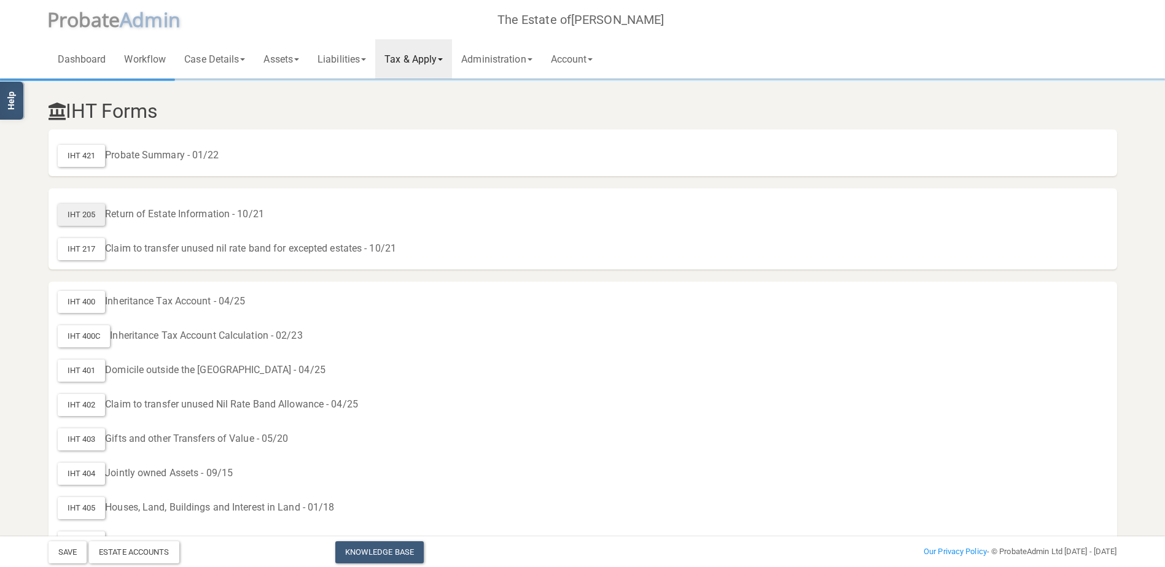
click at [87, 212] on div "IHT 205" at bounding box center [82, 215] width 48 height 22
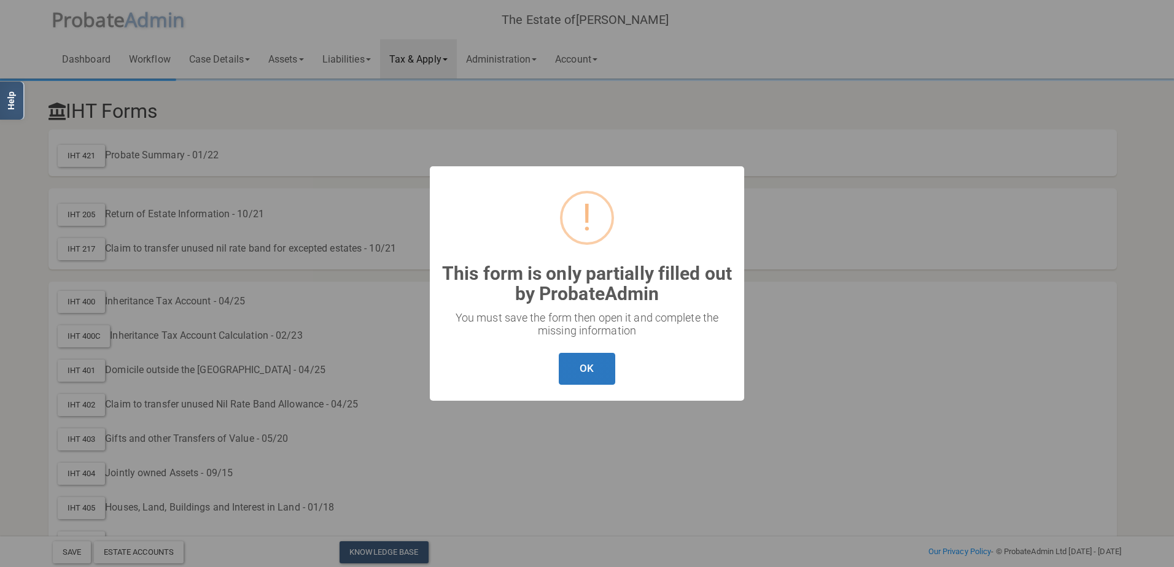
click at [595, 369] on button "OK" at bounding box center [587, 369] width 56 height 33
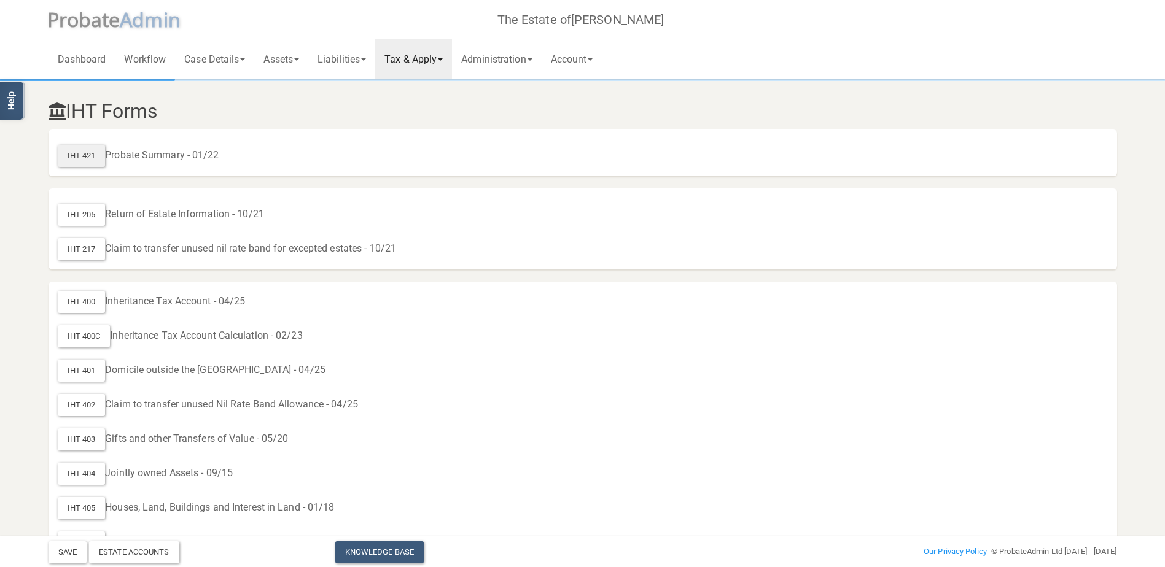
click at [80, 152] on div "IHT 421" at bounding box center [82, 156] width 48 height 22
click at [79, 17] on span "robate" at bounding box center [89, 19] width 61 height 26
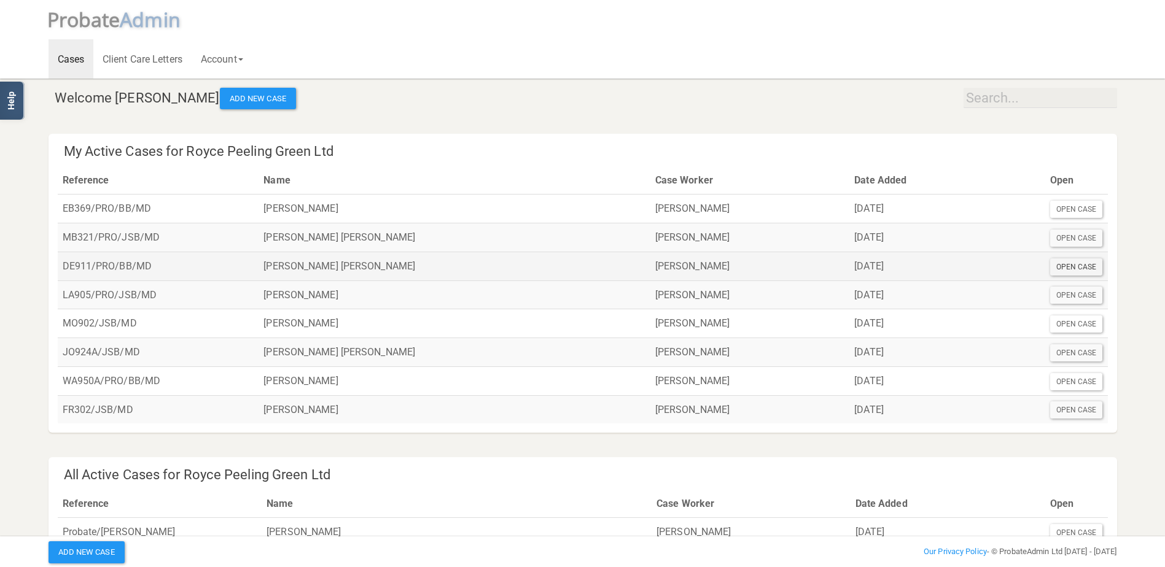
click at [1071, 263] on div "Open Case" at bounding box center [1076, 266] width 53 height 17
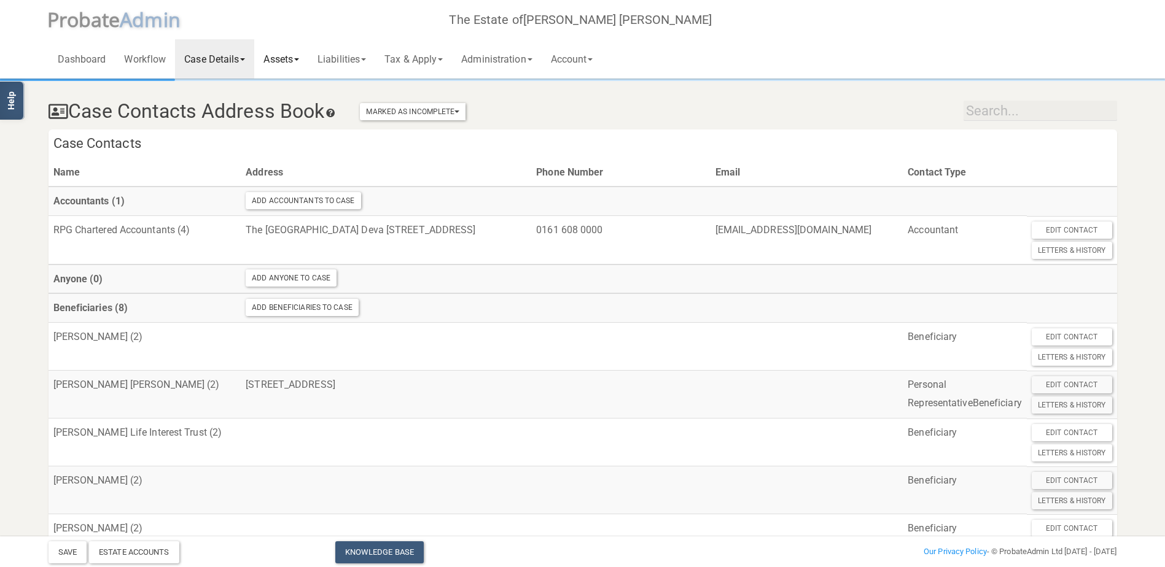
click at [293, 58] on link "Assets" at bounding box center [281, 58] width 54 height 39
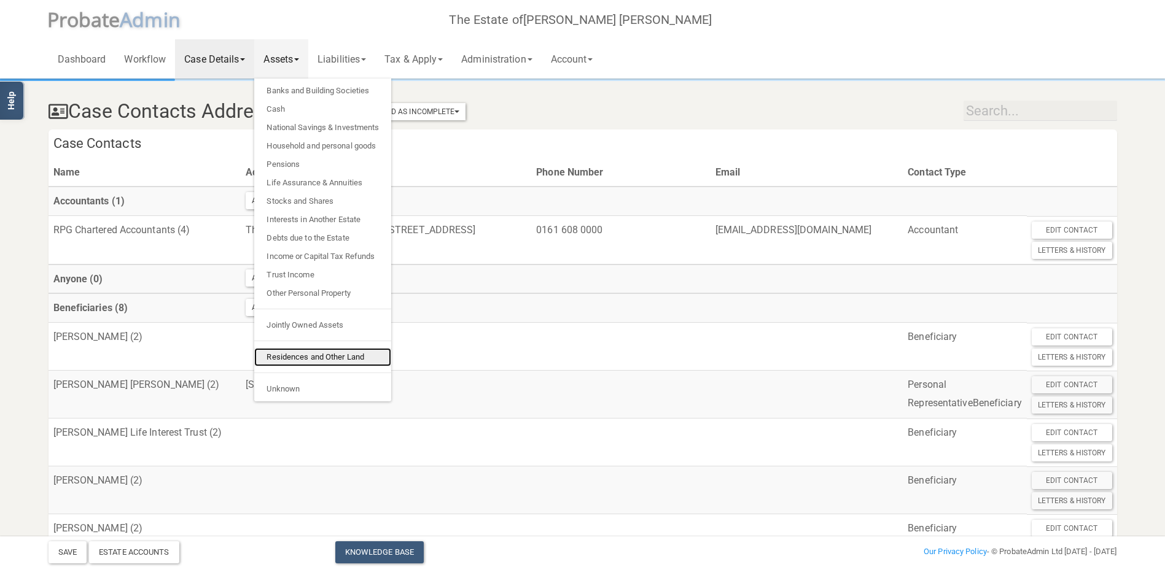
click at [318, 355] on link "Residences and Other Land" at bounding box center [322, 357] width 137 height 18
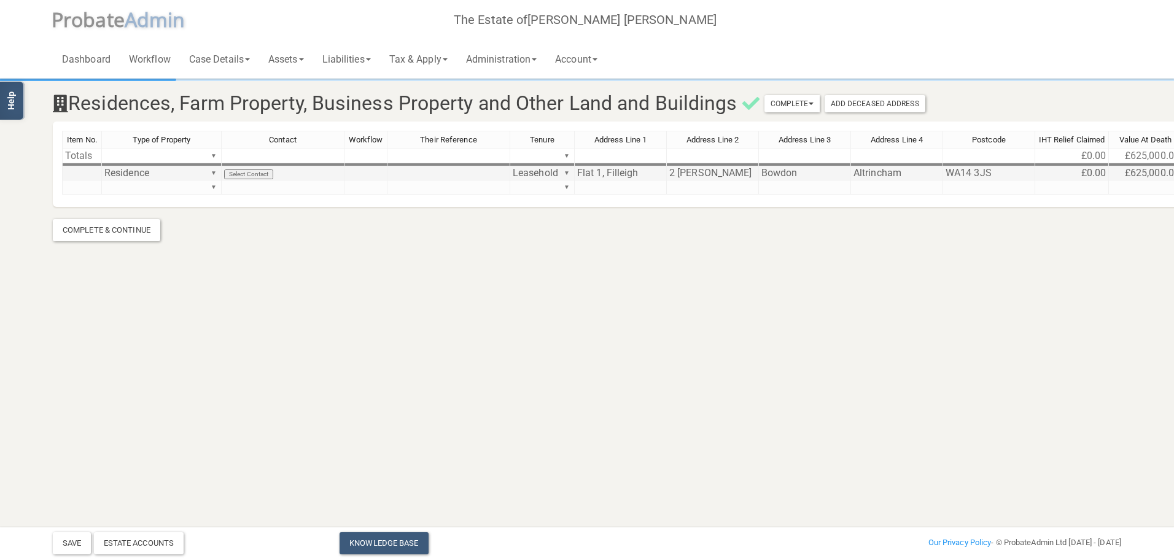
scroll to position [0, 9]
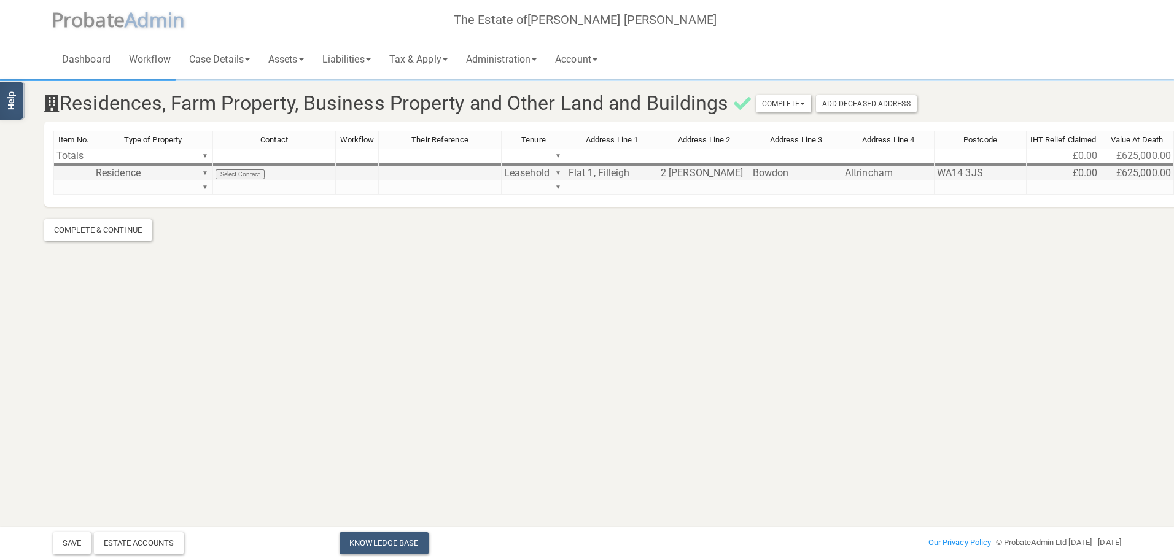
click at [1134, 170] on td "£625,000.00" at bounding box center [1137, 173] width 74 height 14
click at [1117, 171] on textarea "625000" at bounding box center [1136, 173] width 74 height 15
type textarea "600000"
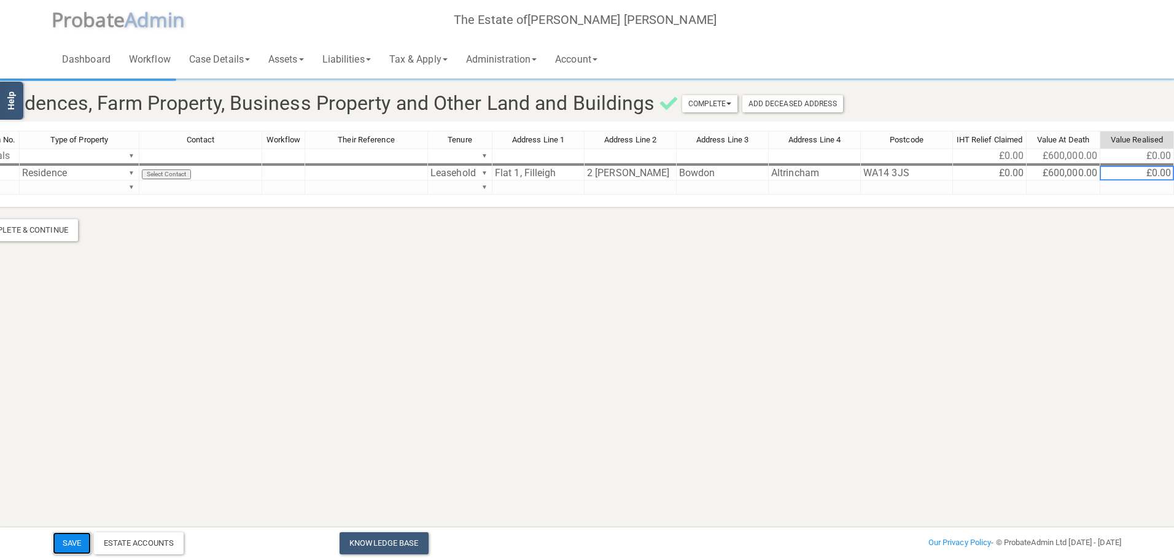
click at [61, 545] on button "Save" at bounding box center [72, 543] width 38 height 22
click at [307, 62] on link "Assets" at bounding box center [286, 58] width 54 height 39
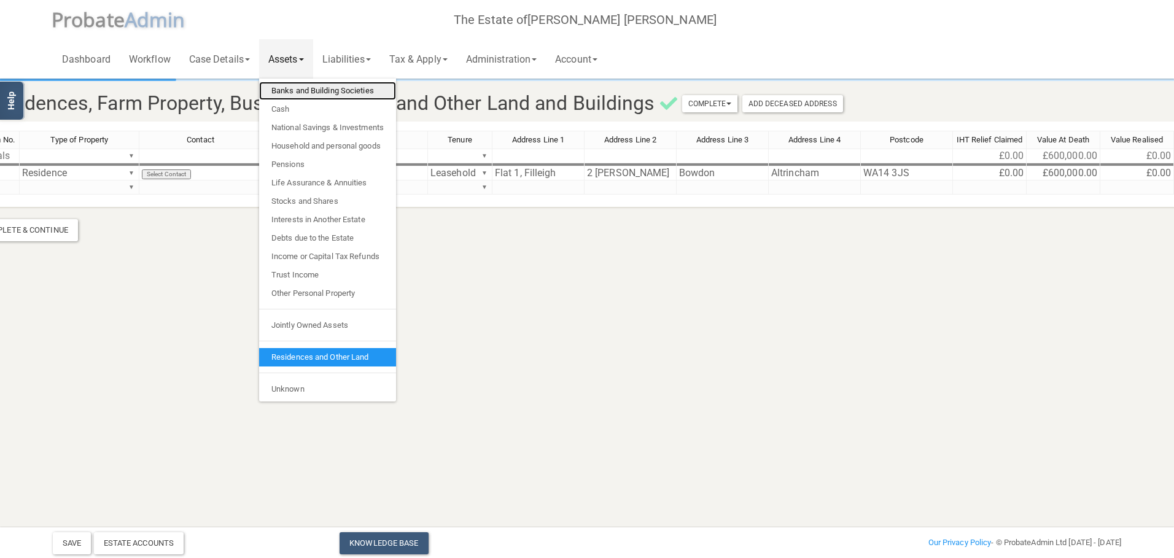
click at [309, 91] on link "Banks and Building Societies" at bounding box center [327, 91] width 137 height 18
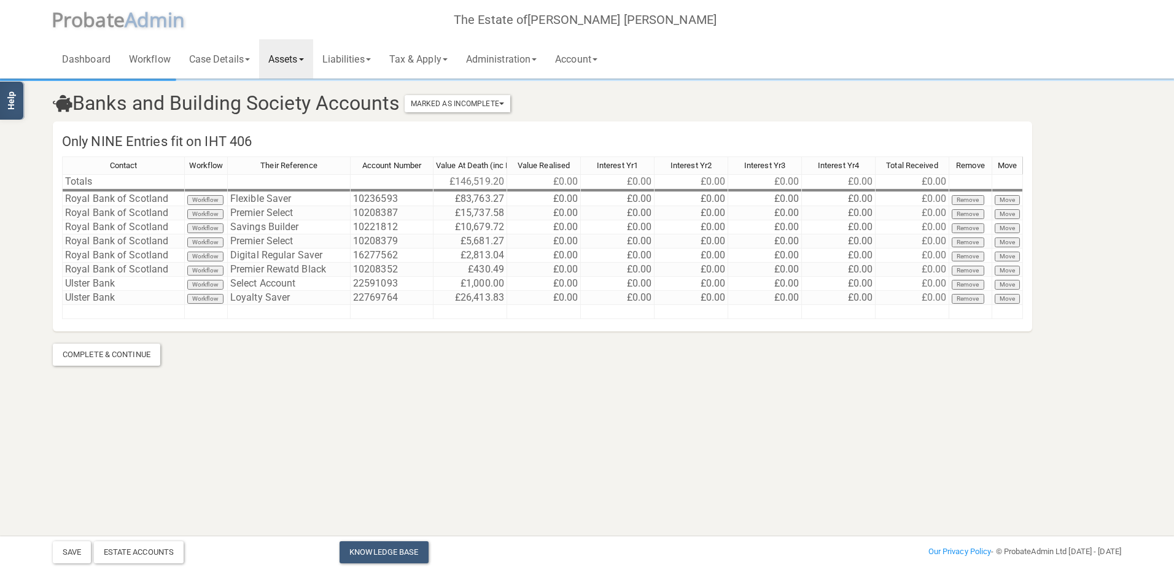
click at [305, 58] on link "Assets" at bounding box center [286, 58] width 54 height 39
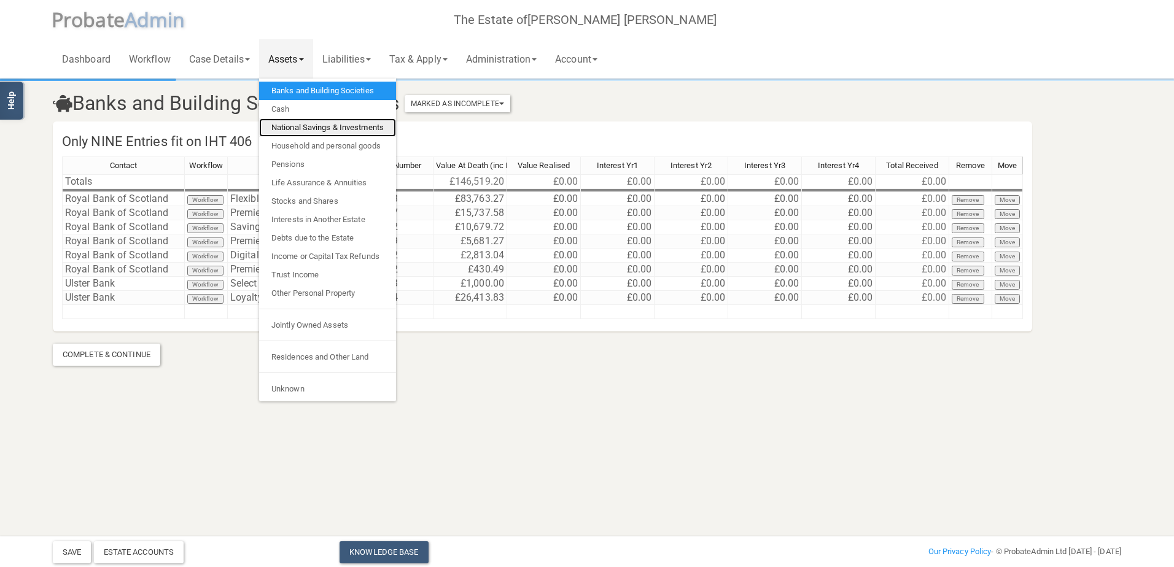
click at [310, 127] on link "National Savings & Investments" at bounding box center [327, 127] width 137 height 18
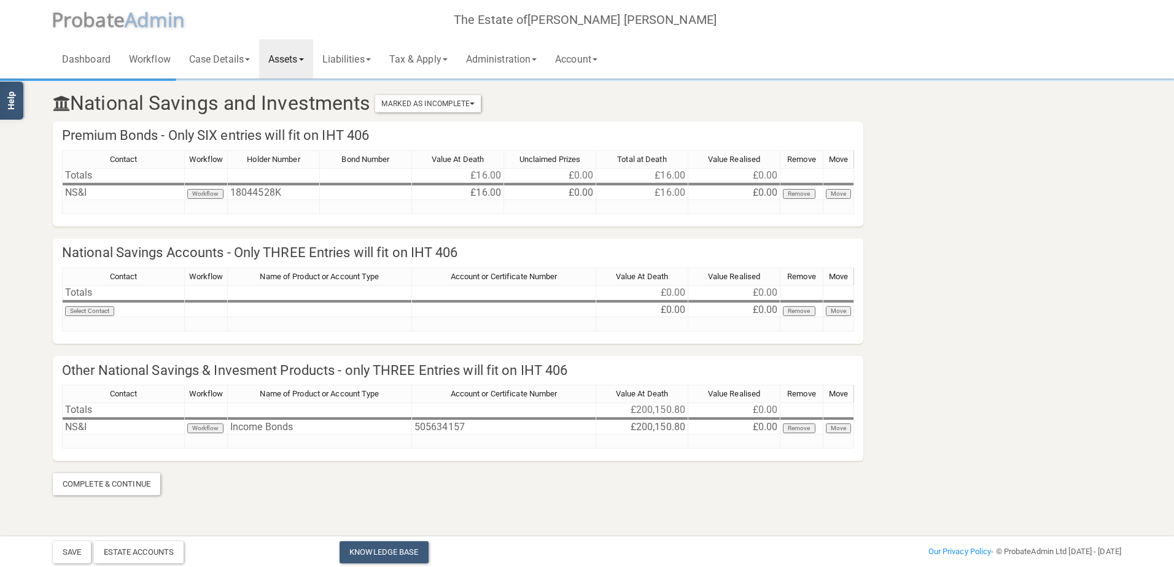
click at [304, 60] on span at bounding box center [301, 59] width 5 height 2
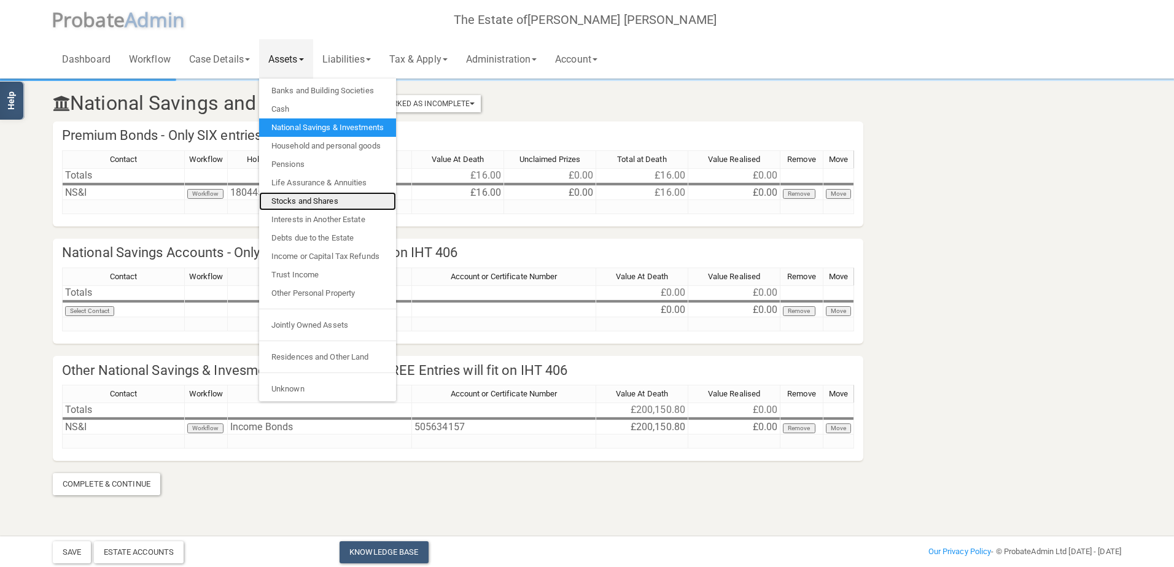
click at [301, 199] on link "Stocks and Shares" at bounding box center [327, 201] width 137 height 18
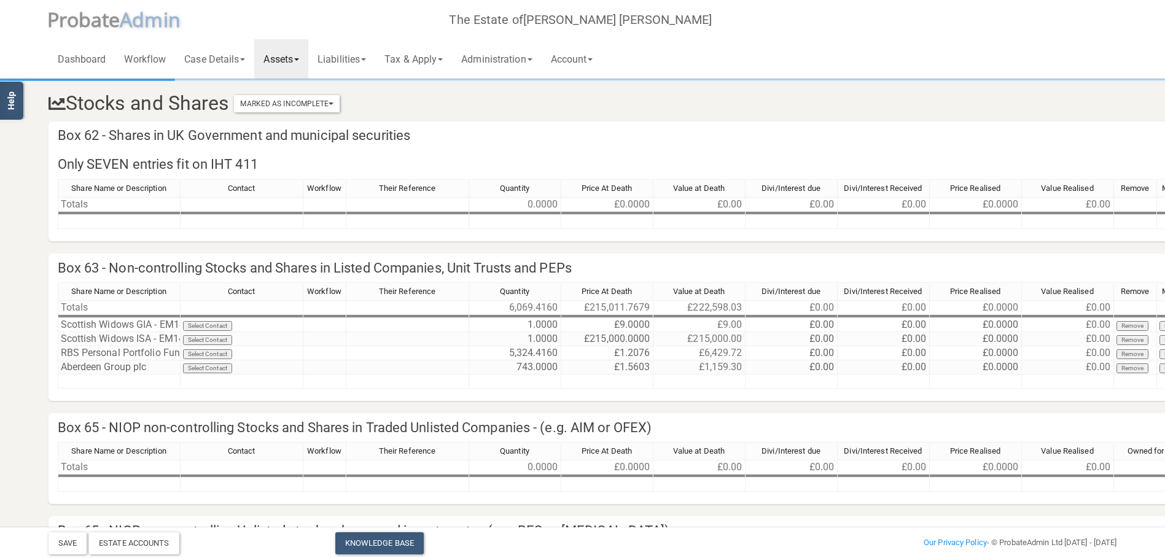
click at [303, 58] on link "Assets" at bounding box center [281, 58] width 54 height 39
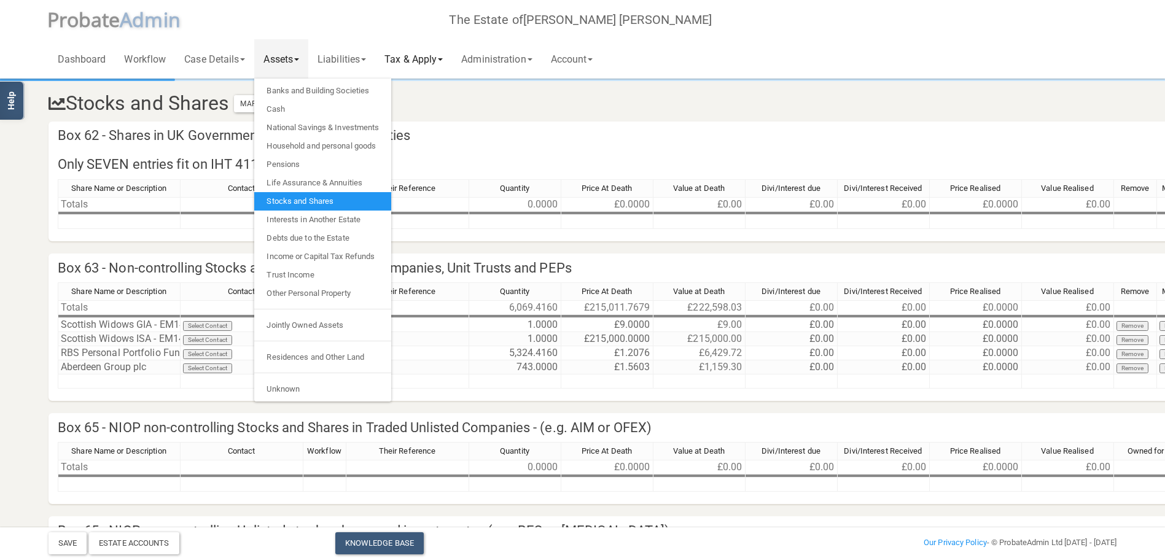
click at [451, 56] on link "Tax & Apply" at bounding box center [413, 58] width 77 height 39
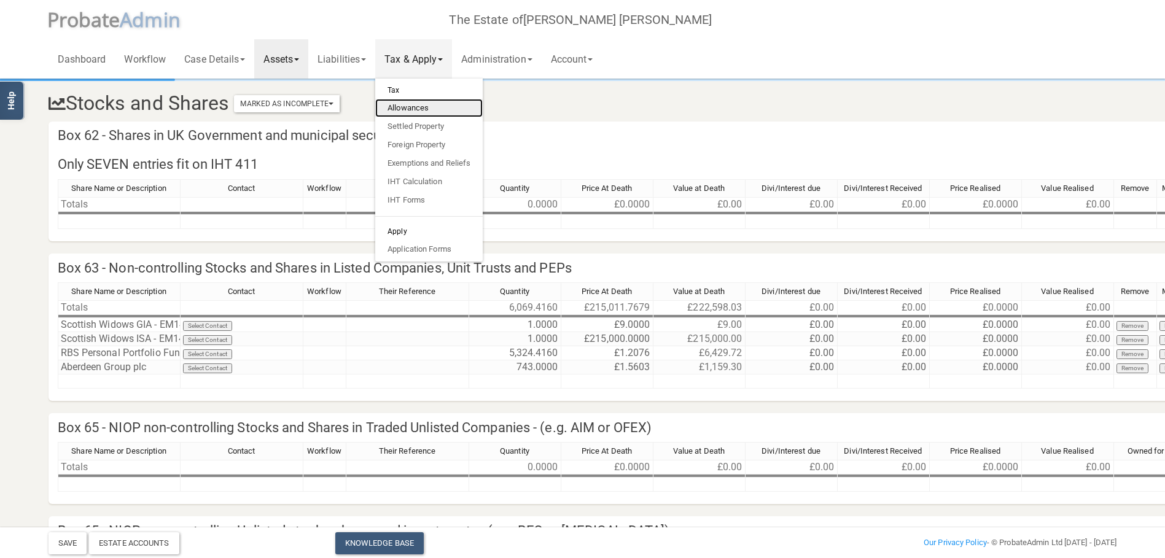
click at [423, 104] on link "Allowances" at bounding box center [428, 108] width 107 height 18
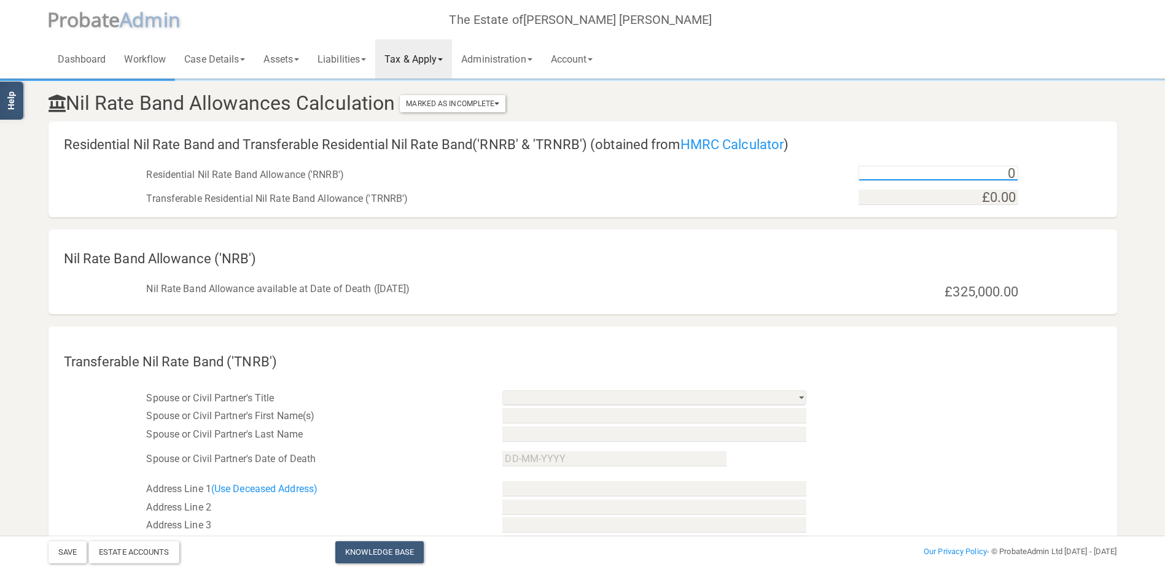
click at [987, 173] on input "0" at bounding box center [938, 173] width 160 height 15
type input "£175,000.00"
click at [981, 201] on input "0" at bounding box center [938, 197] width 160 height 15
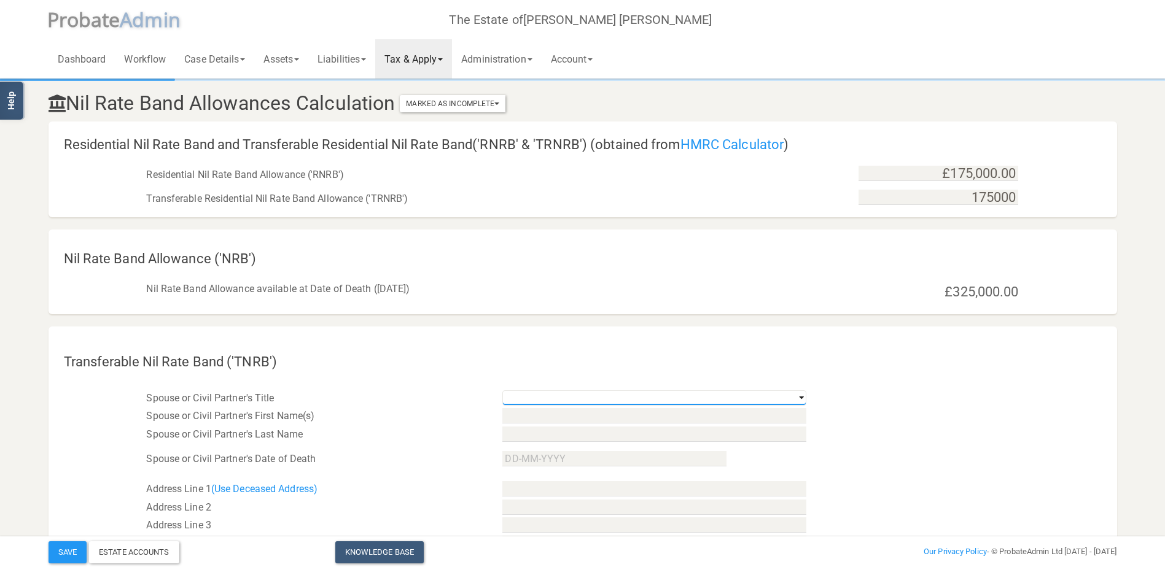
type input "£175,000.00"
click at [800, 400] on select "Mr Mrs Miss Ms Dr Rev Other" at bounding box center [654, 397] width 304 height 15
select select "string:Mrs"
click at [502, 390] on select "Mr Mrs Miss Ms Dr Rev Other" at bounding box center [654, 397] width 304 height 15
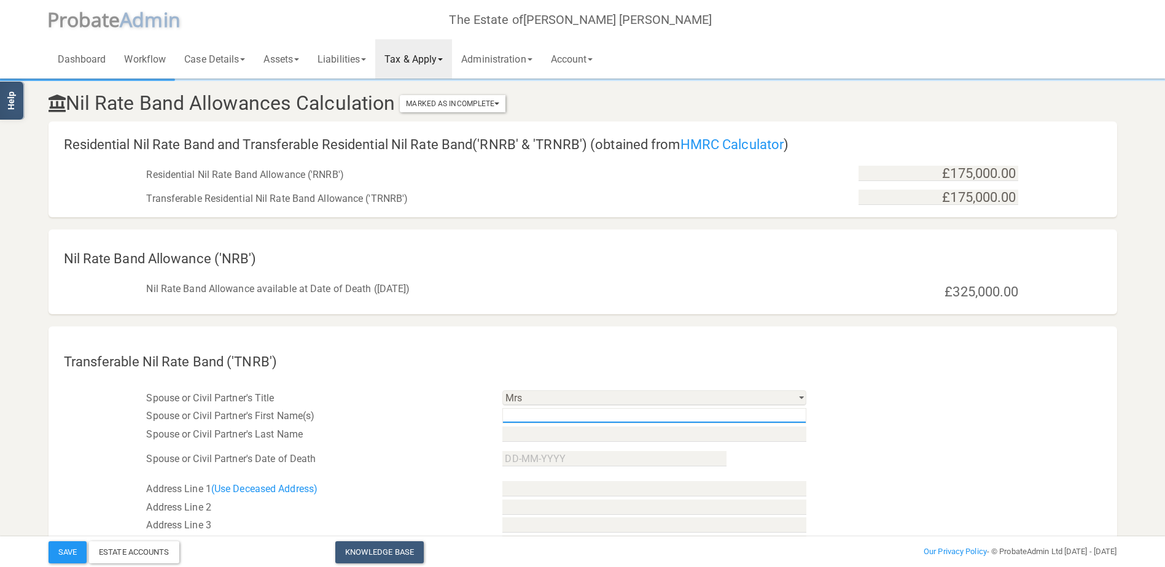
click at [520, 416] on input "text" at bounding box center [654, 415] width 304 height 15
type input "Avril"
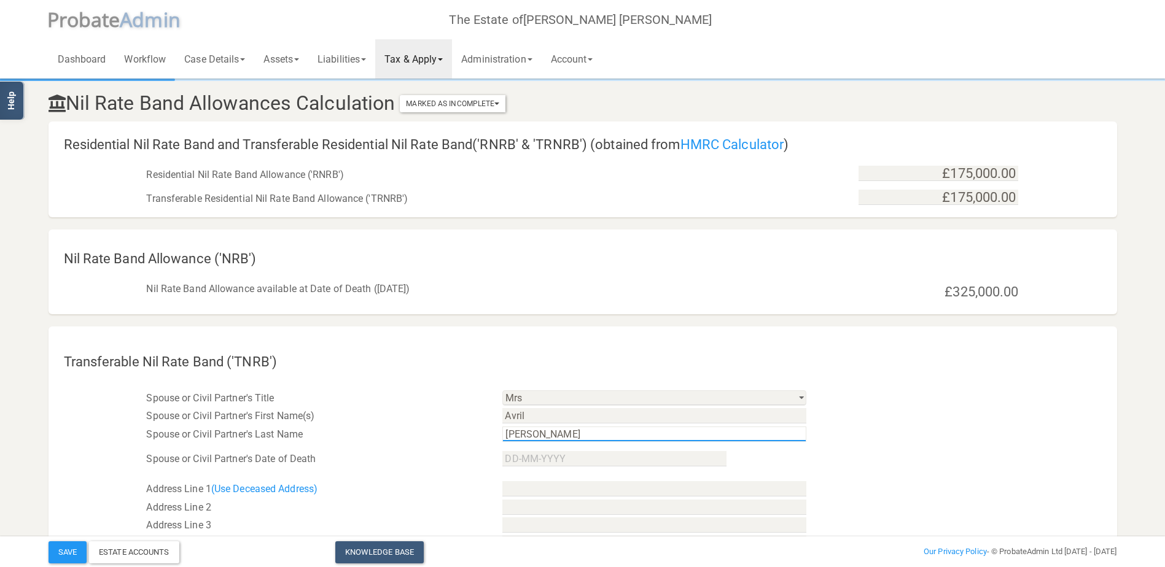
type input "Desser"
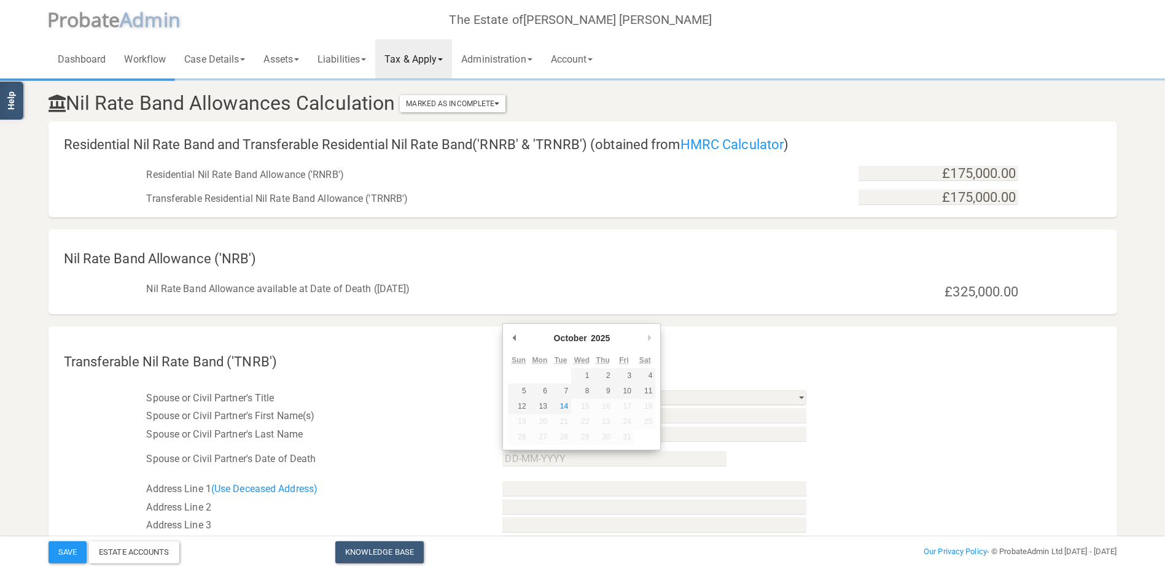
click at [929, 428] on div "Spouse or Civil Partner's Last Name Desser" at bounding box center [582, 434] width 1068 height 18
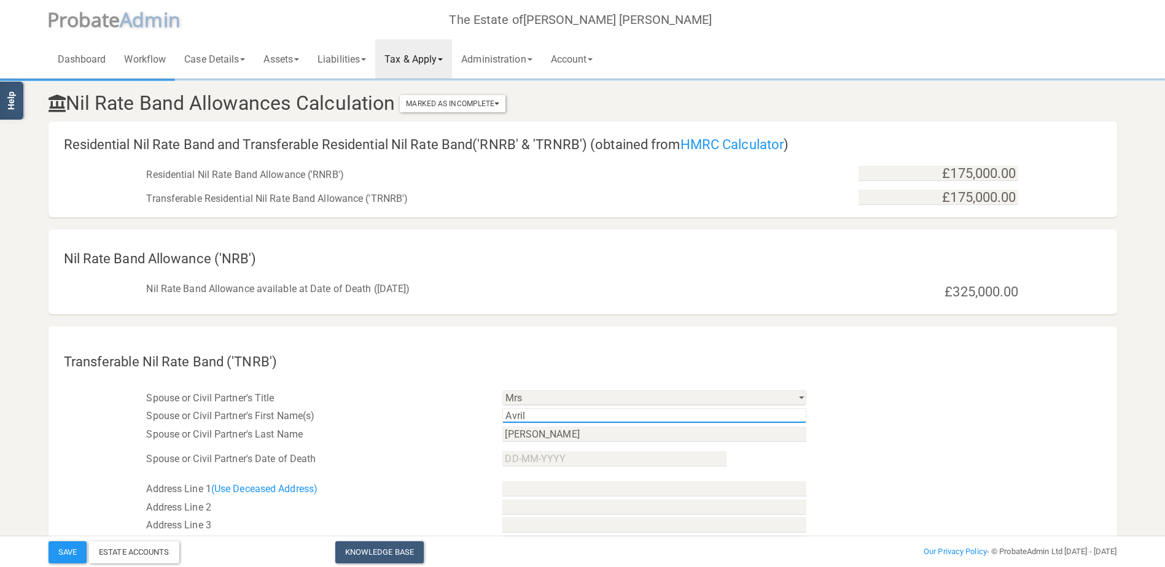
click at [531, 417] on input "Avril" at bounding box center [654, 415] width 304 height 15
drag, startPoint x: 533, startPoint y: 416, endPoint x: 426, endPoint y: 433, distance: 108.2
click at [535, 417] on input "Jill" at bounding box center [654, 415] width 304 height 15
type input "Jill Avrill"
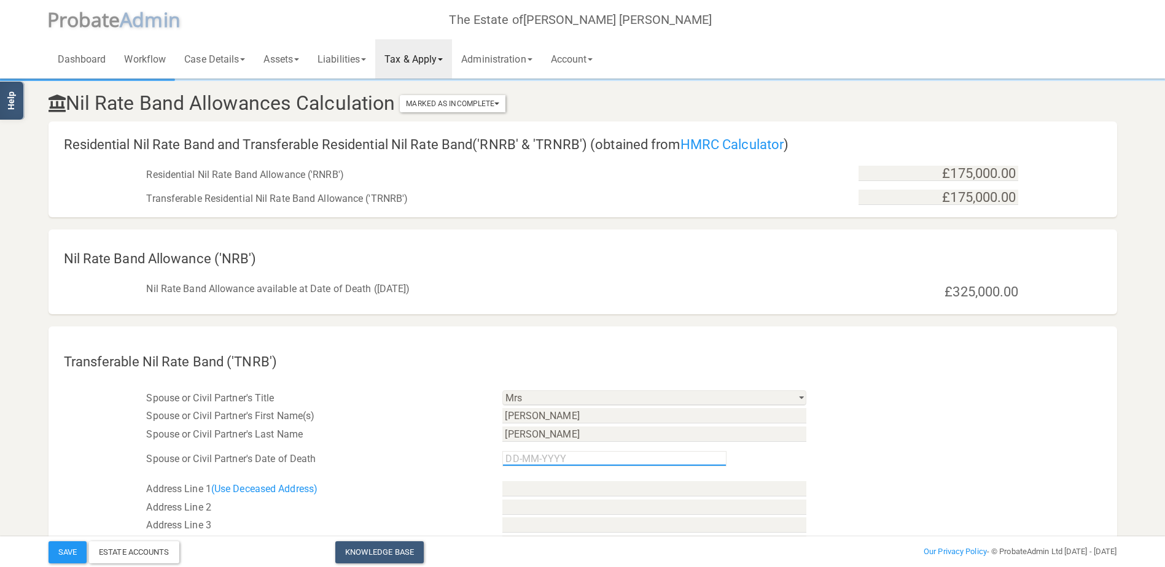
click at [529, 457] on input "Use the arrow keys to pick a date" at bounding box center [614, 458] width 224 height 15
type input "09-09-2008"
click at [524, 486] on input "text" at bounding box center [654, 488] width 304 height 15
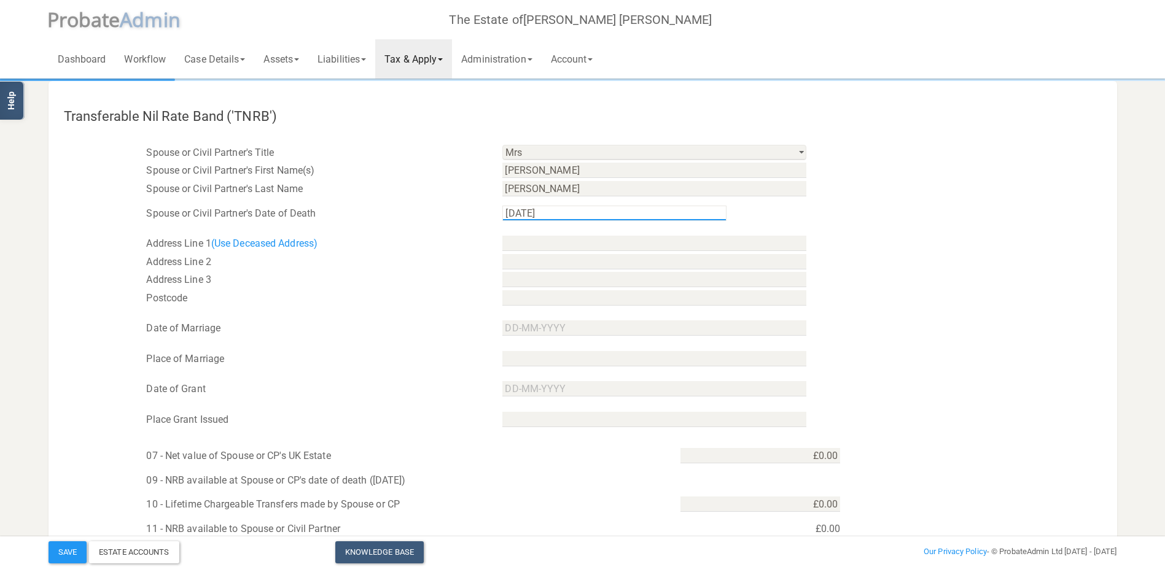
scroll to position [307, 0]
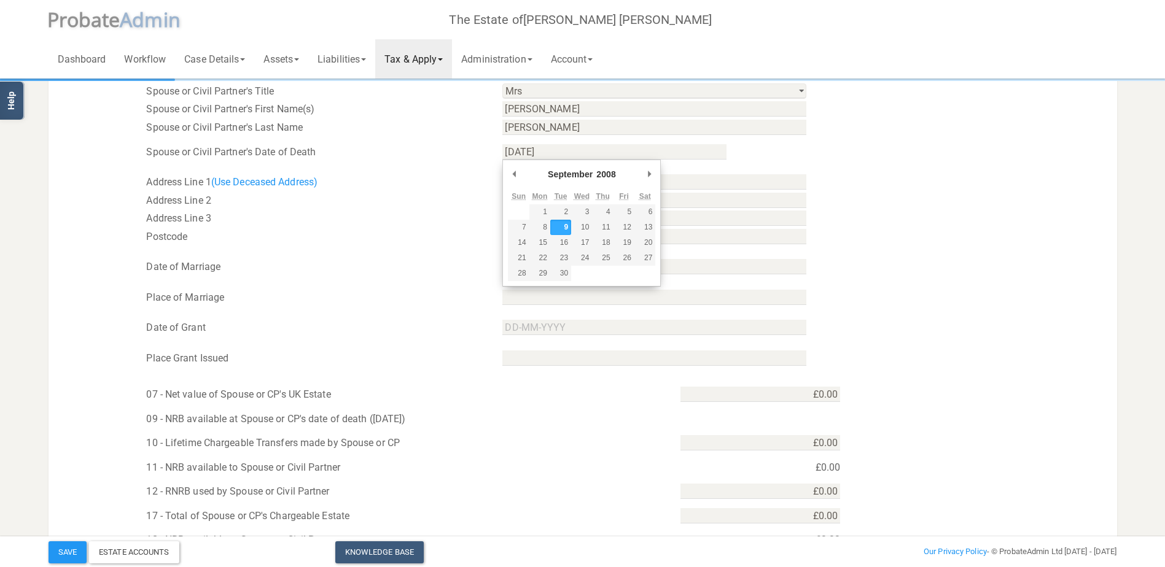
click at [646, 538] on div "Save Estate Accounts Knowledge Base Add New Case Our Privacy Policy - © Probate…" at bounding box center [582, 550] width 1087 height 27
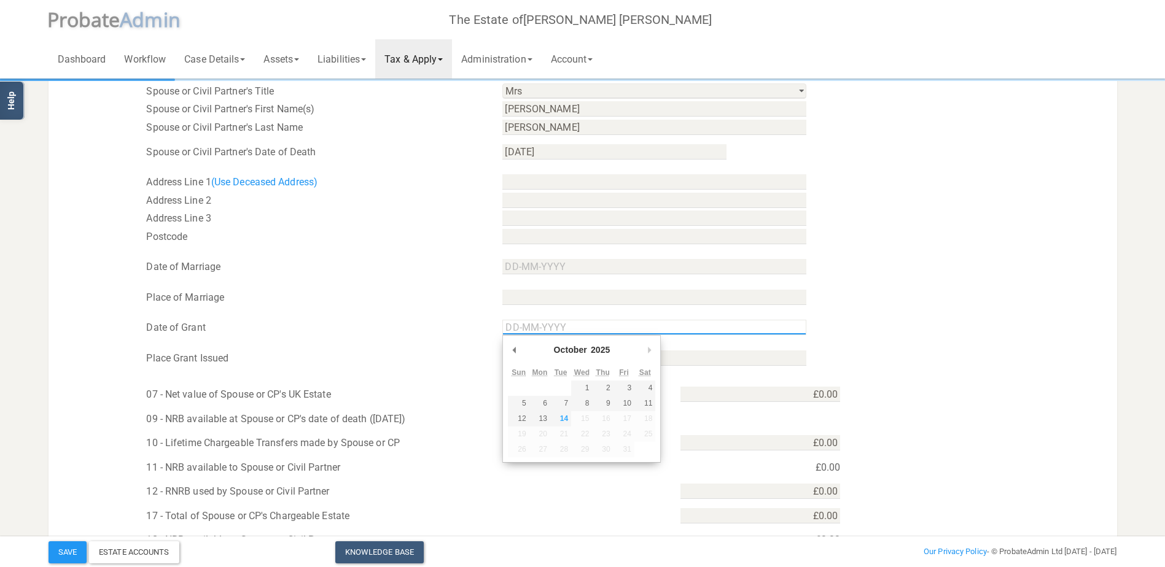
click at [510, 323] on input "Use the arrow keys to pick a date" at bounding box center [654, 327] width 304 height 15
type input "17-03-2009"
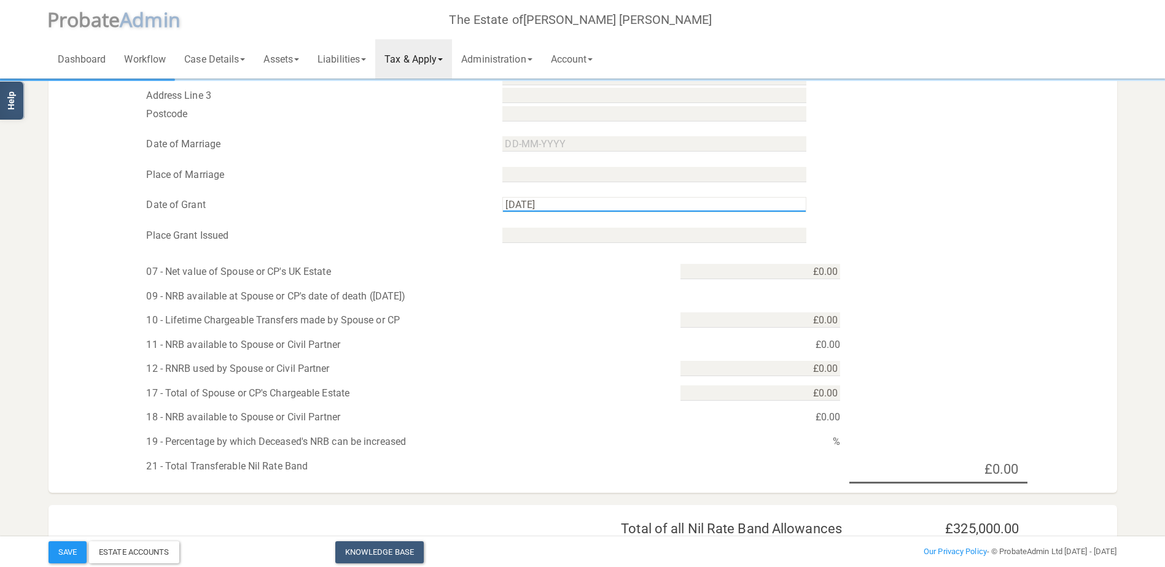
scroll to position [491, 0]
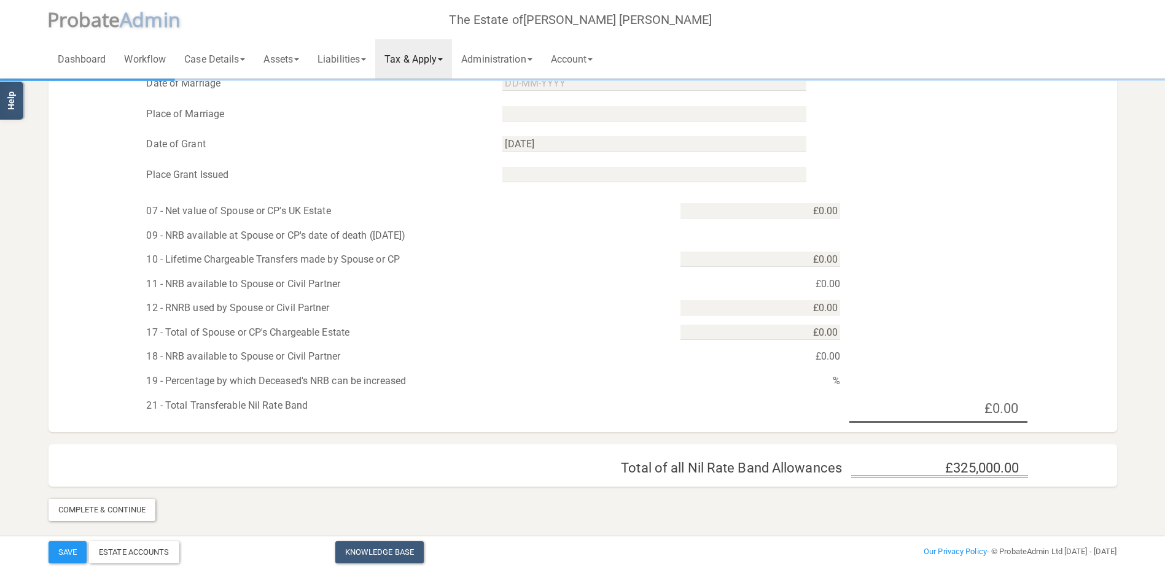
click at [827, 282] on div "£0.00" at bounding box center [760, 284] width 178 height 18
click at [806, 212] on input "0" at bounding box center [760, 210] width 160 height 15
type input "0"
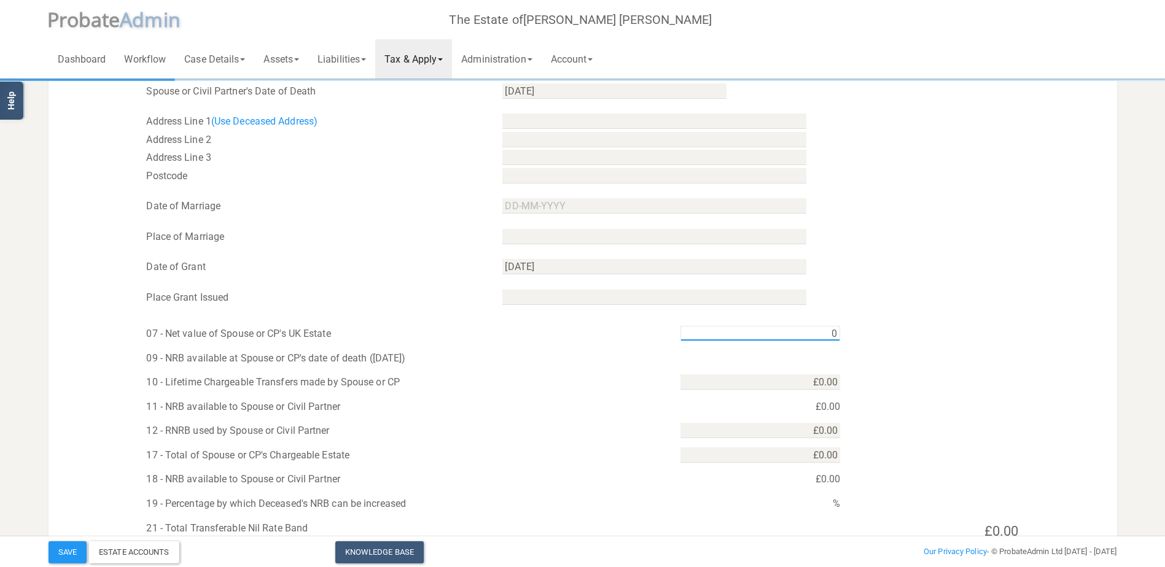
scroll to position [429, 0]
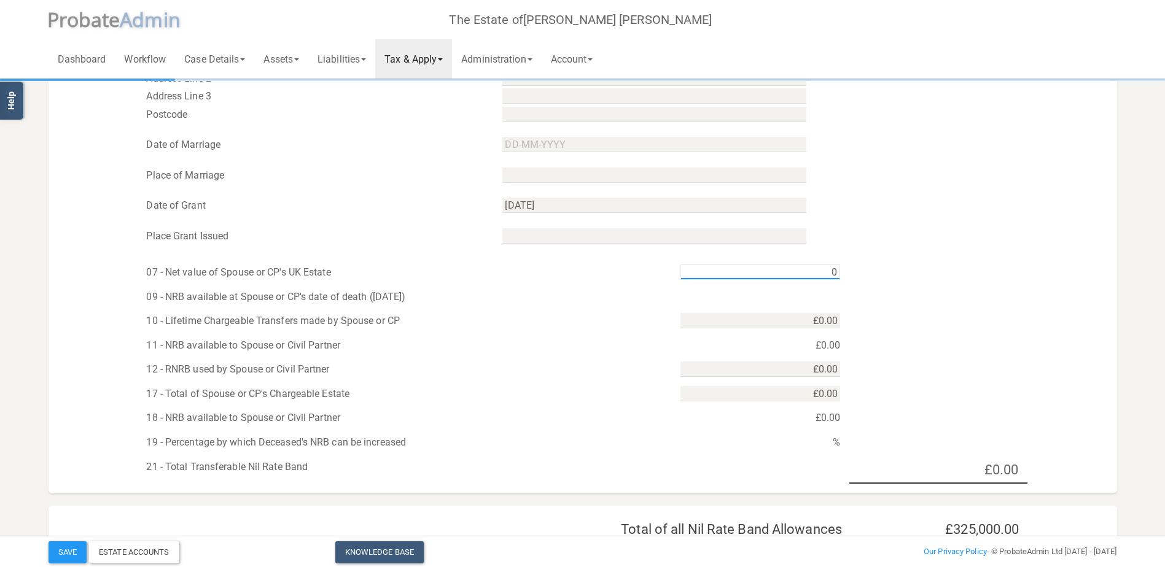
click at [771, 272] on input "0" at bounding box center [760, 272] width 160 height 15
type input "£393,079.00"
click at [781, 308] on div "10 - Lifetime Chargeable Transfers made by Spouse or CP £0.00" at bounding box center [582, 318] width 1068 height 25
click at [743, 296] on div "09 - NRB available at Spouse or CP's date of death (9 September 2008)" at bounding box center [582, 294] width 1068 height 25
click at [330, 300] on div "09 - NRB available at Spouse or CP's date of death (9 September 2008)" at bounding box center [404, 297] width 534 height 18
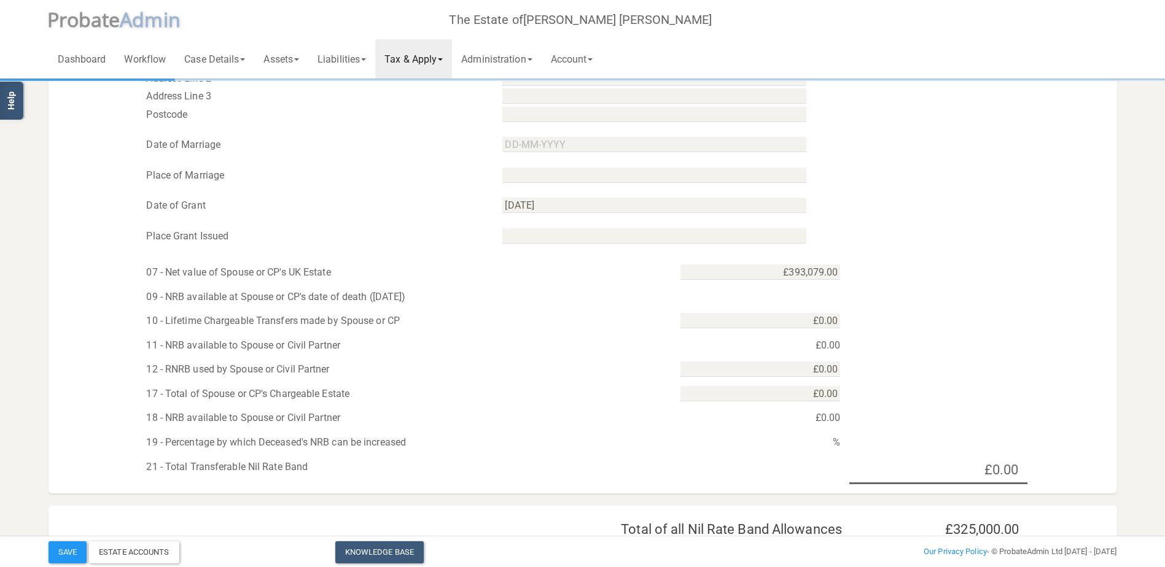
click at [230, 297] on div "09 - NRB available at Spouse or CP's date of death (9 September 2008)" at bounding box center [404, 297] width 534 height 18
click at [813, 346] on div "£0.00" at bounding box center [760, 345] width 178 height 18
click at [824, 344] on div "£0.00" at bounding box center [760, 345] width 178 height 18
click at [820, 443] on div "%" at bounding box center [760, 442] width 178 height 18
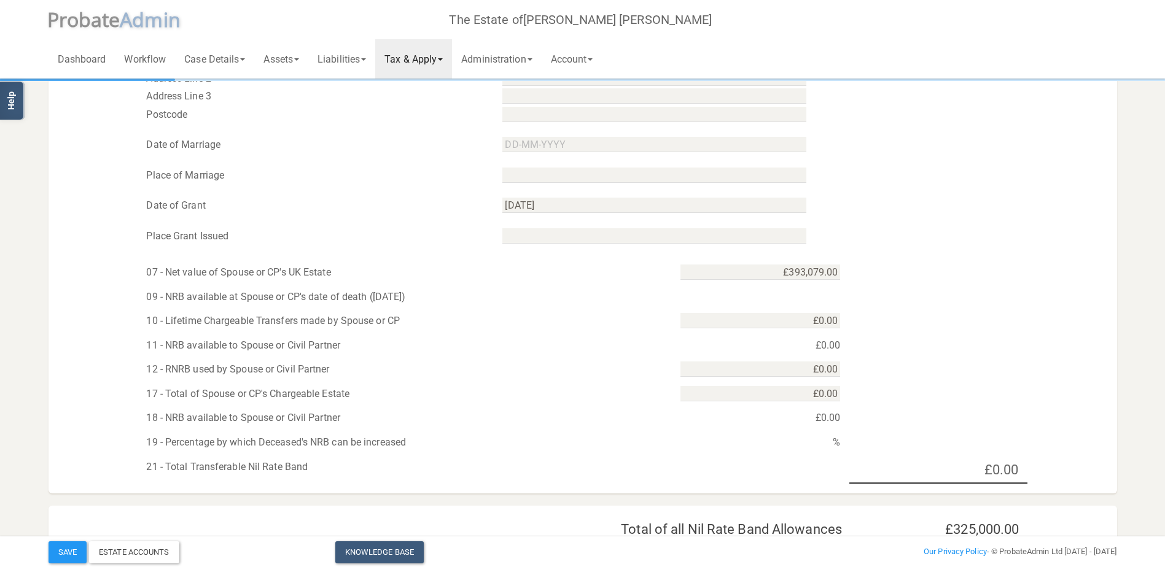
click at [820, 443] on div "%" at bounding box center [760, 442] width 178 height 18
drag, startPoint x: 820, startPoint y: 443, endPoint x: 782, endPoint y: 424, distance: 42.6
click at [782, 424] on div "£0.00" at bounding box center [760, 418] width 178 height 18
click at [820, 417] on div "£0.00" at bounding box center [760, 418] width 178 height 18
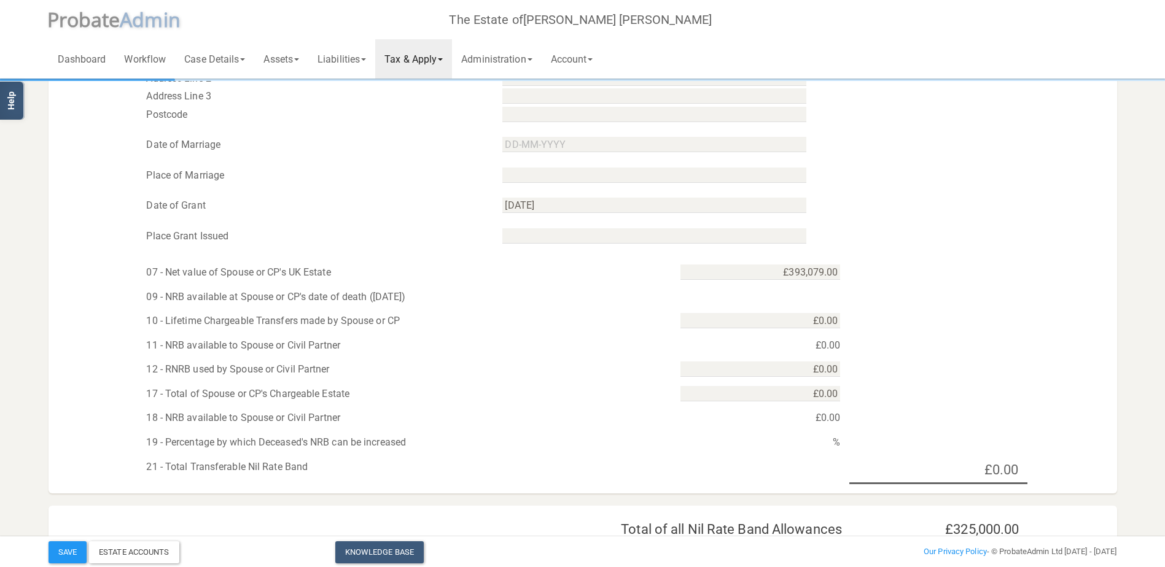
click at [820, 417] on div "£0.00" at bounding box center [760, 418] width 178 height 18
drag, startPoint x: 820, startPoint y: 417, endPoint x: 762, endPoint y: 428, distance: 59.4
click at [762, 428] on div "19 - Percentage by which Deceased's NRB can be increased %" at bounding box center [582, 439] width 1068 height 25
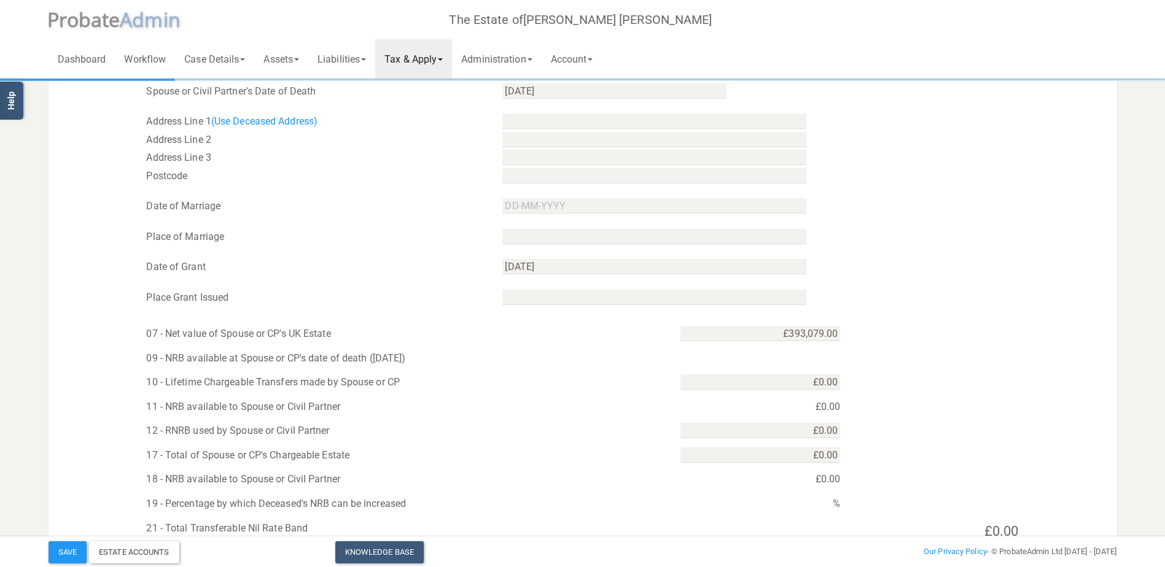
scroll to position [491, 0]
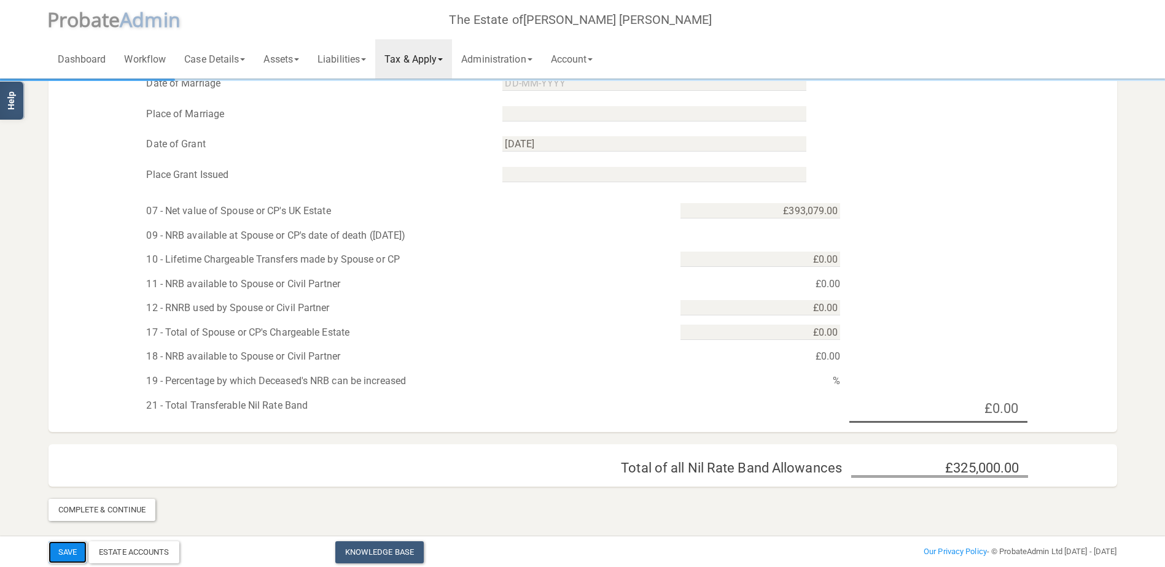
click at [71, 552] on button "Save" at bounding box center [67, 552] width 38 height 22
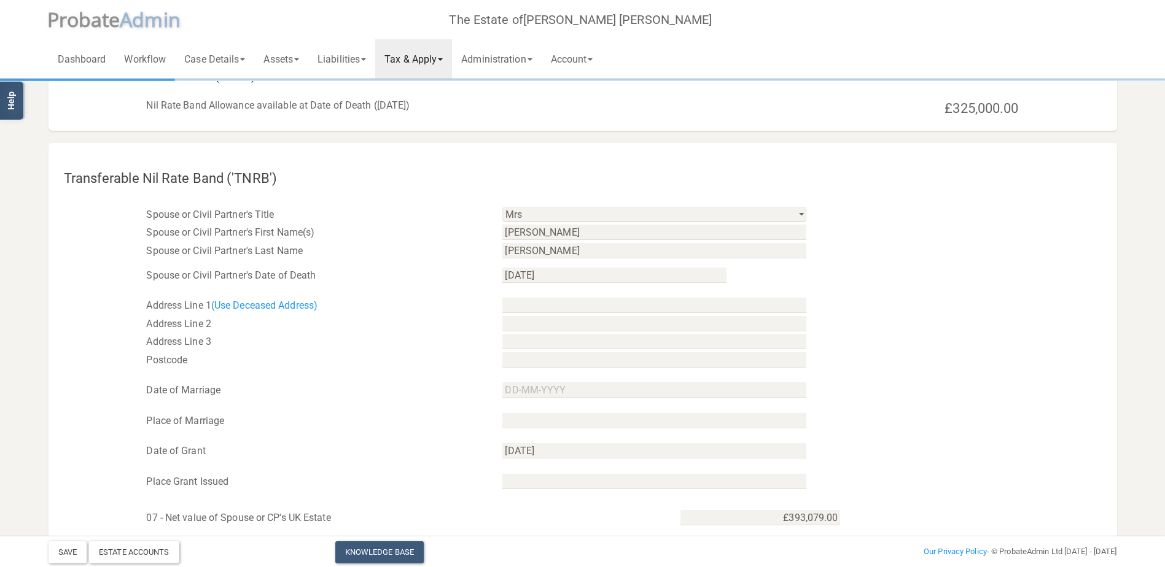
scroll to position [0, 0]
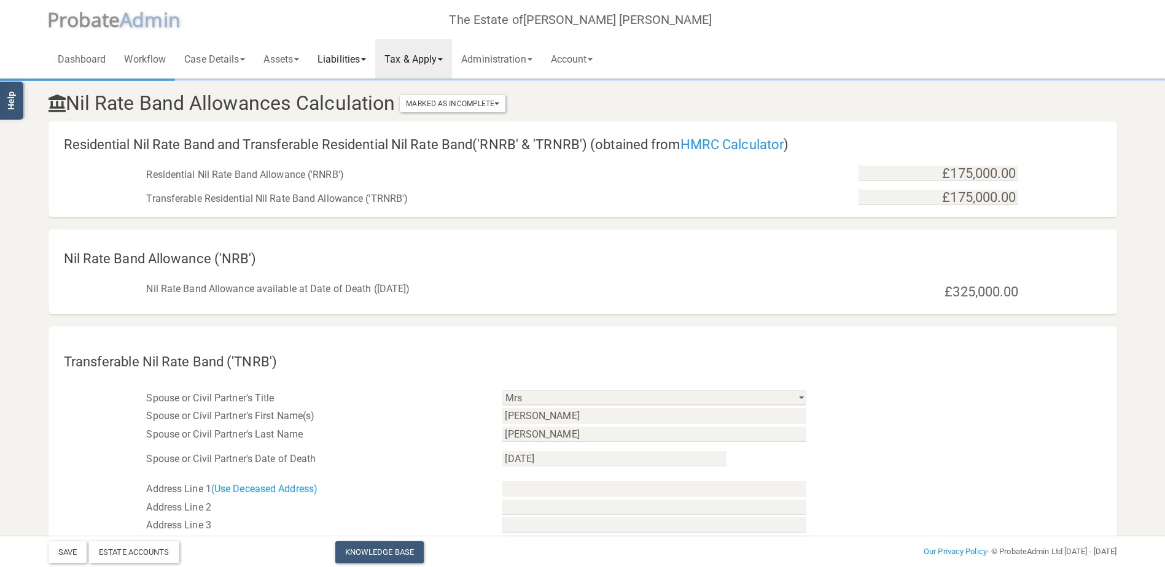
click at [355, 58] on link "Liabilities" at bounding box center [341, 58] width 67 height 39
click at [443, 60] on span at bounding box center [440, 59] width 5 height 2
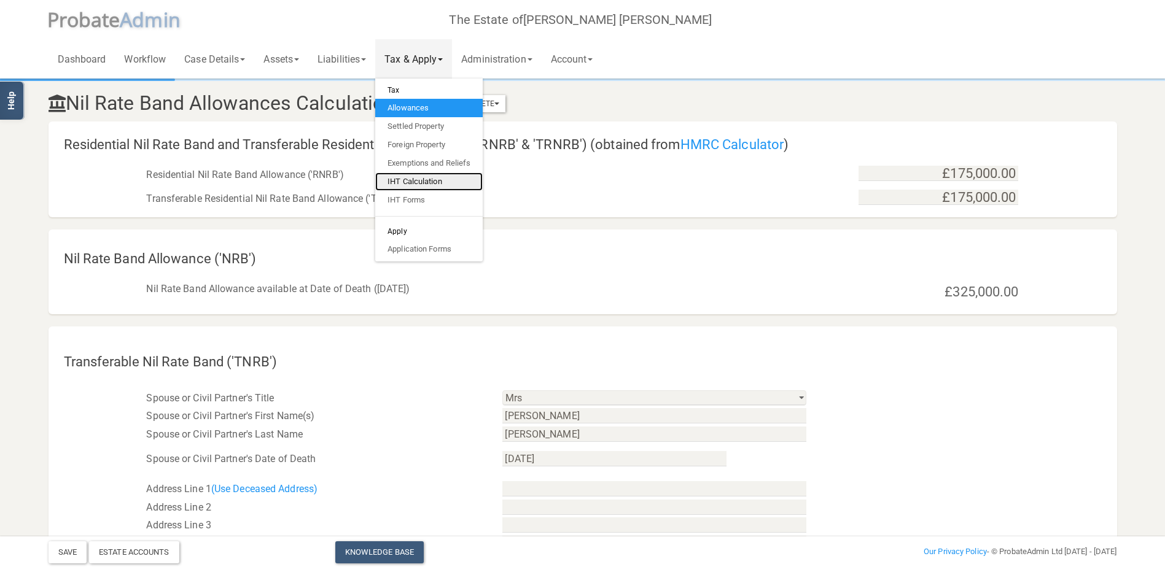
click at [416, 179] on link "IHT Calculation" at bounding box center [428, 182] width 107 height 18
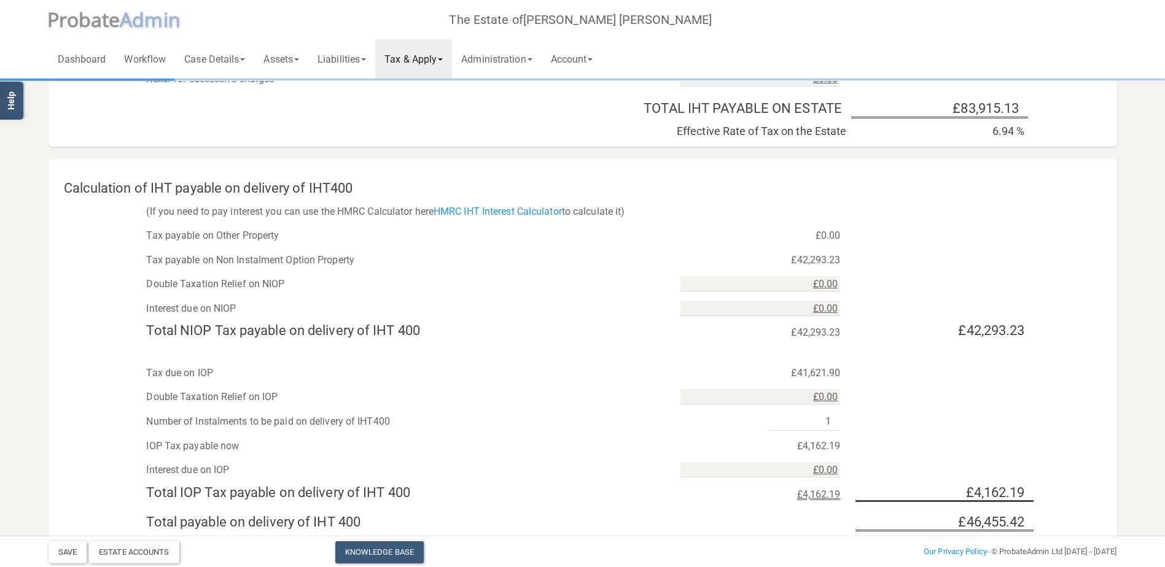
scroll to position [988, 0]
